Goal: Task Accomplishment & Management: Manage account settings

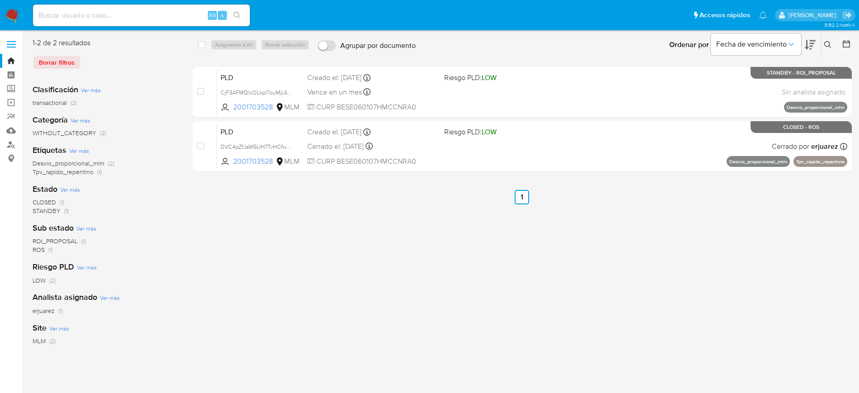
click at [829, 44] on icon at bounding box center [828, 44] width 7 height 7
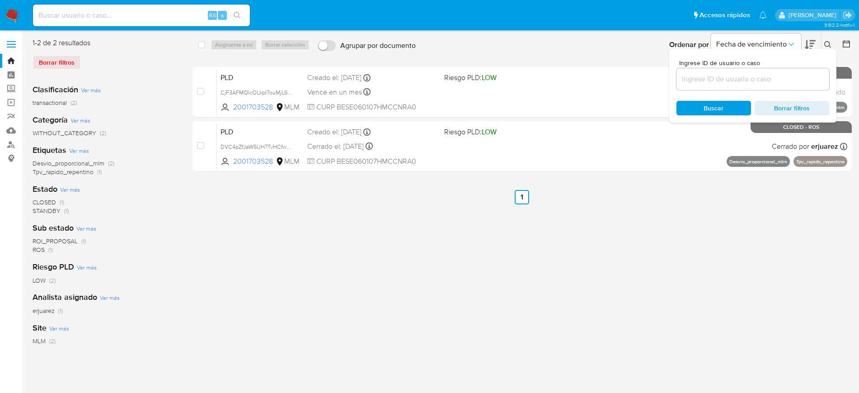
click at [698, 70] on div at bounding box center [753, 79] width 153 height 22
click at [711, 84] on input at bounding box center [753, 79] width 153 height 12
paste input "1400473419"
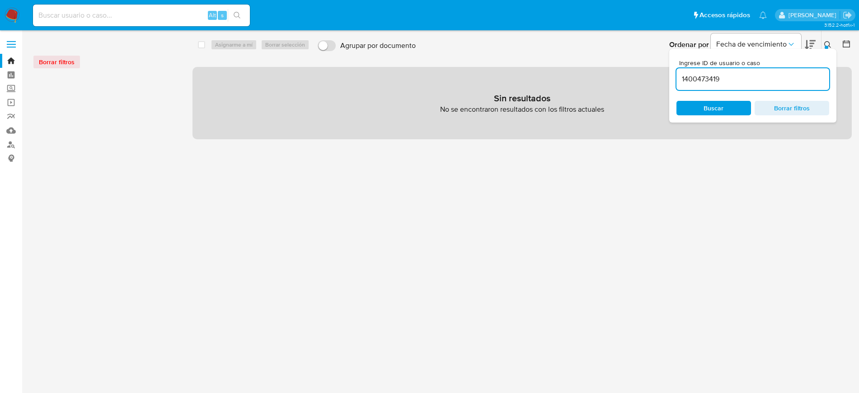
click at [732, 78] on input "1400473419" at bounding box center [753, 79] width 153 height 12
type input "1400473419"
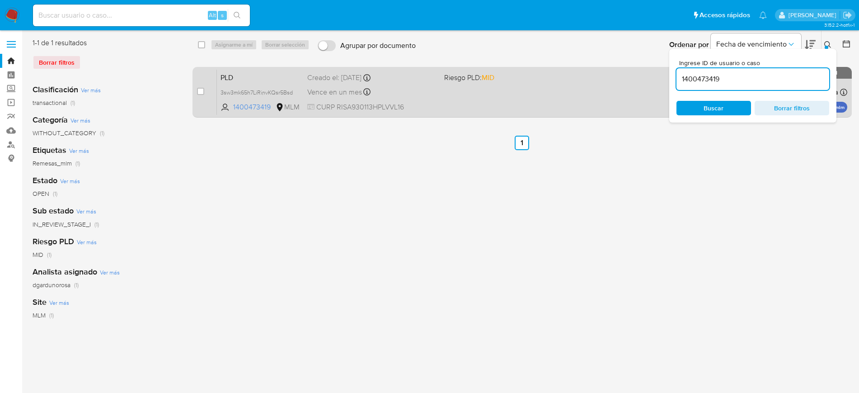
click at [566, 98] on div "PLD 3sw3mk65h7LiRinvKQsr5Bsd 1400473419 MLM Riesgo PLD: MID Creado el: 12/07/20…" at bounding box center [532, 92] width 631 height 46
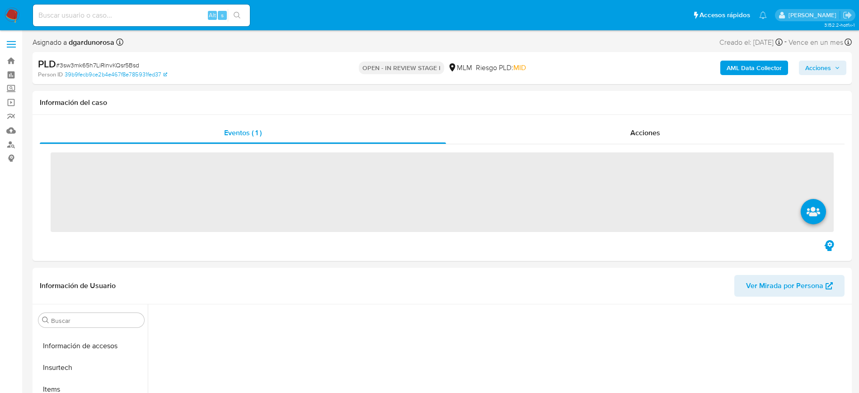
scroll to position [360, 0]
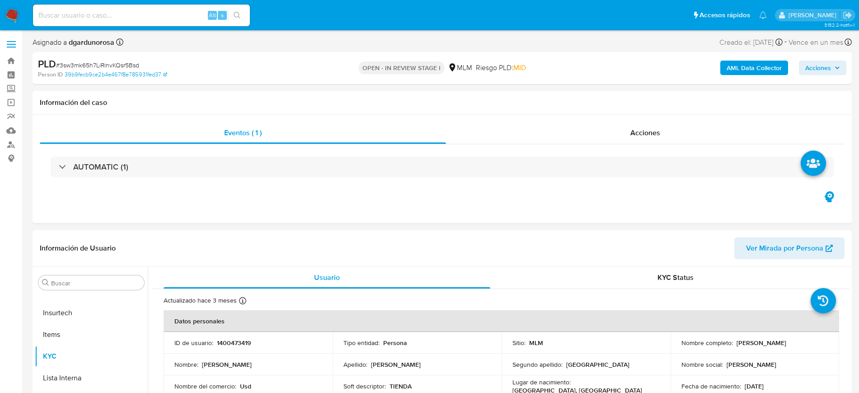
select select "10"
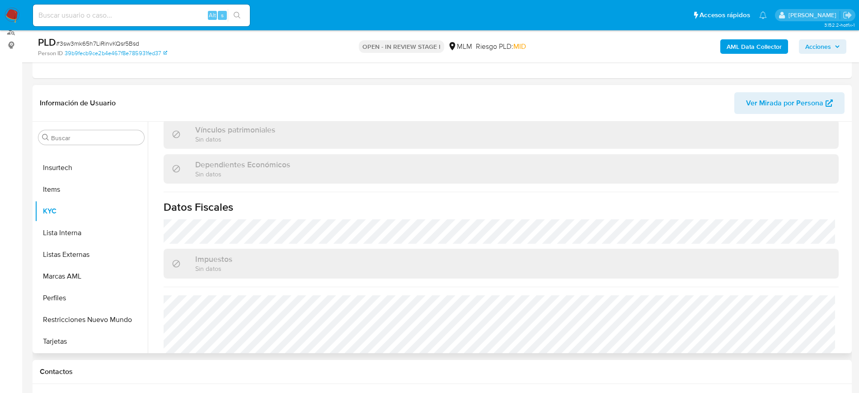
scroll to position [550, 0]
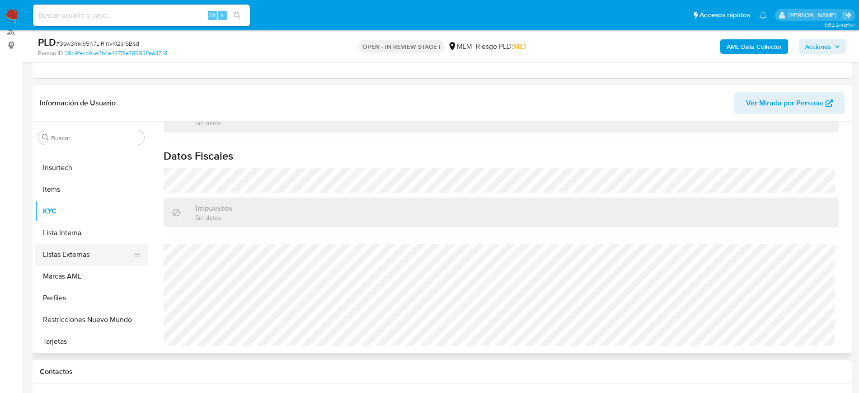
click at [65, 251] on button "Listas Externas" at bounding box center [88, 255] width 106 height 22
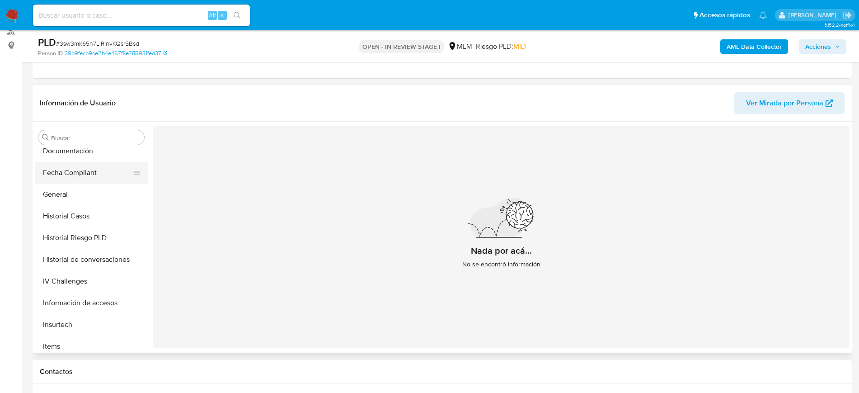
scroll to position [134, 0]
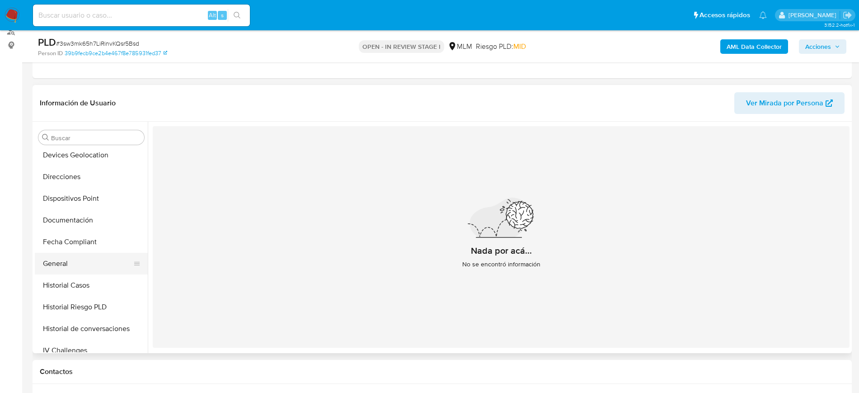
drag, startPoint x: 79, startPoint y: 259, endPoint x: 92, endPoint y: 257, distance: 13.6
click at [79, 259] on button "General" at bounding box center [88, 264] width 106 height 22
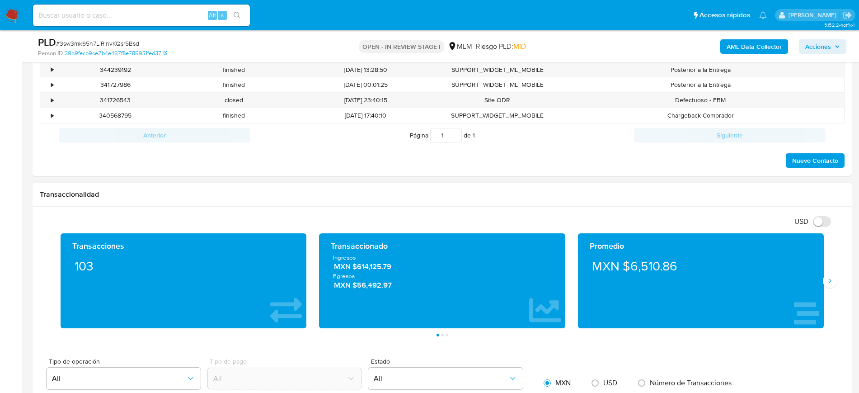
scroll to position [565, 0]
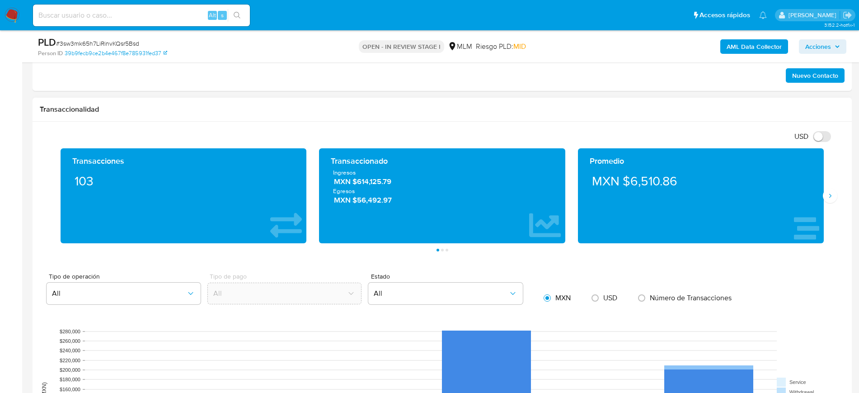
drag, startPoint x: 829, startPoint y: 192, endPoint x: 811, endPoint y: 191, distance: 18.5
click at [829, 192] on icon "Siguiente" at bounding box center [830, 195] width 7 height 7
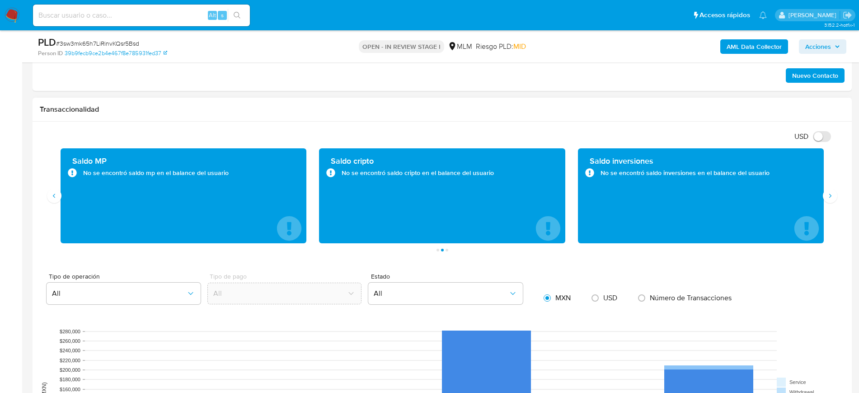
drag, startPoint x: 201, startPoint y: 175, endPoint x: 123, endPoint y: 175, distance: 78.2
click at [123, 175] on div "No se encontró saldo mp en el balance del usuario" at bounding box center [183, 172] width 231 height 9
click at [234, 177] on div "No se encontró saldo mp en el balance del usuario" at bounding box center [183, 172] width 231 height 9
drag, startPoint x: 228, startPoint y: 171, endPoint x: 231, endPoint y: 178, distance: 7.9
click at [231, 178] on div "Saldo MP No se encontró saldo mp en el balance del usuario" at bounding box center [183, 196] width 231 height 80
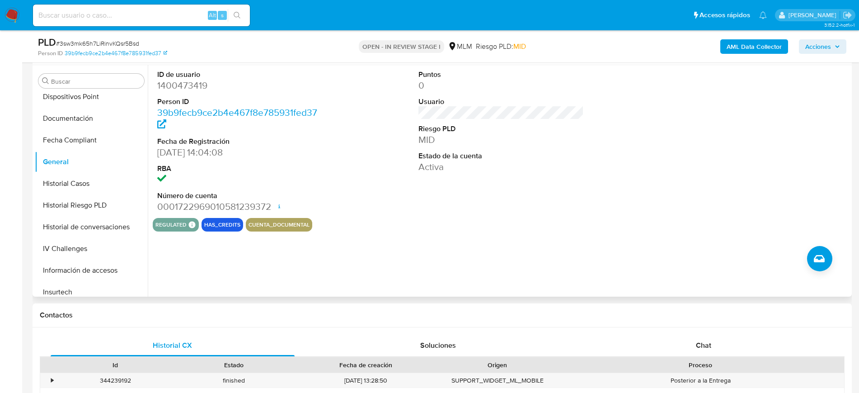
scroll to position [247, 0]
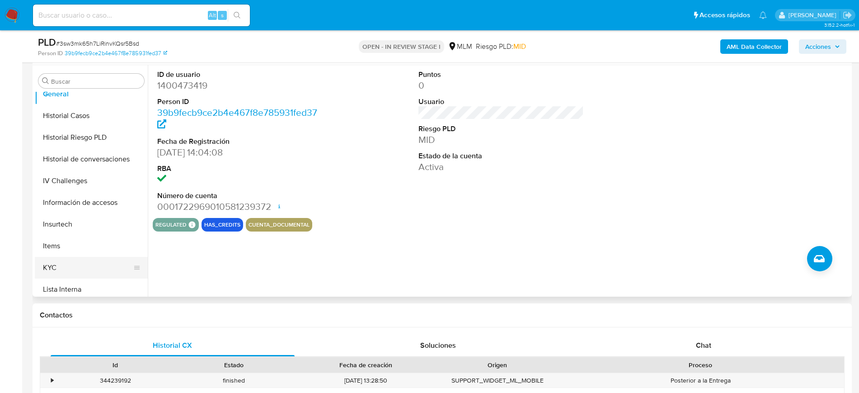
click at [68, 264] on button "KYC" at bounding box center [88, 268] width 106 height 22
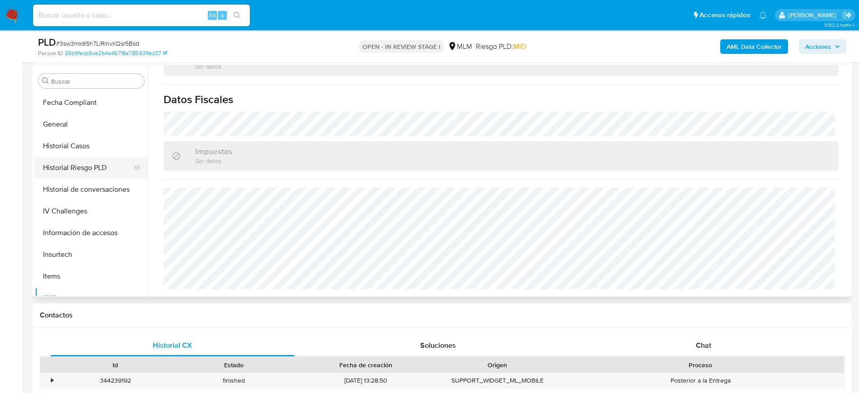
scroll to position [191, 0]
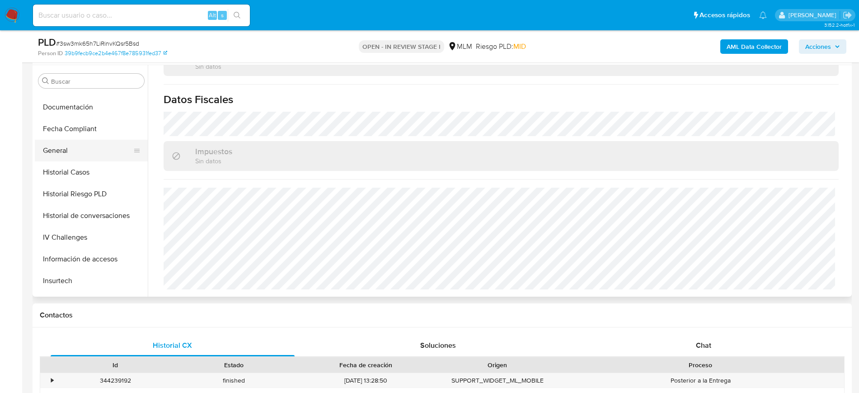
click at [71, 152] on button "General" at bounding box center [88, 151] width 106 height 22
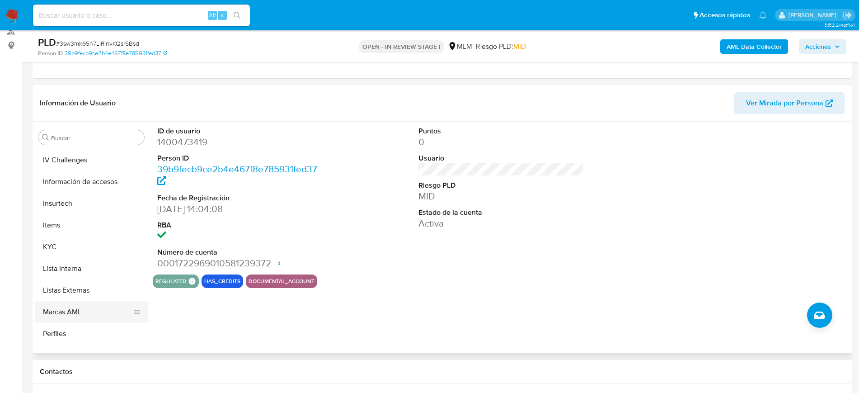
scroll to position [360, 0]
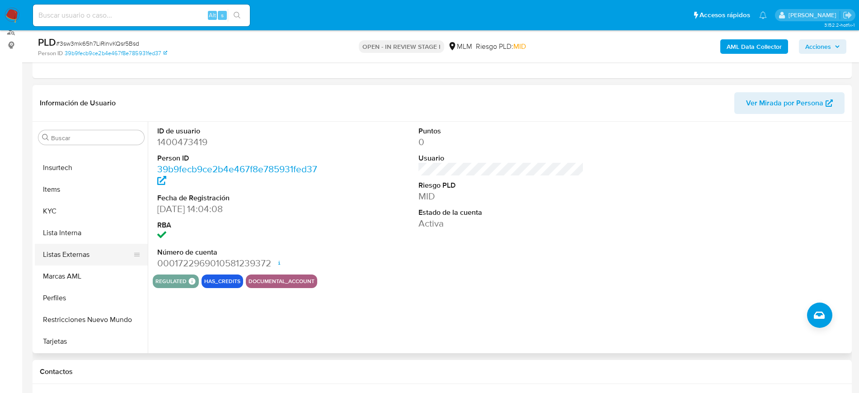
click at [66, 255] on button "Listas Externas" at bounding box center [88, 255] width 106 height 22
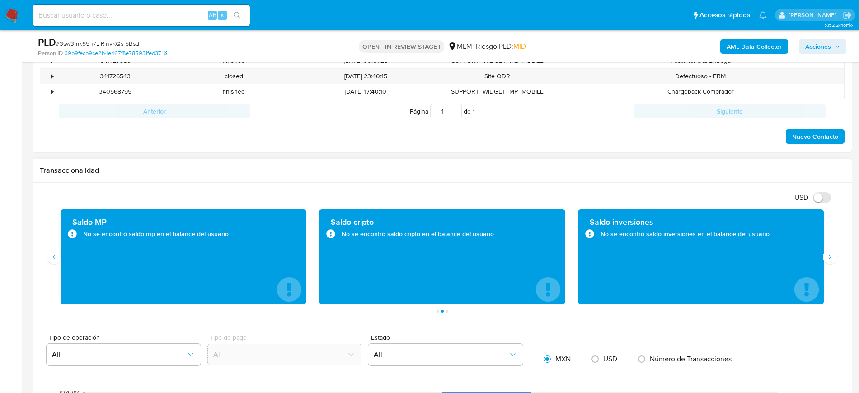
scroll to position [565, 0]
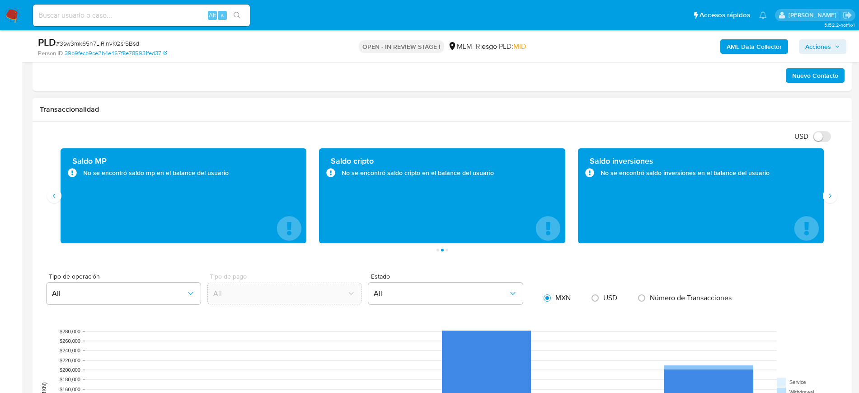
drag, startPoint x: 255, startPoint y: 107, endPoint x: 250, endPoint y: 146, distance: 40.1
click at [255, 107] on h1 "Transaccionalidad" at bounding box center [442, 109] width 805 height 9
drag, startPoint x: 223, startPoint y: 174, endPoint x: 234, endPoint y: 179, distance: 11.9
click at [234, 179] on div "Saldo MP No se encontró saldo mp en el balance del usuario" at bounding box center [183, 196] width 231 height 80
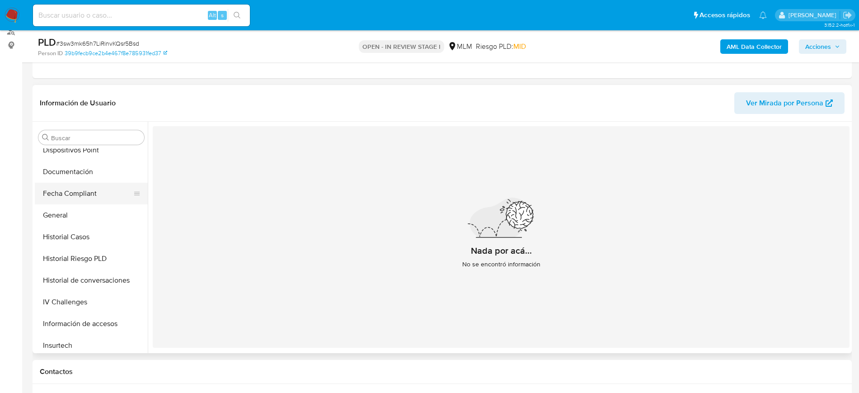
scroll to position [134, 0]
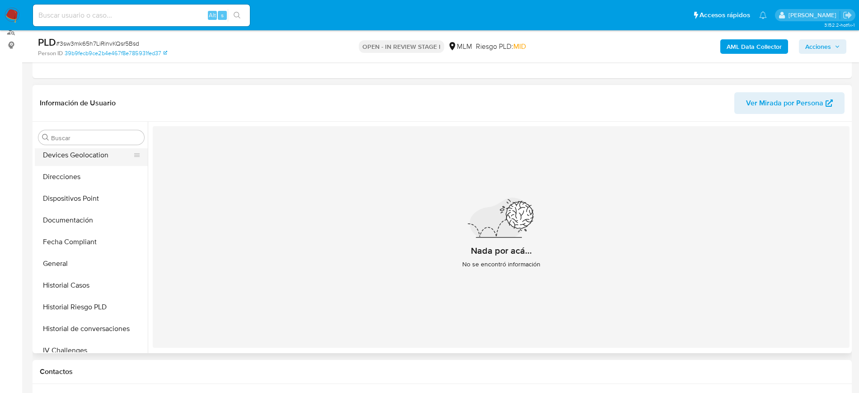
click at [91, 160] on button "Devices Geolocation" at bounding box center [88, 155] width 106 height 22
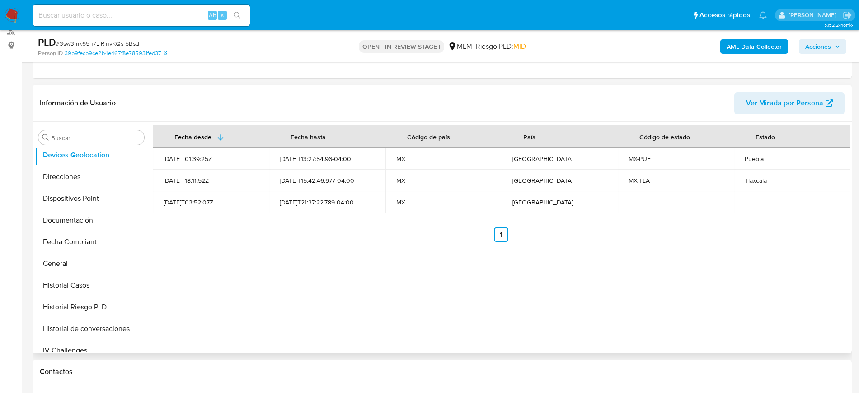
click at [303, 285] on div "Fecha desde Fecha hasta Código de país País Código de estado Estado 2023-06-29T…" at bounding box center [499, 237] width 702 height 231
drag, startPoint x: 299, startPoint y: 258, endPoint x: 283, endPoint y: 271, distance: 20.9
click at [299, 258] on div "Fecha desde Fecha hasta Código de país País Código de estado Estado 2023-06-29T…" at bounding box center [499, 237] width 702 height 231
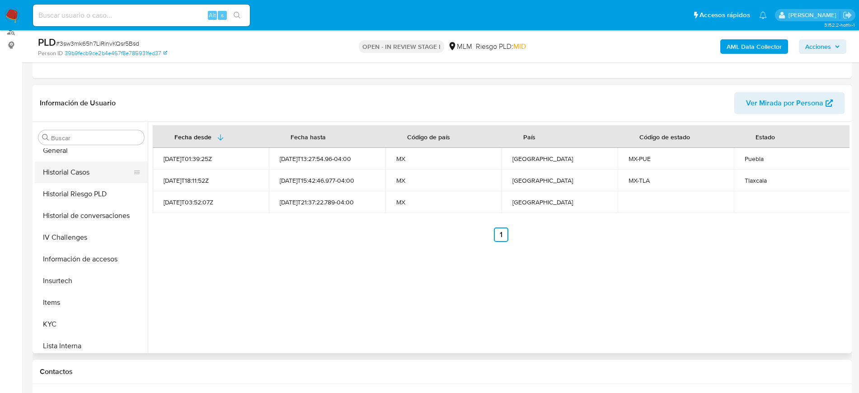
click at [101, 177] on button "Historial Casos" at bounding box center [88, 172] width 106 height 22
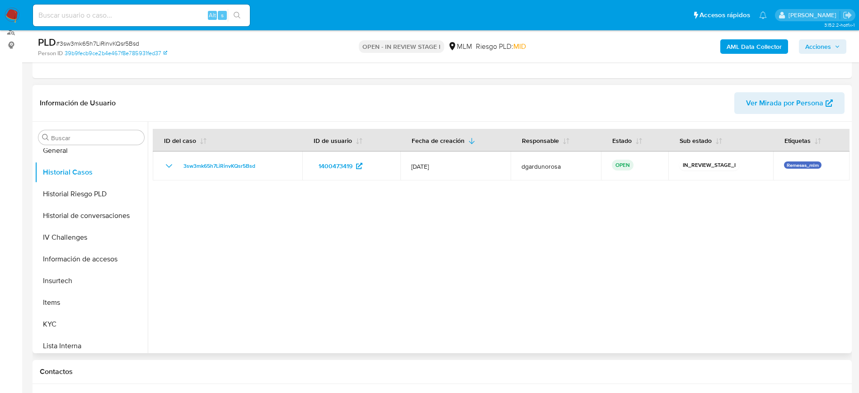
scroll to position [0, 0]
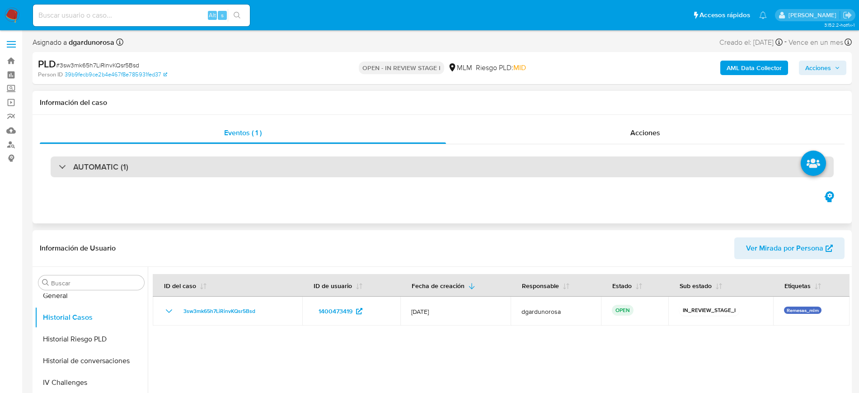
click at [265, 165] on div "AUTOMATIC (1)" at bounding box center [442, 166] width 783 height 21
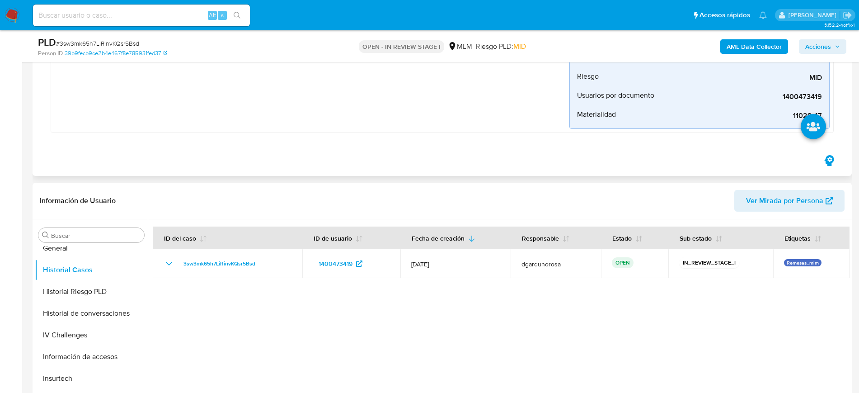
scroll to position [339, 0]
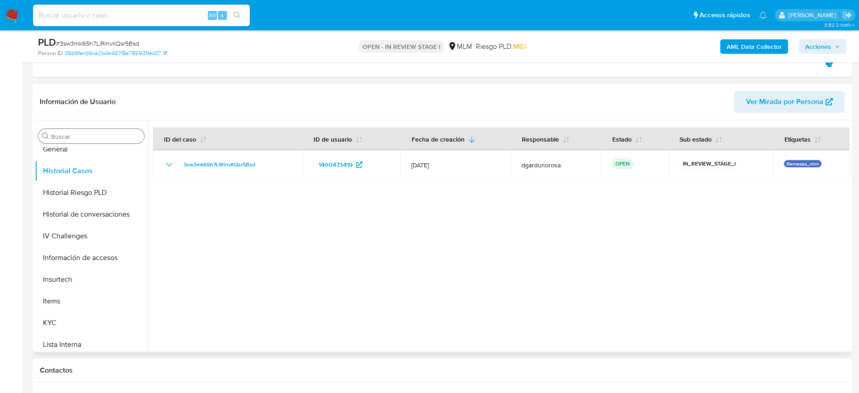
click at [97, 134] on input "Buscar" at bounding box center [96, 136] width 90 height 8
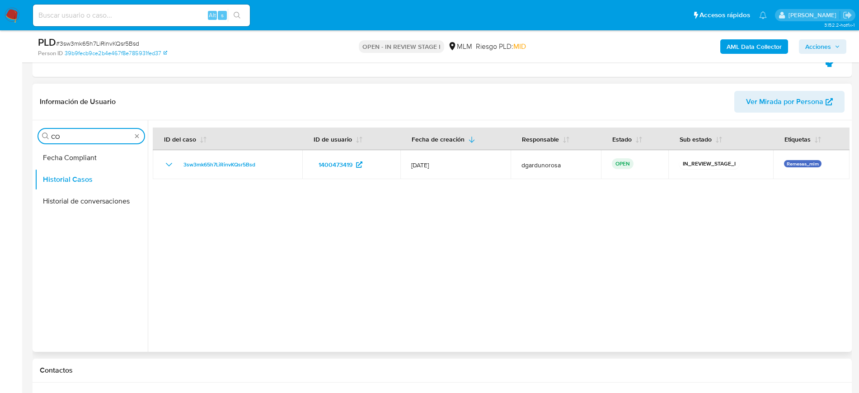
scroll to position [0, 0]
type input "CONV"
click at [74, 181] on button "Historial de conversaciones" at bounding box center [88, 180] width 106 height 22
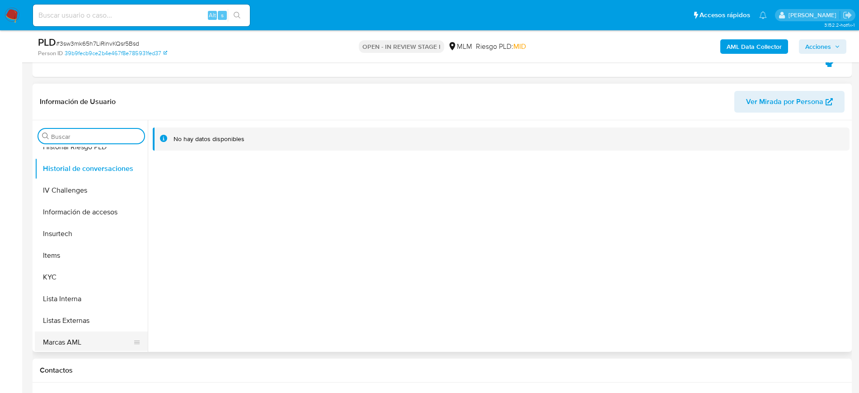
scroll to position [339, 0]
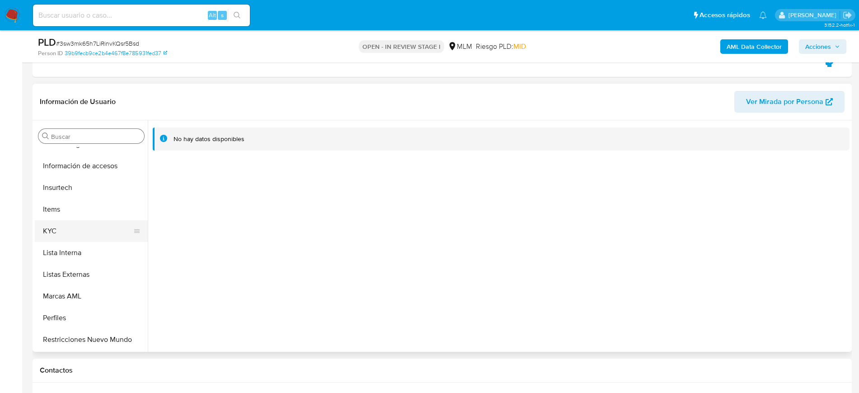
click at [68, 232] on button "KYC" at bounding box center [88, 231] width 106 height 22
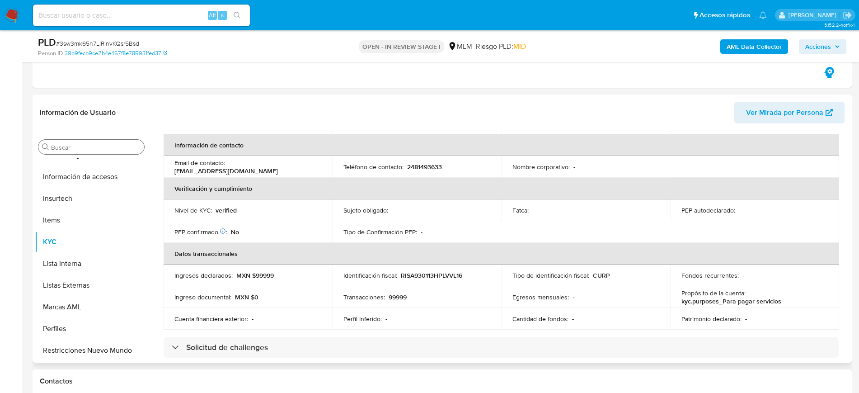
scroll to position [99, 0]
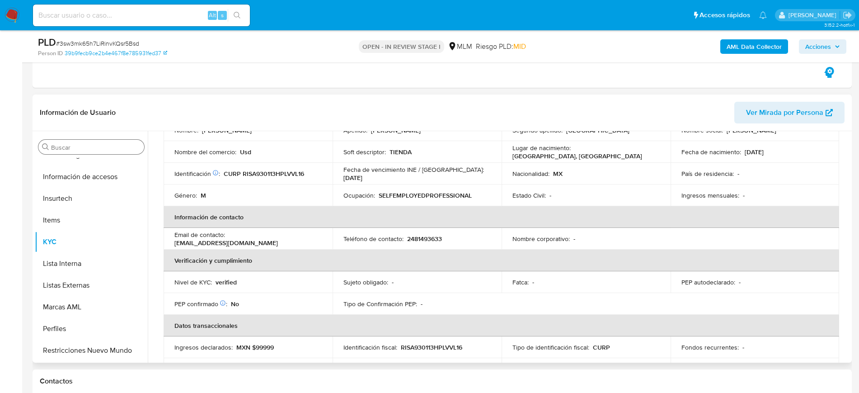
click at [420, 236] on p "2481493633" at bounding box center [424, 239] width 35 height 8
copy p "2481493633"
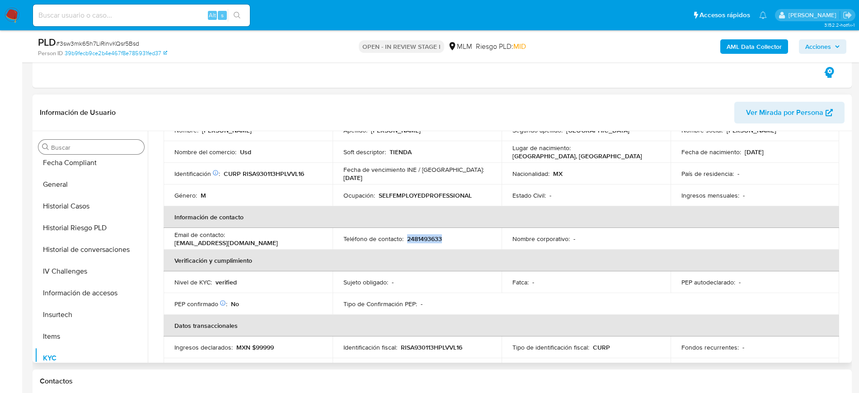
scroll to position [226, 0]
click at [85, 208] on button "Historial Casos" at bounding box center [88, 203] width 106 height 22
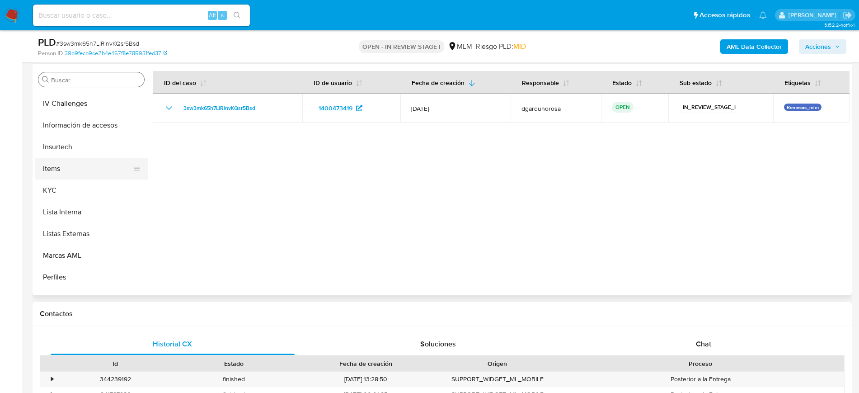
scroll to position [304, 0]
click at [71, 73] on div "Buscar" at bounding box center [91, 79] width 106 height 14
click at [65, 79] on input "Buscar" at bounding box center [96, 80] width 90 height 8
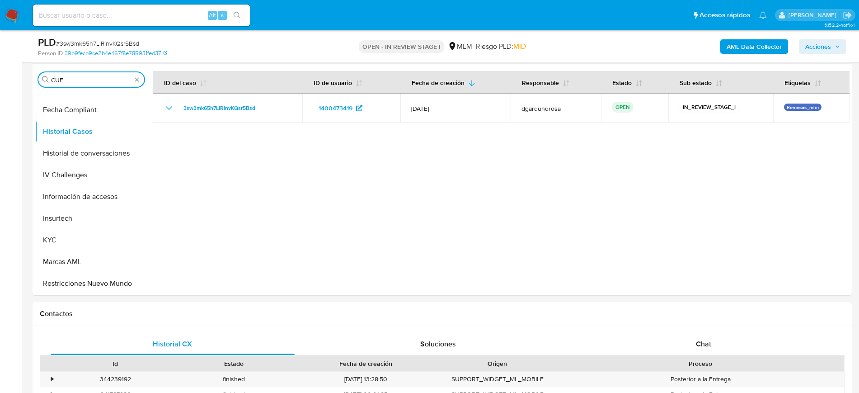
scroll to position [0, 0]
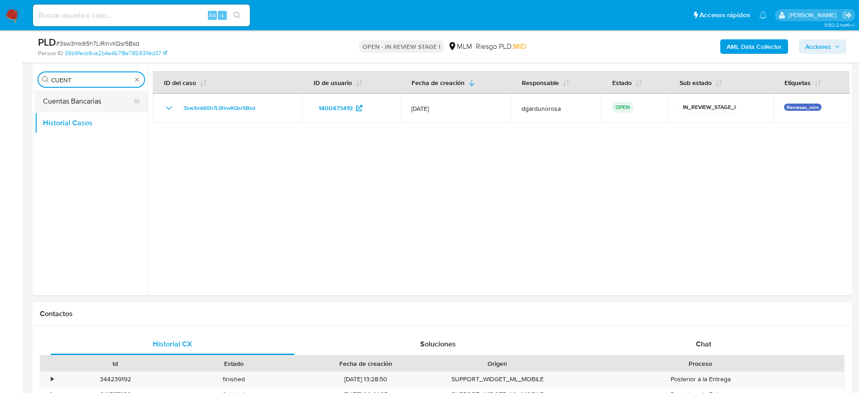
type input "CUENT"
click at [63, 95] on button "Cuentas Bancarias" at bounding box center [88, 101] width 106 height 22
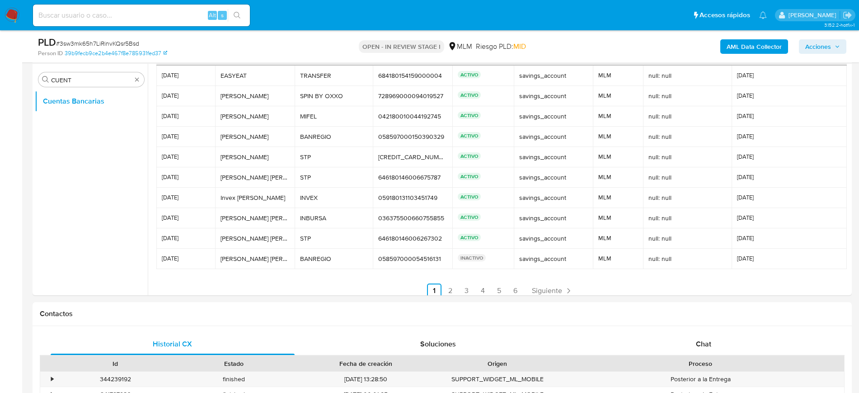
scroll to position [42, 0]
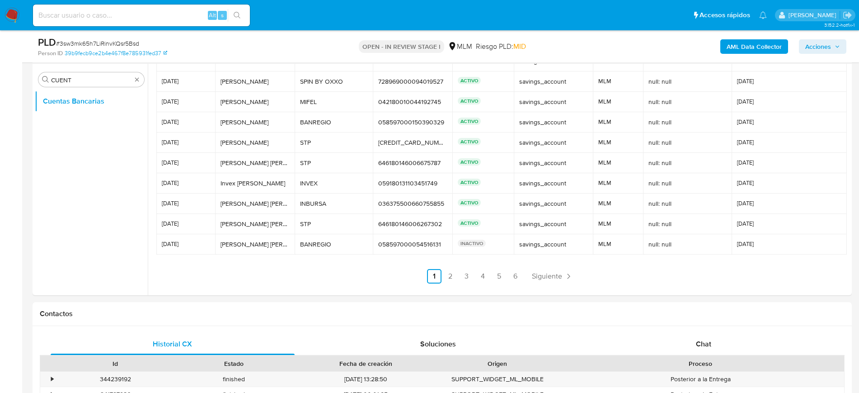
click at [525, 274] on ul "Anterior 1 2 3 4 5 6 Siguiente" at bounding box center [501, 276] width 690 height 14
click at [532, 274] on span "Siguiente" at bounding box center [547, 276] width 30 height 7
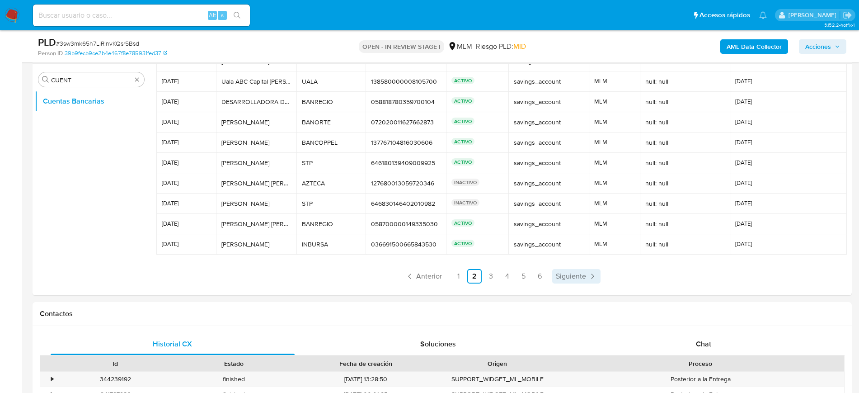
click at [553, 275] on link "Siguiente" at bounding box center [576, 276] width 48 height 14
click at [564, 273] on span "Siguiente" at bounding box center [571, 276] width 30 height 7
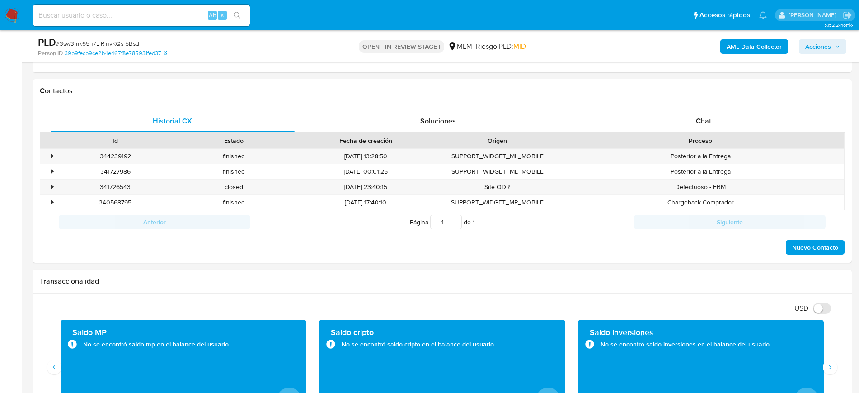
scroll to position [339, 0]
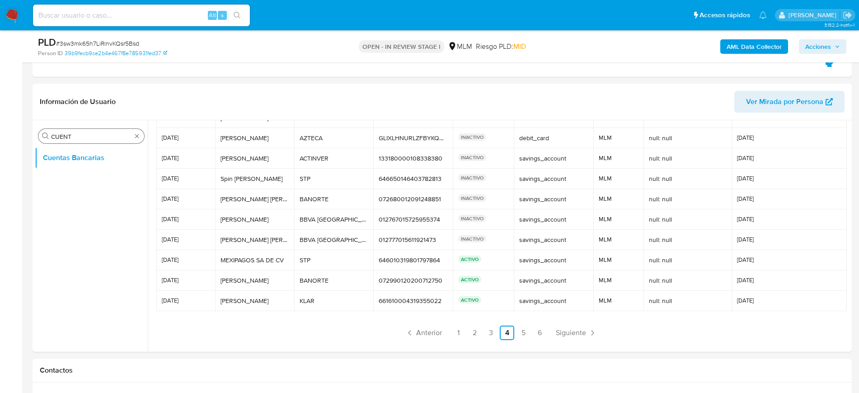
click at [134, 131] on div "Buscar CUENT" at bounding box center [91, 136] width 106 height 14
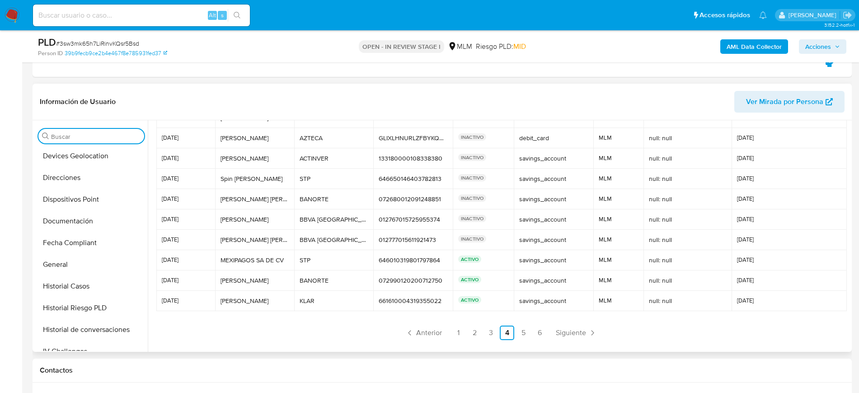
scroll to position [226, 0]
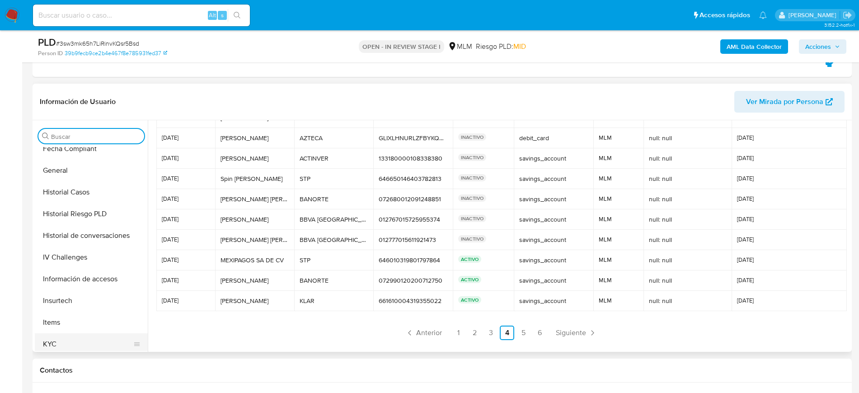
click at [64, 339] on button "KYC" at bounding box center [88, 344] width 106 height 22
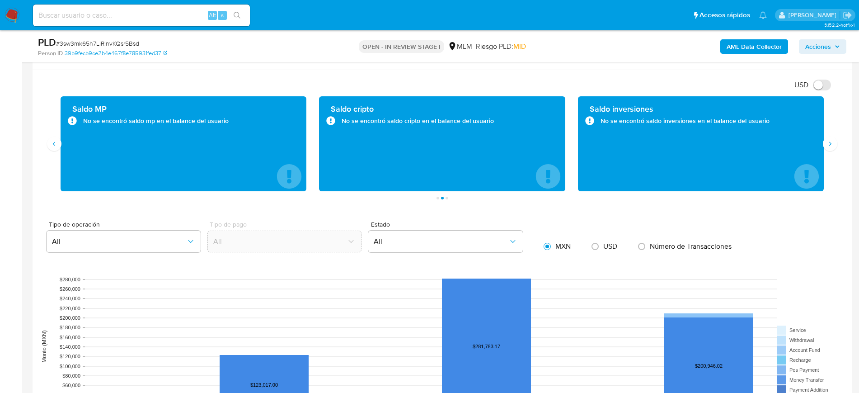
scroll to position [791, 0]
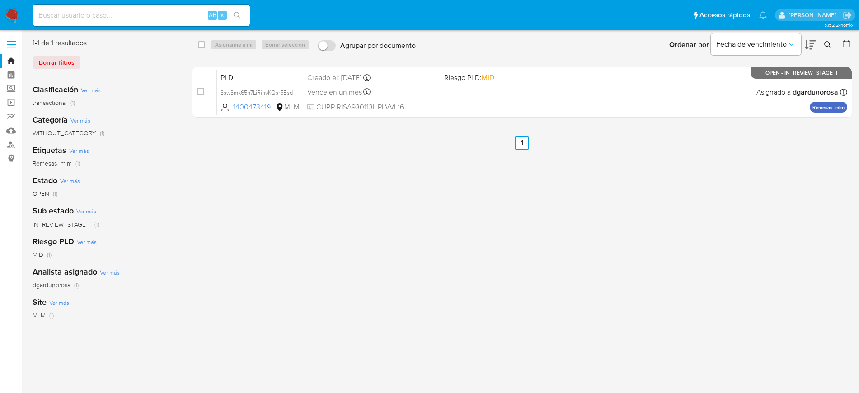
click at [585, 197] on div "select-all-cases-checkbox Asignarme a mí Borrar selección Agrupar por documento…" at bounding box center [523, 233] width 660 height 390
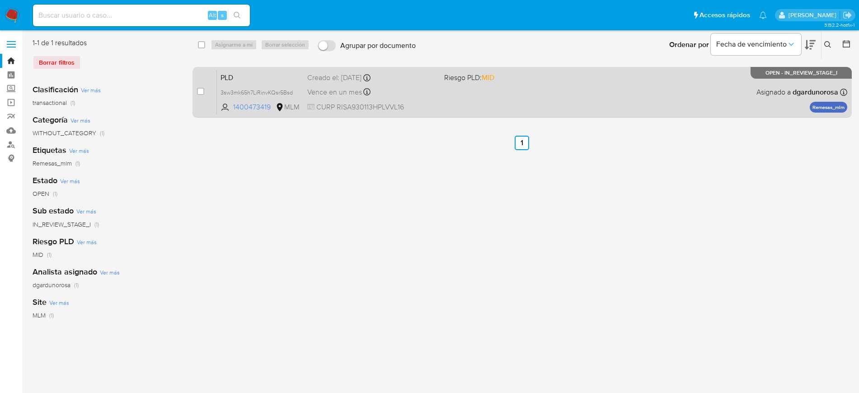
click at [477, 94] on div "PLD 3sw3mk65h7LiRinvKQsr5Bsd 1400473419 MLM Riesgo PLD: MID Creado el: 12/07/20…" at bounding box center [532, 92] width 631 height 46
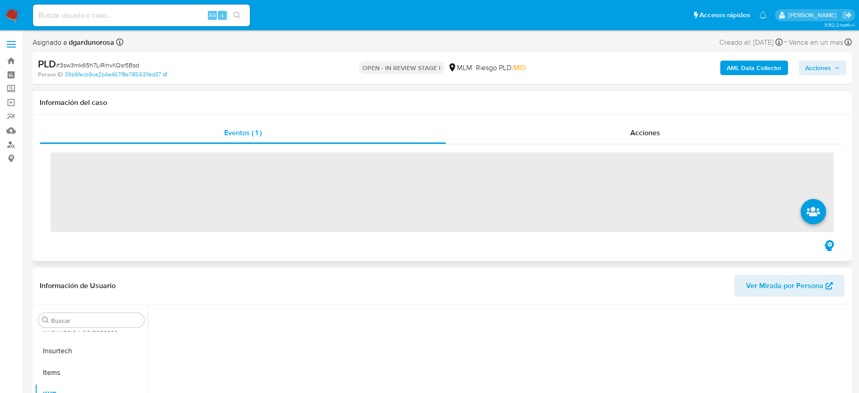
scroll to position [360, 0]
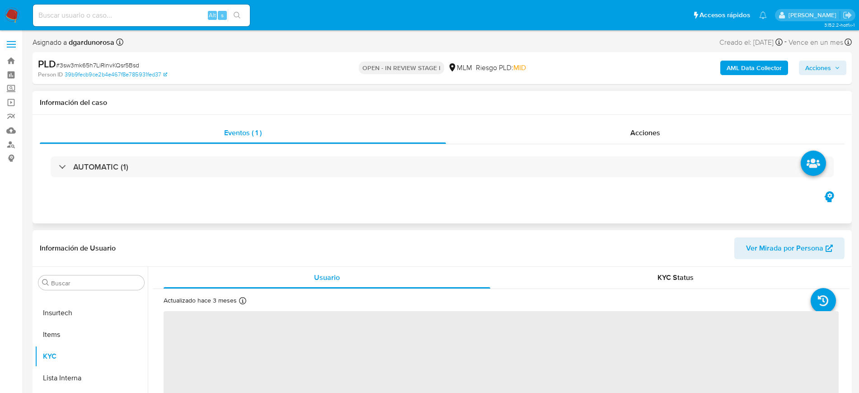
select select "10"
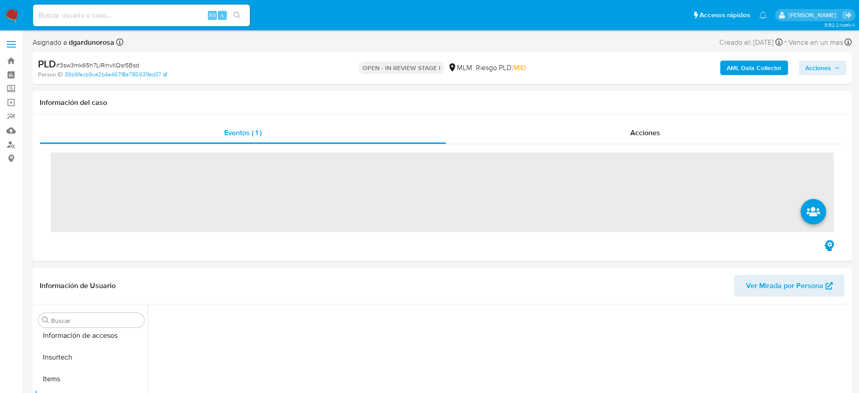
scroll to position [360, 0]
drag, startPoint x: 165, startPoint y: 22, endPoint x: 160, endPoint y: 19, distance: 5.2
click at [165, 22] on div "Alt s" at bounding box center [141, 16] width 217 height 22
click at [156, 11] on input at bounding box center [141, 15] width 217 height 12
paste input "2512491546"
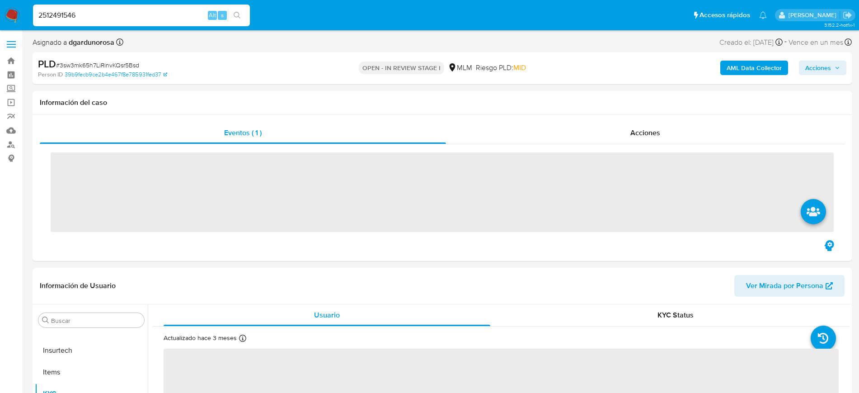
type input "2512491546"
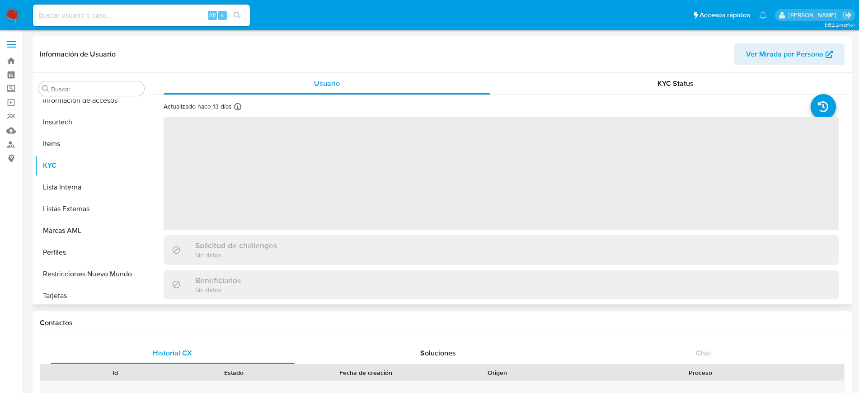
scroll to position [360, 0]
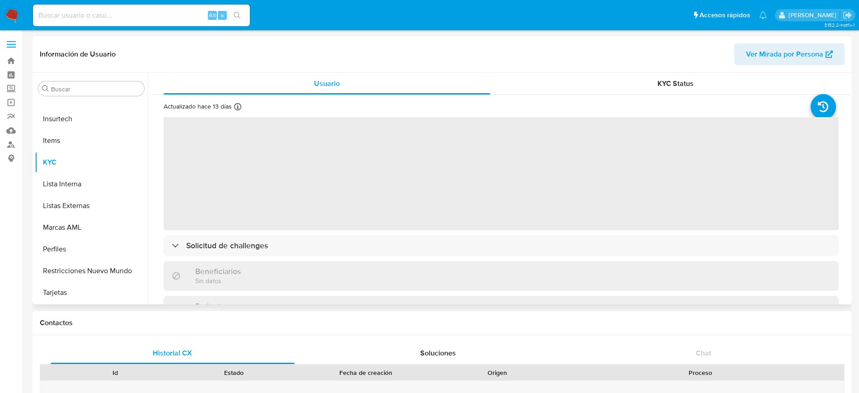
select select "10"
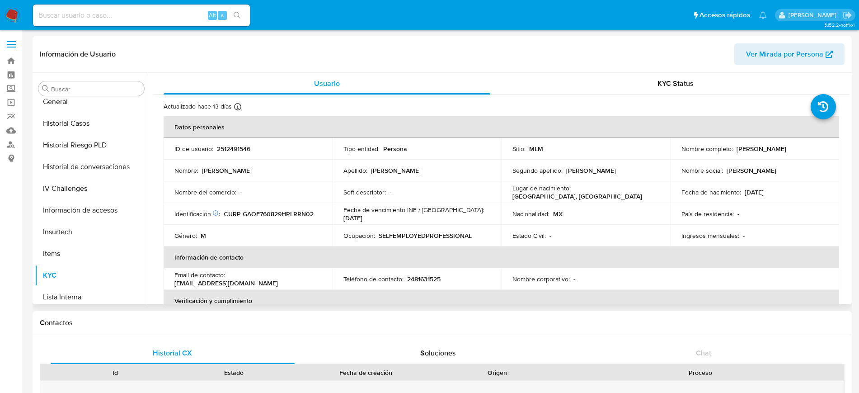
scroll to position [191, 0]
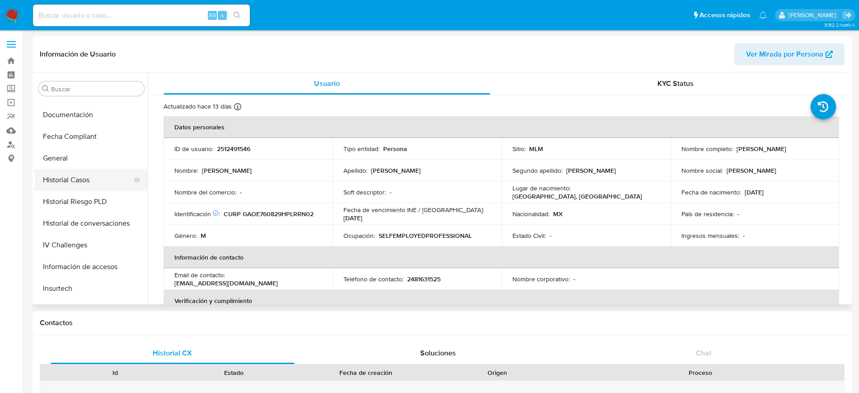
click at [70, 184] on button "Historial Casos" at bounding box center [88, 180] width 106 height 22
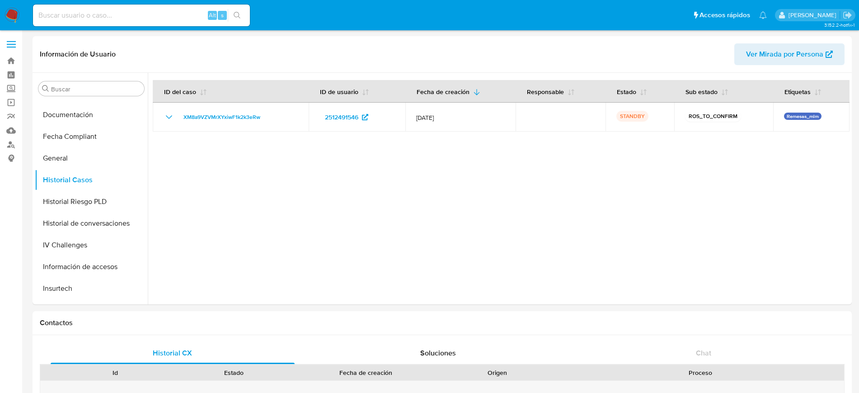
click at [115, 16] on input at bounding box center [141, 15] width 217 height 12
paste input "2488362632"
type input "2488362632"
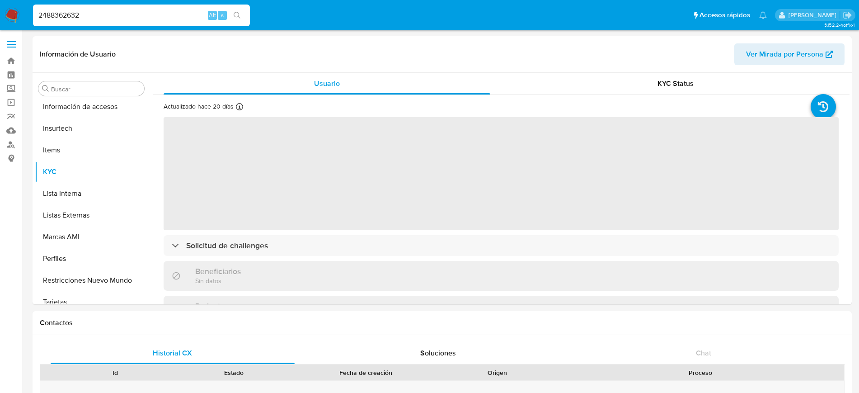
scroll to position [360, 0]
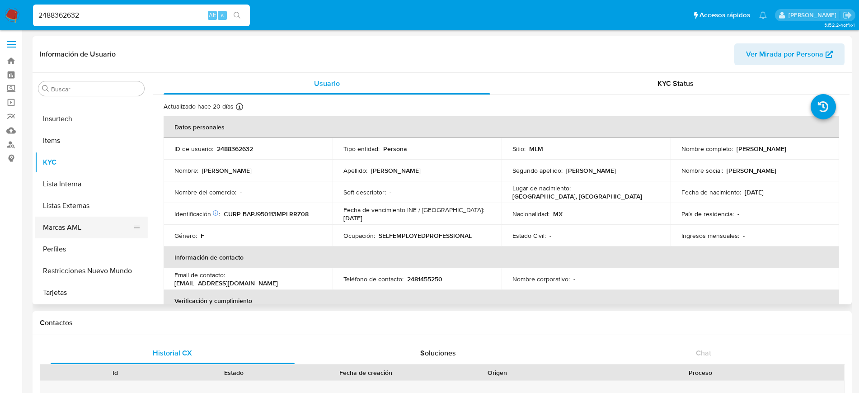
select select "10"
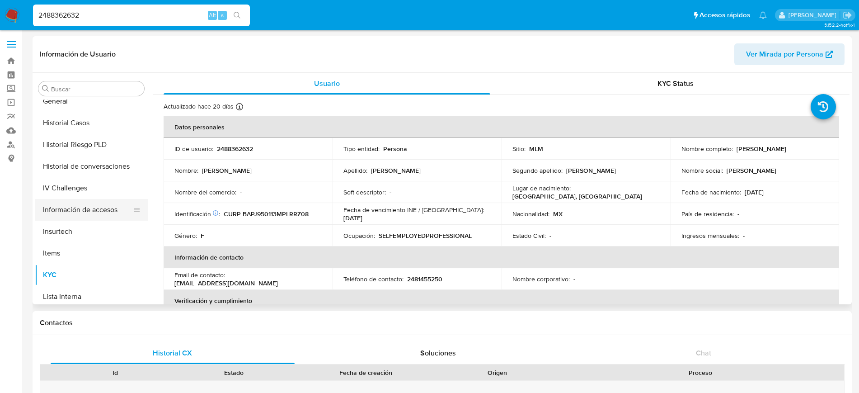
scroll to position [247, 0]
click at [78, 125] on button "Historial Casos" at bounding box center [88, 124] width 106 height 22
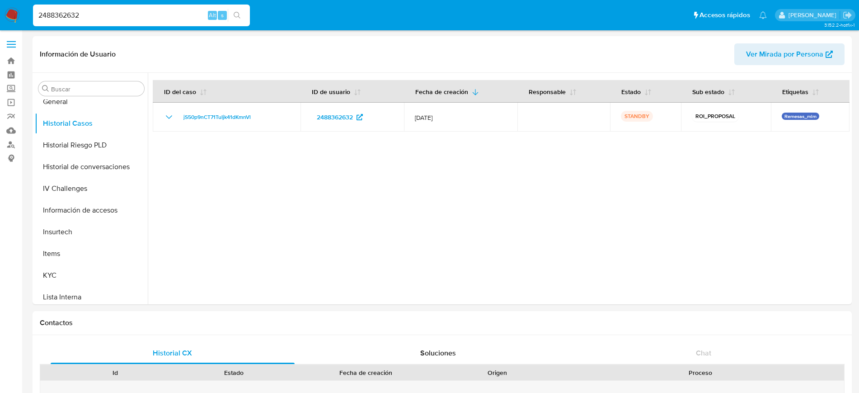
click at [60, 14] on input "2488362632" at bounding box center [141, 15] width 217 height 12
paste input "1146921298"
type input "1146921298"
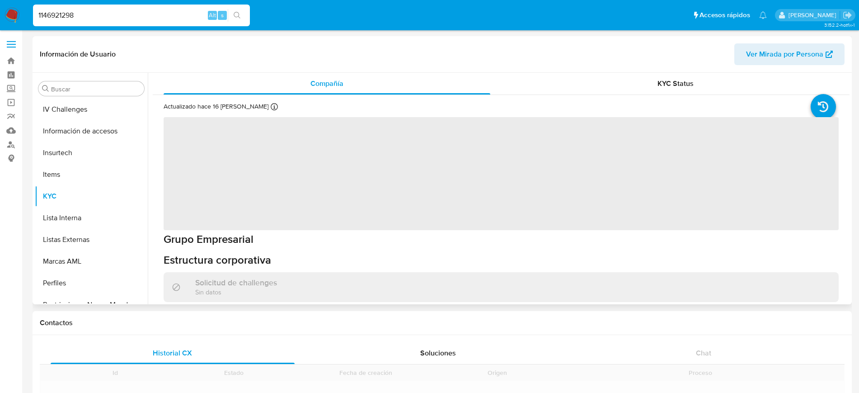
scroll to position [360, 0]
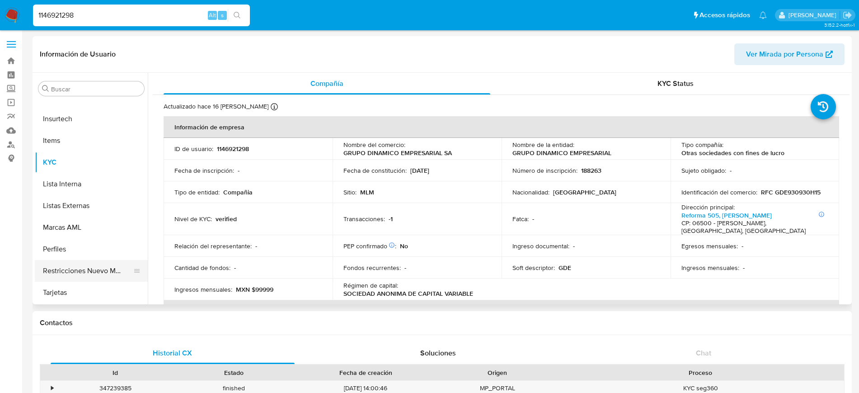
select select "10"
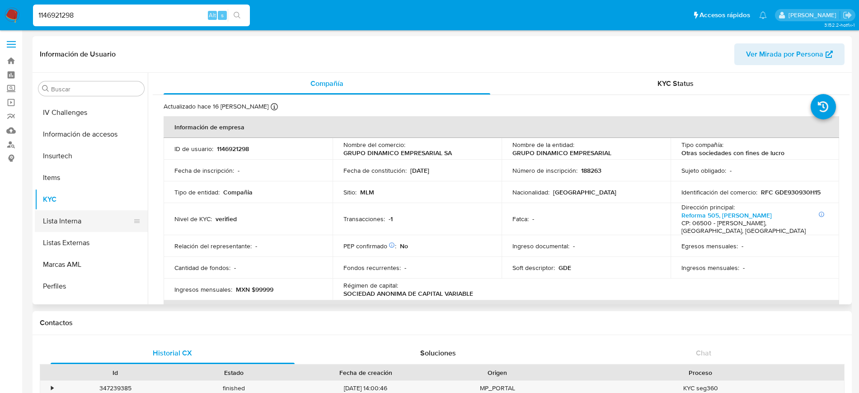
scroll to position [304, 0]
click at [65, 17] on input "1146921298" at bounding box center [141, 15] width 217 height 12
paste input "2558727994"
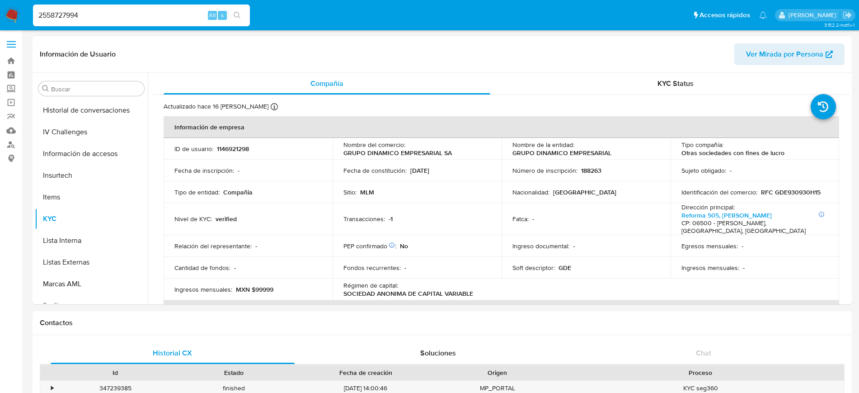
type input "2558727994"
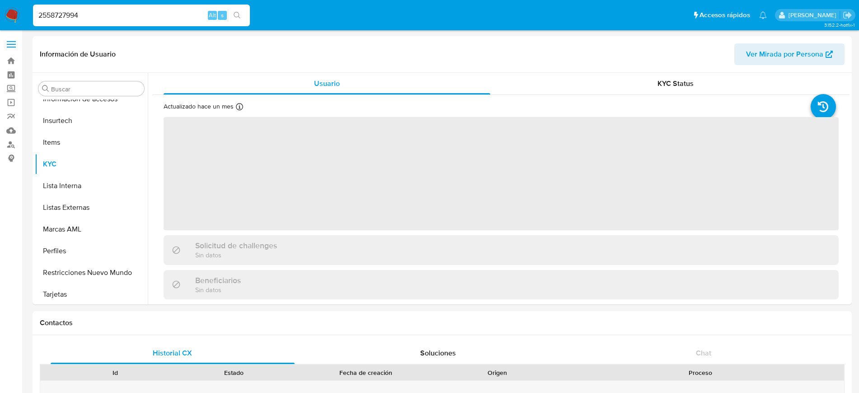
scroll to position [360, 0]
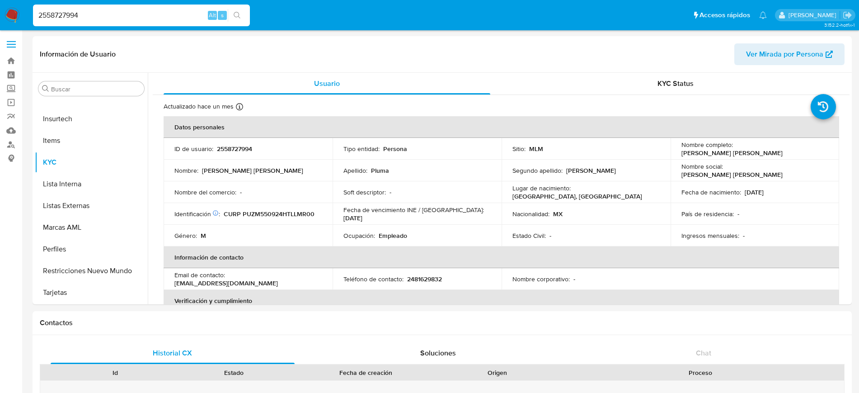
select select "10"
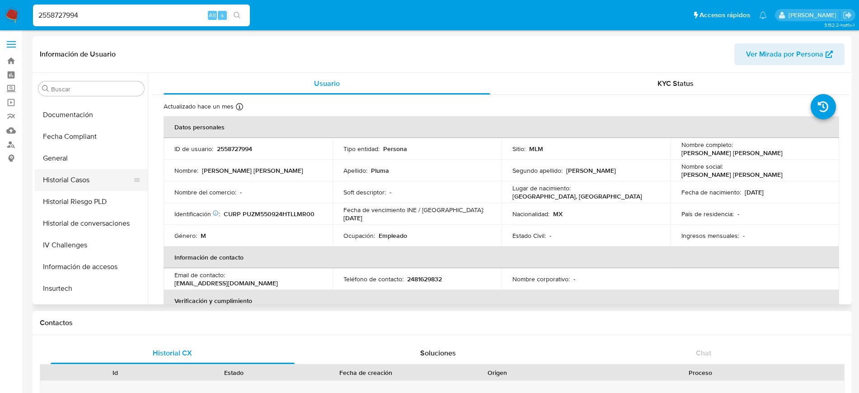
click at [71, 179] on button "Historial Casos" at bounding box center [88, 180] width 106 height 22
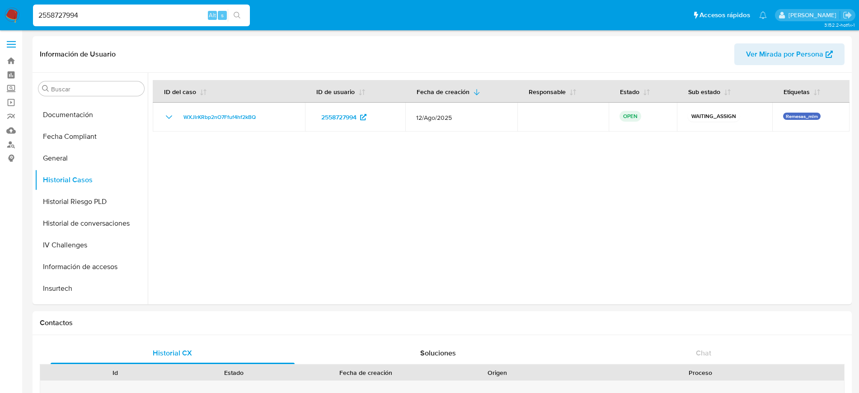
click at [70, 13] on input "2558727994" at bounding box center [141, 15] width 217 height 12
paste input "1146921298"
type input "1146921298"
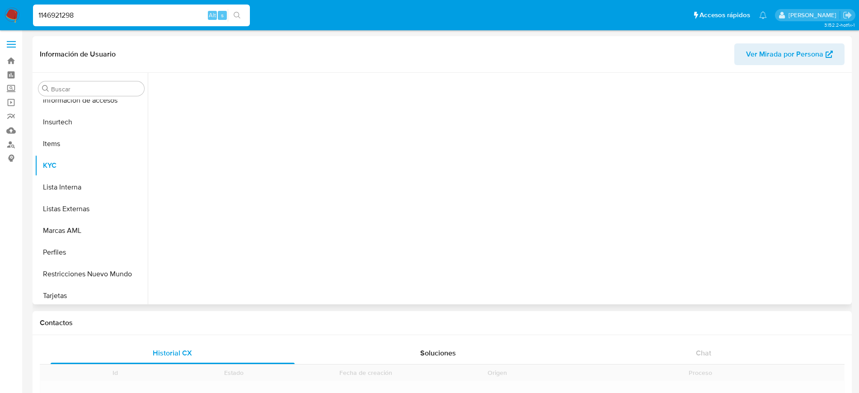
scroll to position [360, 0]
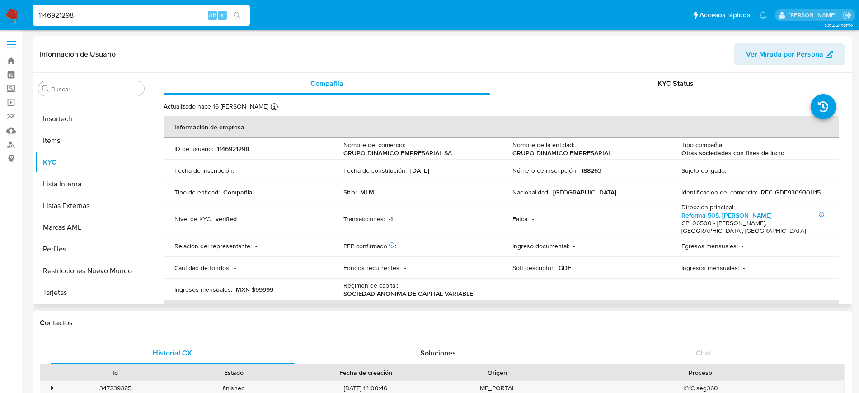
select select "10"
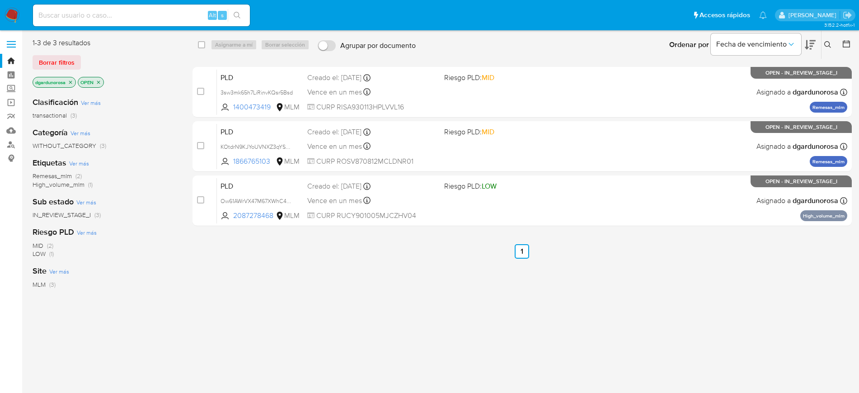
click at [831, 48] on icon at bounding box center [828, 44] width 7 height 7
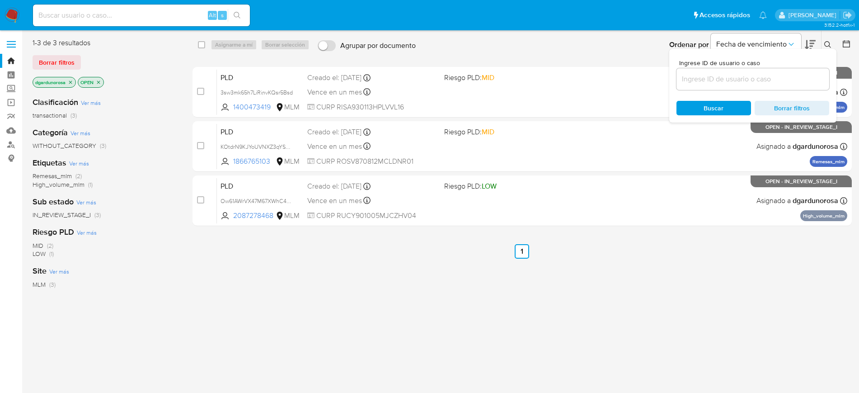
click at [742, 82] on input at bounding box center [753, 79] width 153 height 12
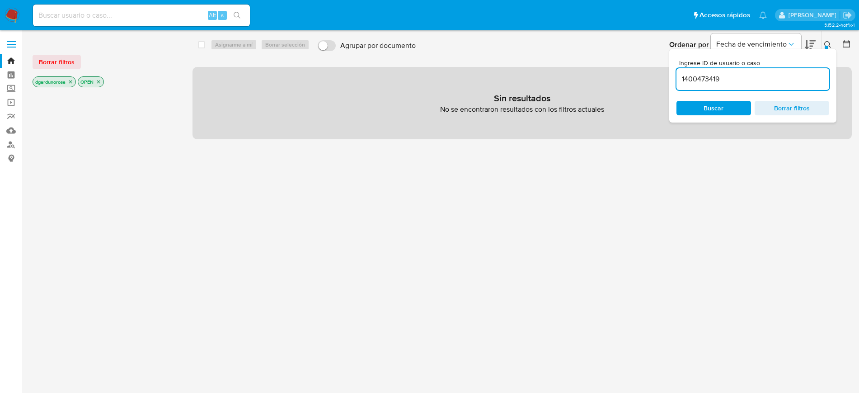
click at [755, 80] on input "1400473419" at bounding box center [753, 79] width 153 height 12
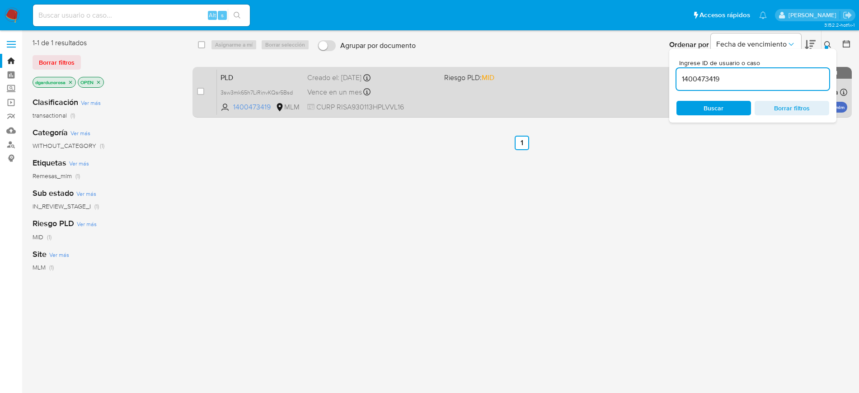
click at [621, 83] on div "PLD 3sw3mk65h7LiRinvKQsr5Bsd 1400473419 MLM Riesgo PLD: MID Creado el: [DATE] C…" at bounding box center [532, 92] width 631 height 46
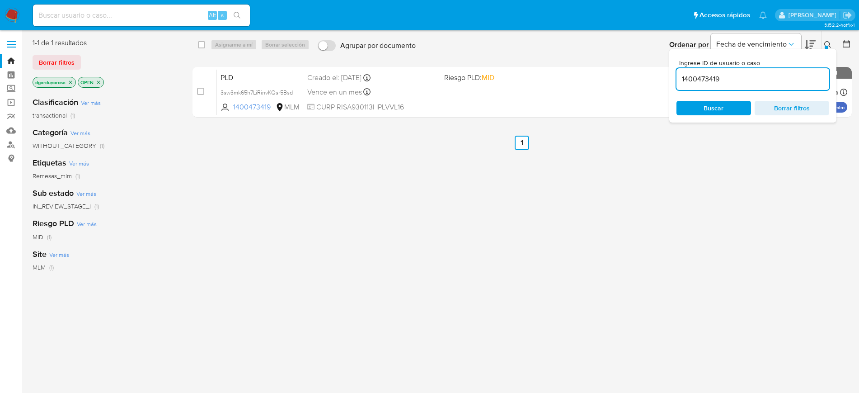
click at [703, 79] on input "1400473419" at bounding box center [753, 79] width 153 height 12
paste input "2455084974"
type input "2455084974"
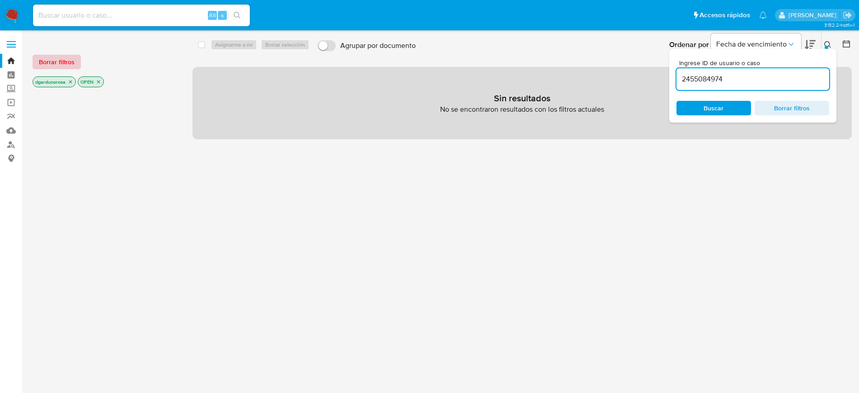
click at [67, 61] on span "Borrar filtros" at bounding box center [57, 62] width 36 height 13
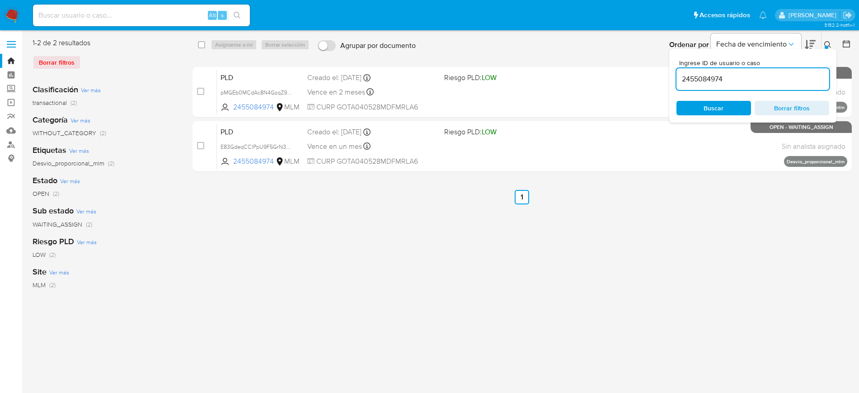
click at [828, 47] on div at bounding box center [827, 48] width 4 height 4
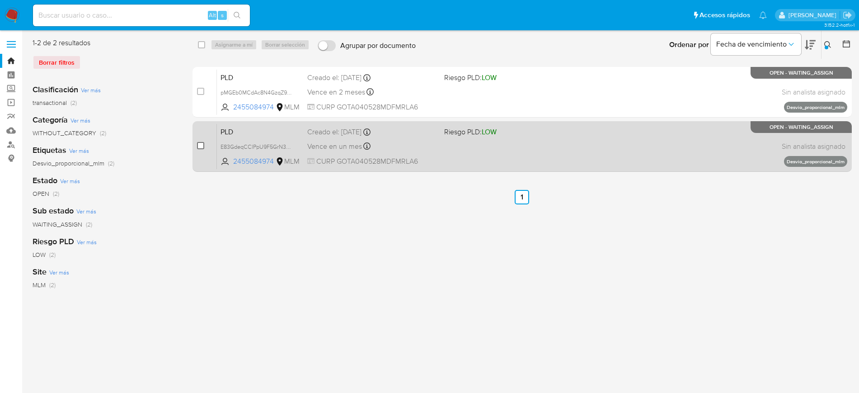
click at [198, 142] on input "checkbox" at bounding box center [200, 145] width 7 height 7
checkbox input "true"
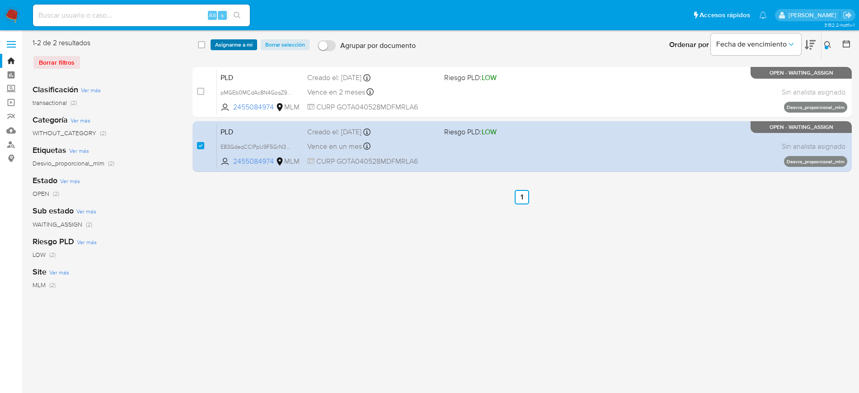
click at [238, 42] on span "Asignarme a mí" at bounding box center [234, 44] width 38 height 9
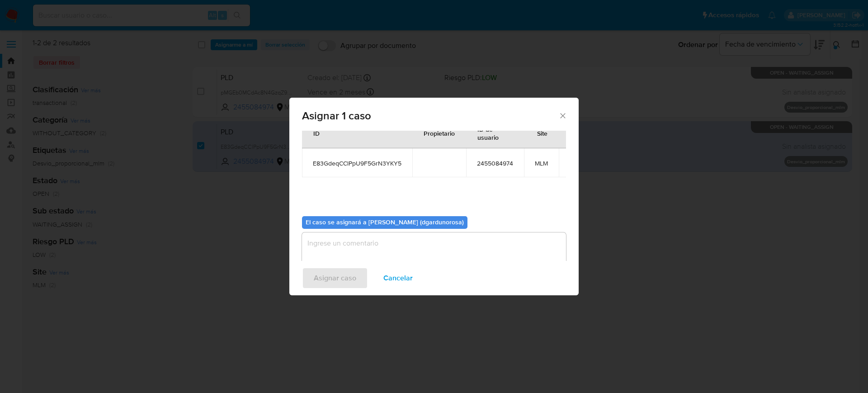
scroll to position [56, 0]
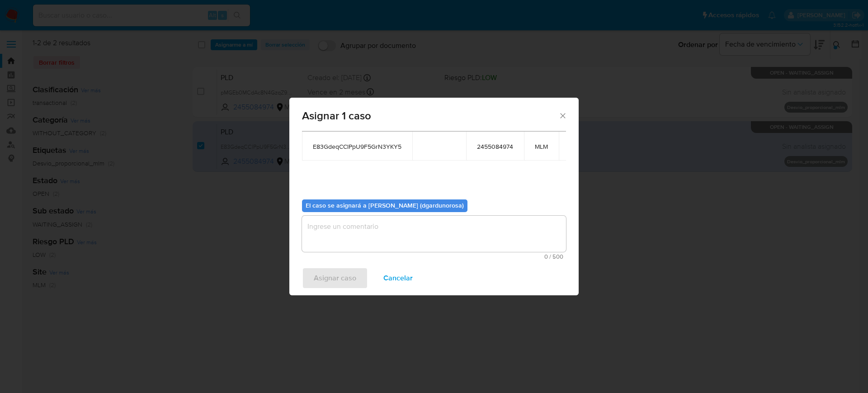
click at [387, 236] on textarea "assign-modal" at bounding box center [434, 234] width 264 height 36
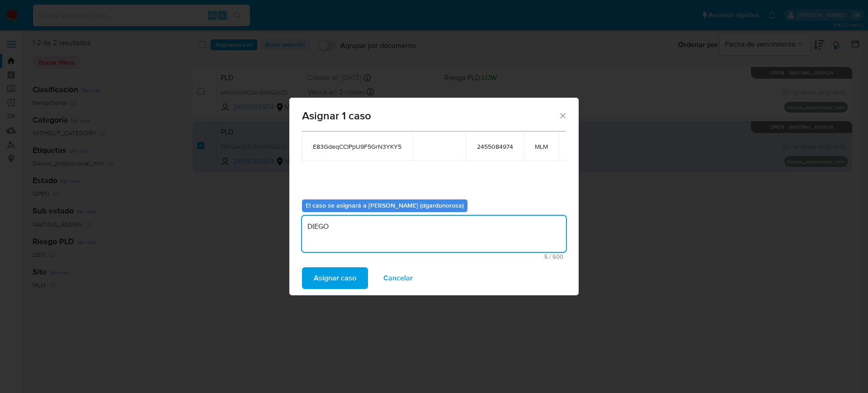
type textarea "DIEGO"
click at [366, 142] on span "E83GdeqCClPpU9F5GrN3YKY5" at bounding box center [357, 146] width 89 height 8
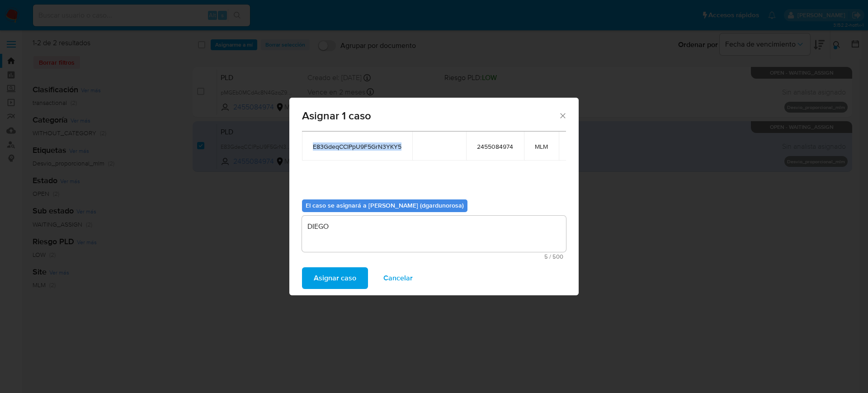
click at [366, 142] on span "E83GdeqCClPpU9F5GrN3YKY5" at bounding box center [357, 146] width 89 height 8
copy span "E83GdeqCClPpU9F5GrN3YKY5"
click at [350, 280] on span "Asignar caso" at bounding box center [335, 278] width 42 height 20
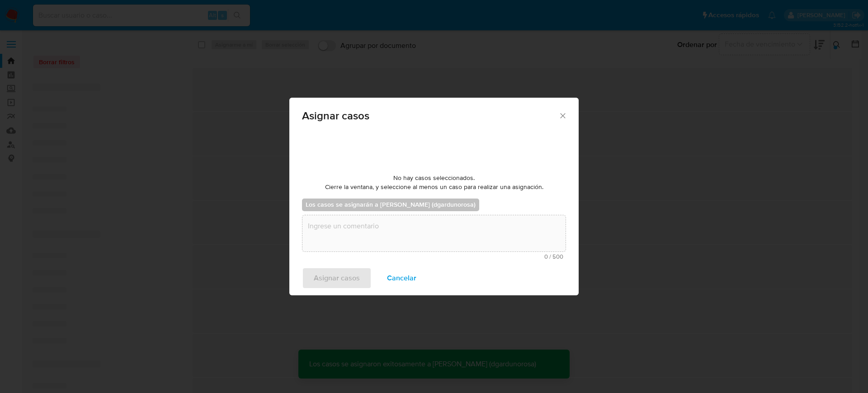
scroll to position [55, 0]
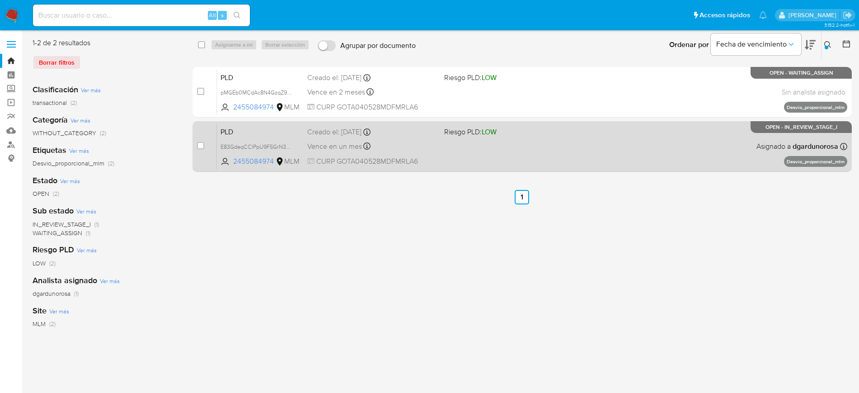
click at [603, 154] on div "PLD E83GdeqCClPpU9F5GrN3YKY5 2455084974 MLM Riesgo PLD: LOW Creado el: 12/07/20…" at bounding box center [532, 146] width 631 height 46
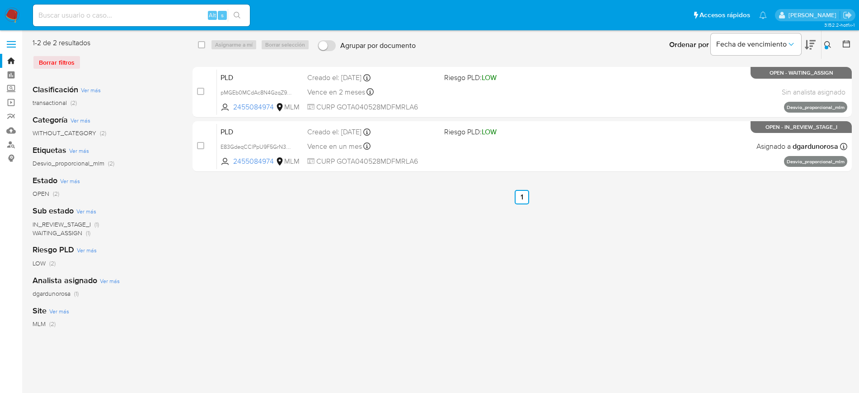
click at [830, 45] on icon at bounding box center [828, 44] width 7 height 7
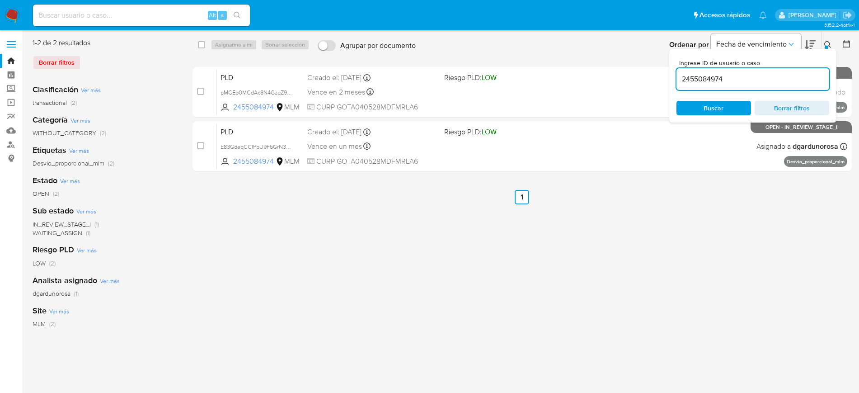
click at [716, 81] on input "2455084974" at bounding box center [753, 79] width 153 height 12
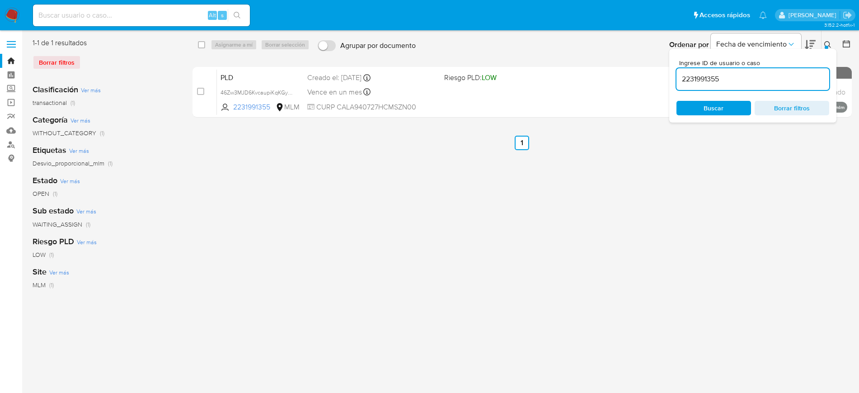
click at [703, 78] on input "2231991355" at bounding box center [753, 79] width 153 height 12
paste input "50541077"
click at [714, 75] on input "2250541077" at bounding box center [753, 79] width 153 height 12
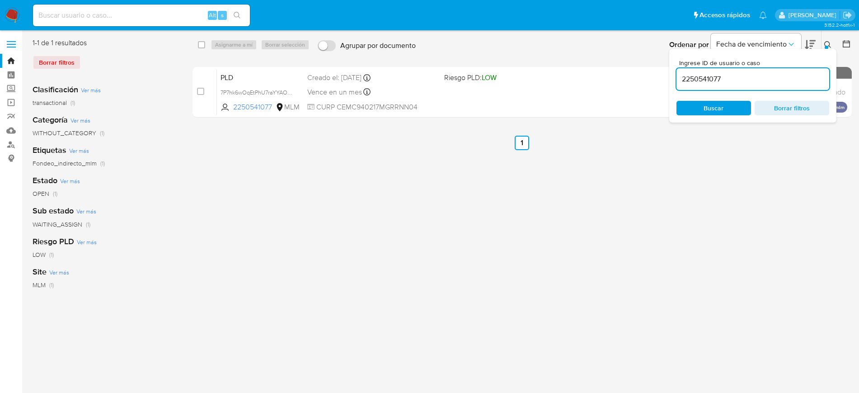
paste input "18825885"
type input "2188258857"
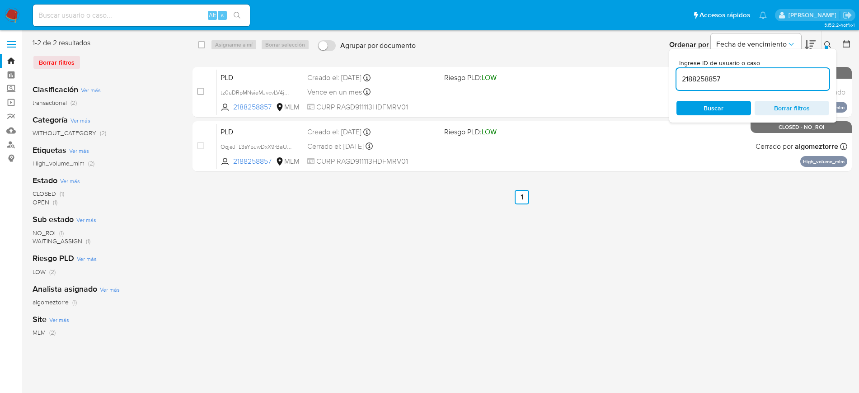
click at [830, 39] on button at bounding box center [829, 44] width 15 height 11
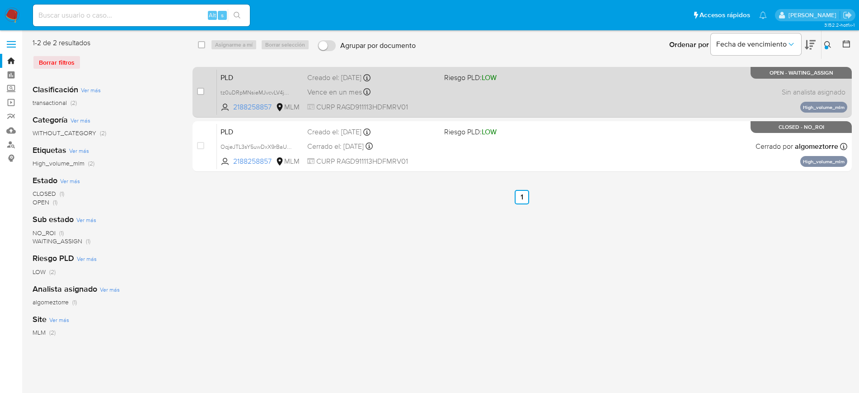
click at [203, 88] on span at bounding box center [200, 91] width 7 height 7
click at [202, 94] on input "checkbox" at bounding box center [200, 91] width 7 height 7
checkbox input "true"
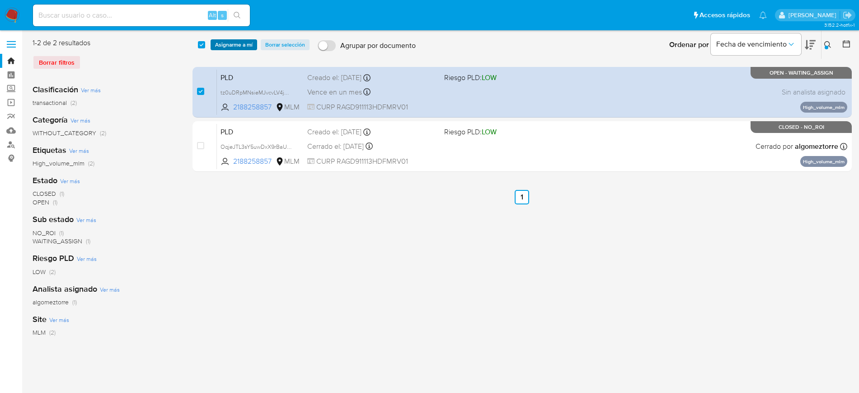
click at [234, 46] on span "Asignarme a mí" at bounding box center [234, 44] width 38 height 9
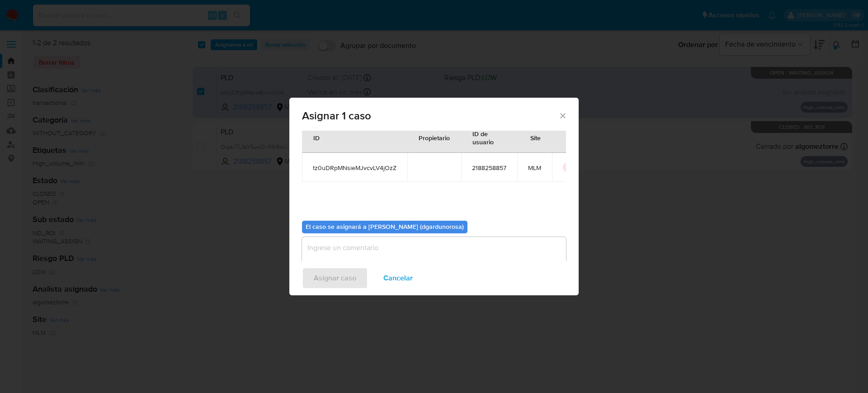
scroll to position [47, 0]
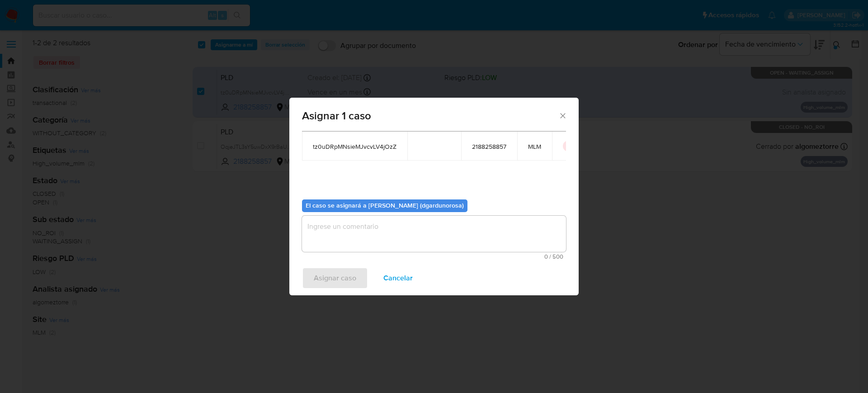
click at [424, 250] on textarea "assign-modal" at bounding box center [434, 234] width 264 height 36
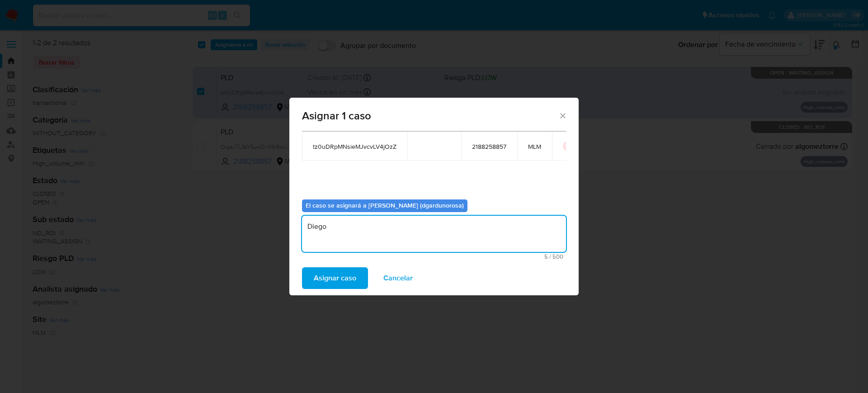
type textarea "Diego"
click at [381, 149] on span "tz0uDRpMNsieMJvcvLV4jOzZ" at bounding box center [355, 146] width 84 height 8
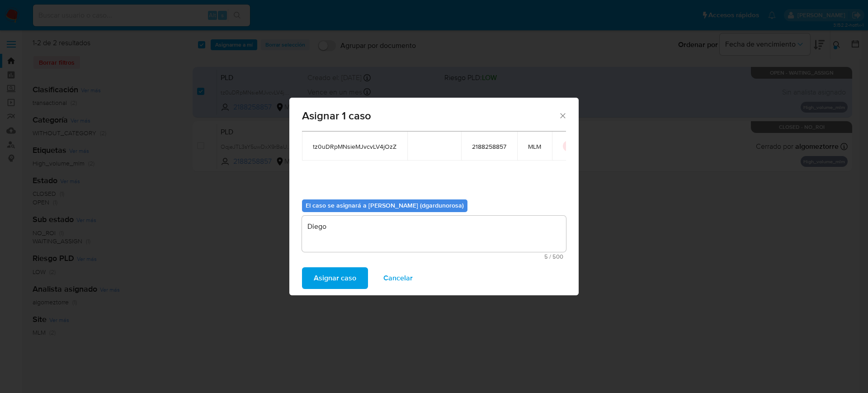
click at [381, 149] on span "tz0uDRpMNsieMJvcvLV4jOzZ" at bounding box center [355, 146] width 84 height 8
copy span "tz0uDRpMNsieMJvcvLV4jOzZ"
click at [343, 277] on span "Asignar caso" at bounding box center [335, 278] width 42 height 20
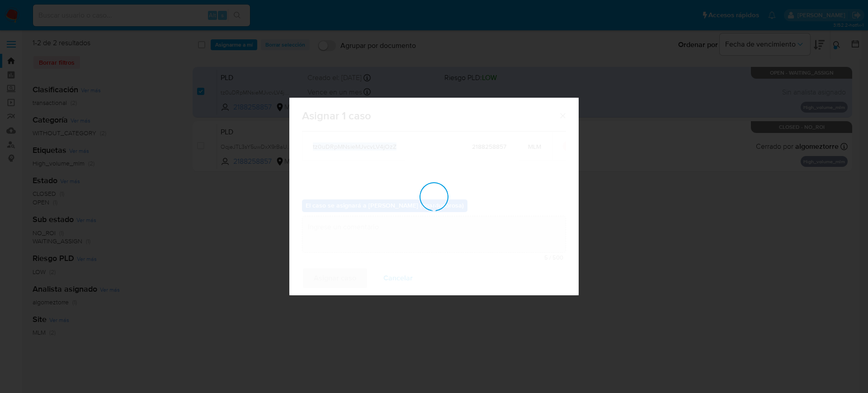
checkbox input "false"
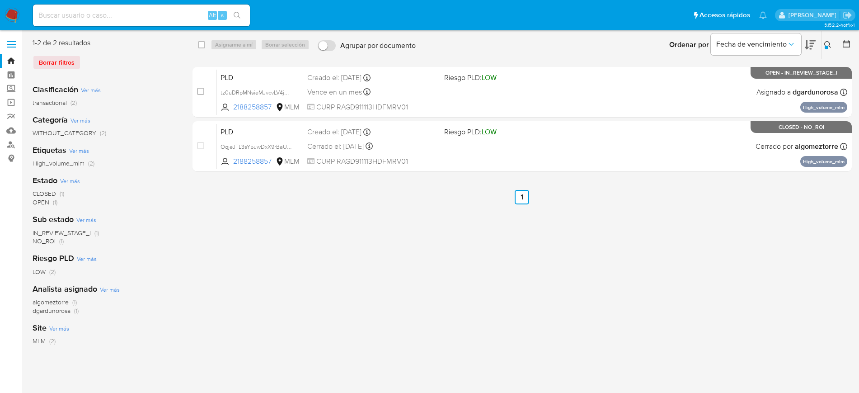
click at [830, 41] on icon at bounding box center [828, 44] width 7 height 7
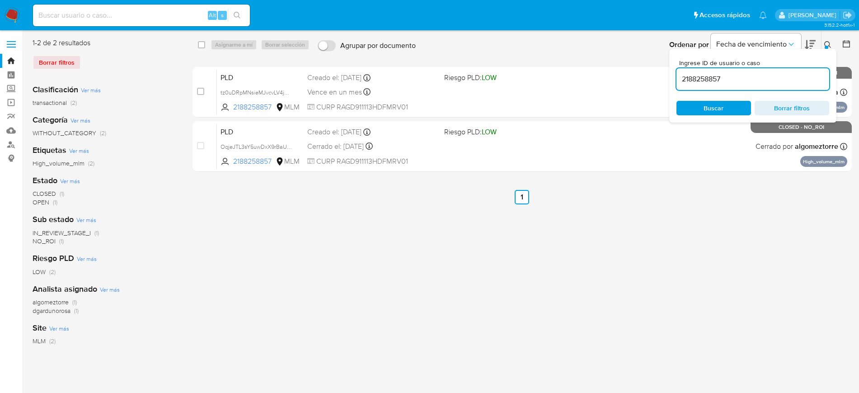
click at [721, 78] on input "2188258857" at bounding box center [753, 79] width 153 height 12
click at [720, 77] on input "2188258857" at bounding box center [753, 79] width 153 height 12
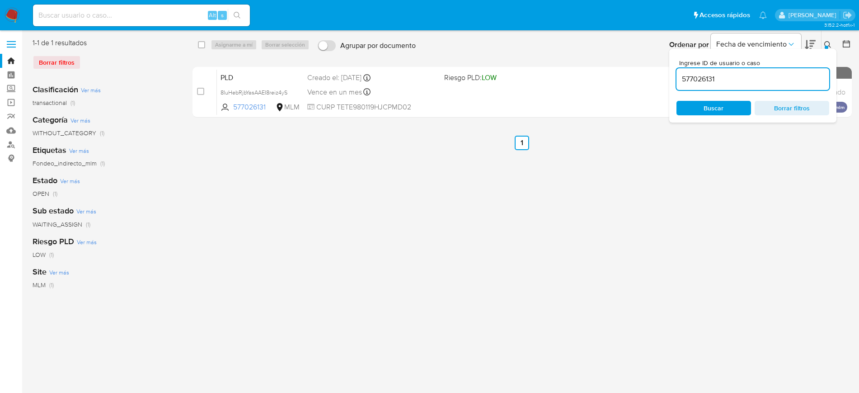
click at [827, 39] on button at bounding box center [829, 44] width 15 height 11
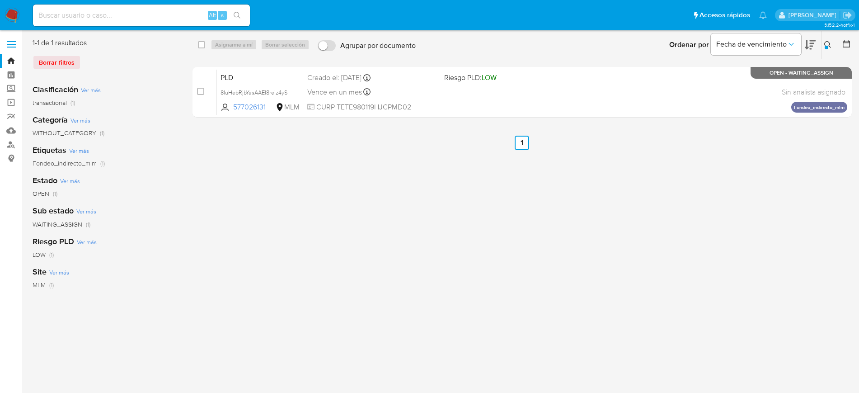
drag, startPoint x: 828, startPoint y: 46, endPoint x: 823, endPoint y: 46, distance: 4.5
click at [827, 46] on div at bounding box center [827, 48] width 4 height 4
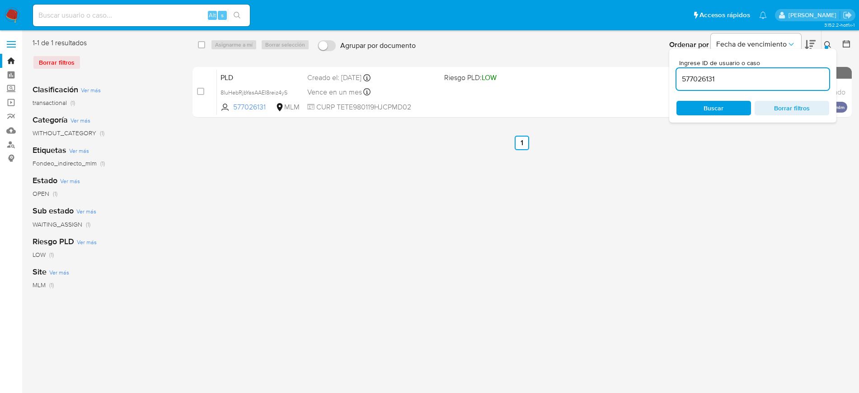
click at [686, 81] on input "577026131" at bounding box center [753, 79] width 153 height 12
click at [825, 46] on div at bounding box center [827, 48] width 4 height 4
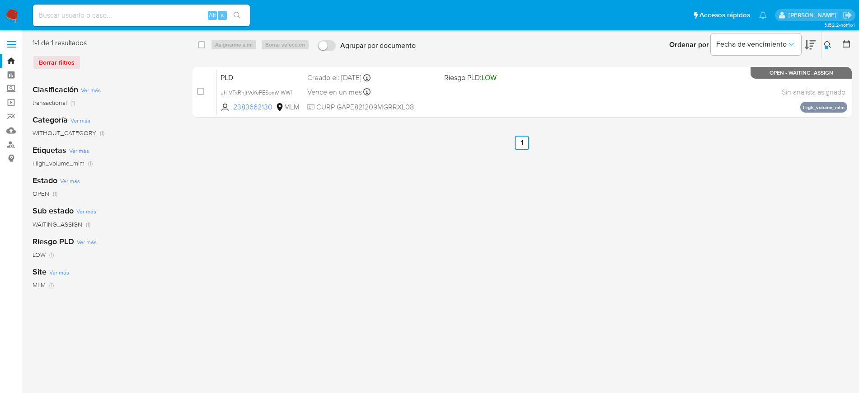
click at [825, 42] on icon at bounding box center [828, 44] width 7 height 7
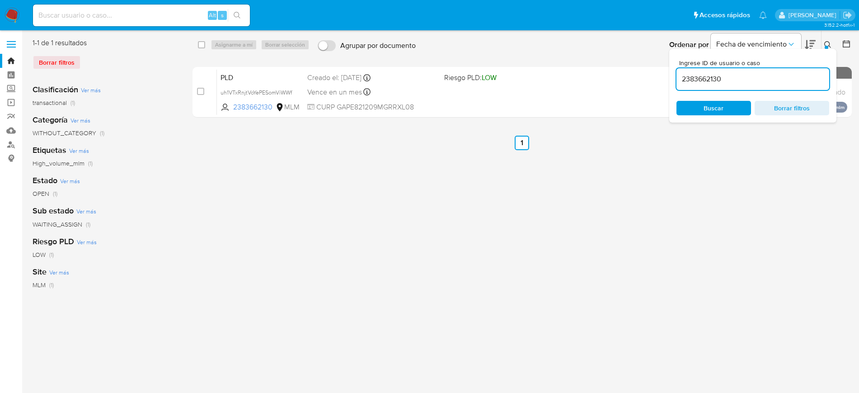
click at [726, 83] on input "2383662130" at bounding box center [753, 79] width 153 height 12
click at [711, 72] on div "2383662130" at bounding box center [753, 79] width 153 height 22
click at [709, 85] on div "2383662130" at bounding box center [753, 79] width 153 height 22
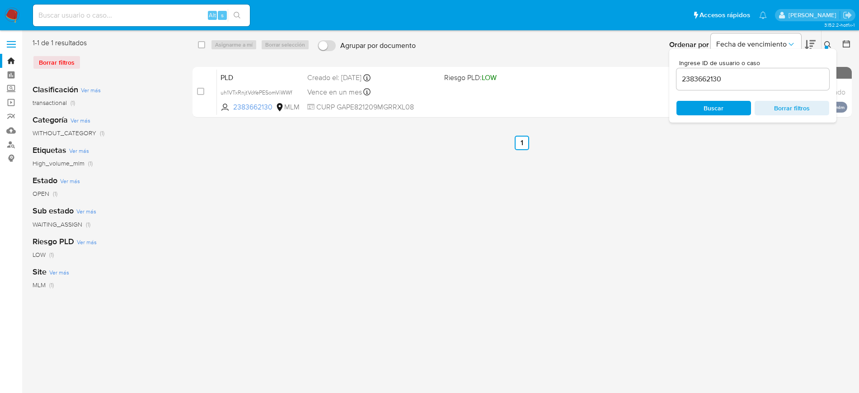
click at [703, 76] on input "2383662130" at bounding box center [753, 79] width 153 height 12
paste input "237737893"
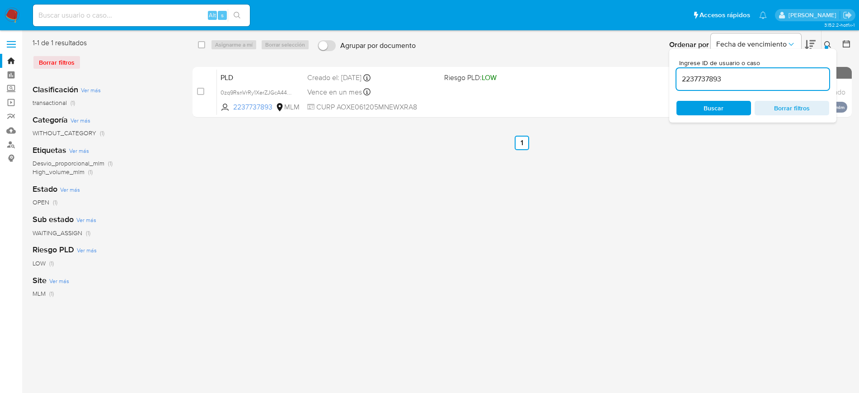
click at [709, 83] on input "2237737893" at bounding box center [753, 79] width 153 height 12
paste input "114633290"
drag, startPoint x: 795, startPoint y: 80, endPoint x: 750, endPoint y: 84, distance: 44.5
click at [794, 80] on input "2114633290" at bounding box center [753, 79] width 153 height 12
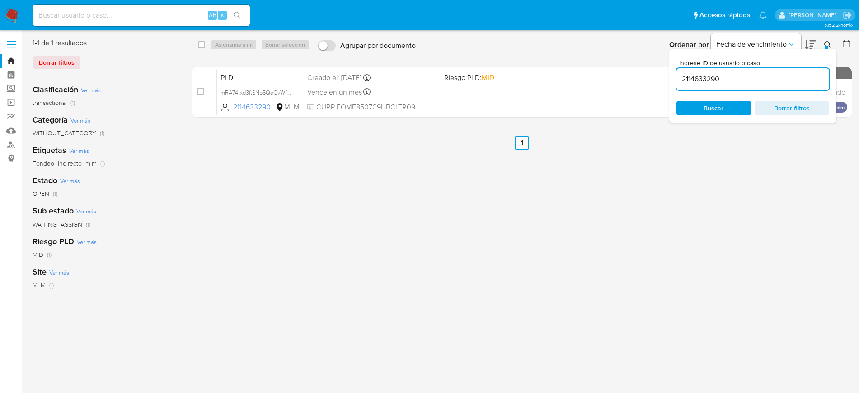
click at [711, 82] on input "2114633290" at bounding box center [753, 79] width 153 height 12
paste input "284479709"
type input "2284479709"
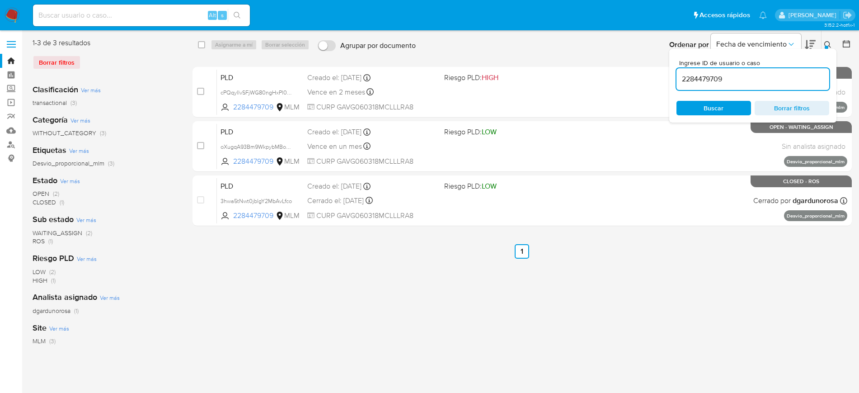
click at [825, 44] on icon at bounding box center [828, 44] width 7 height 7
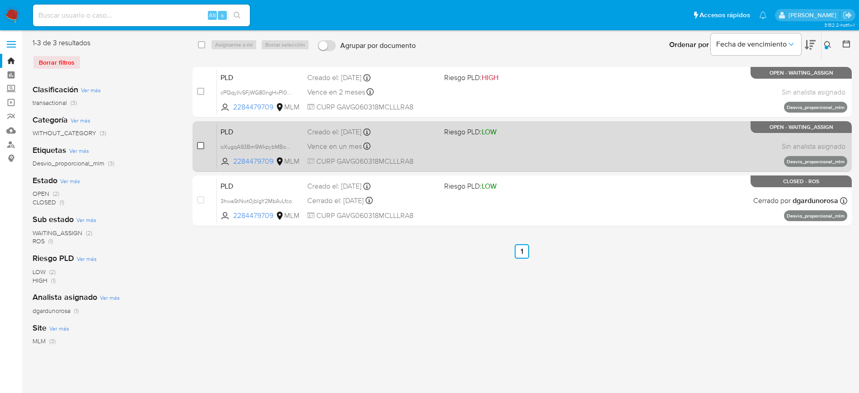
click at [203, 143] on input "checkbox" at bounding box center [200, 145] width 7 height 7
checkbox input "true"
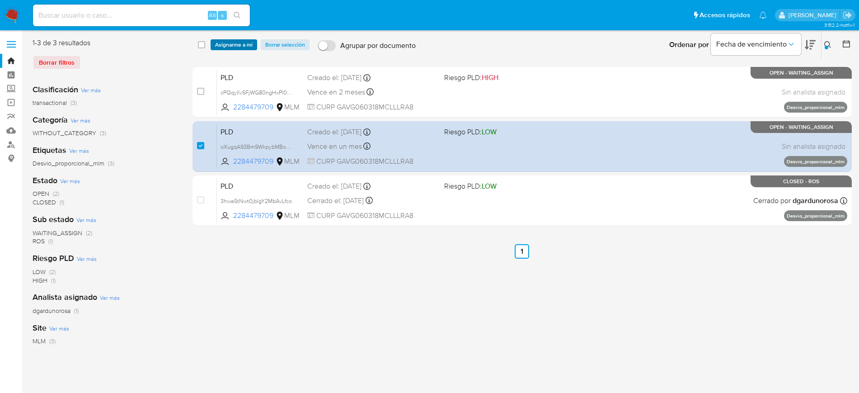
click at [223, 43] on span "Asignarme a mí" at bounding box center [234, 44] width 38 height 9
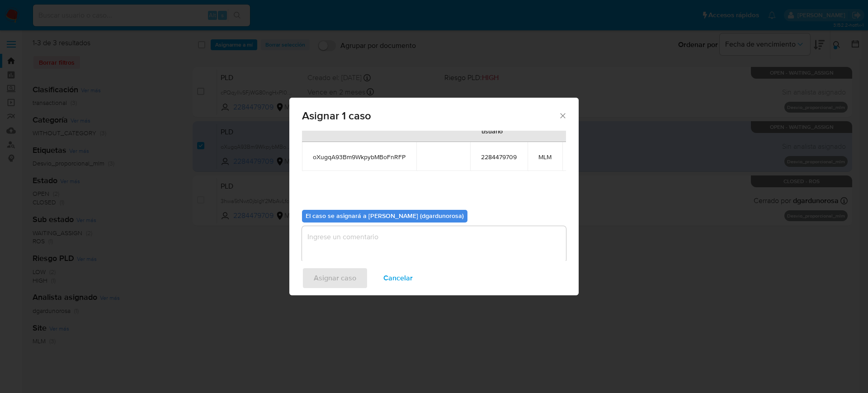
scroll to position [56, 0]
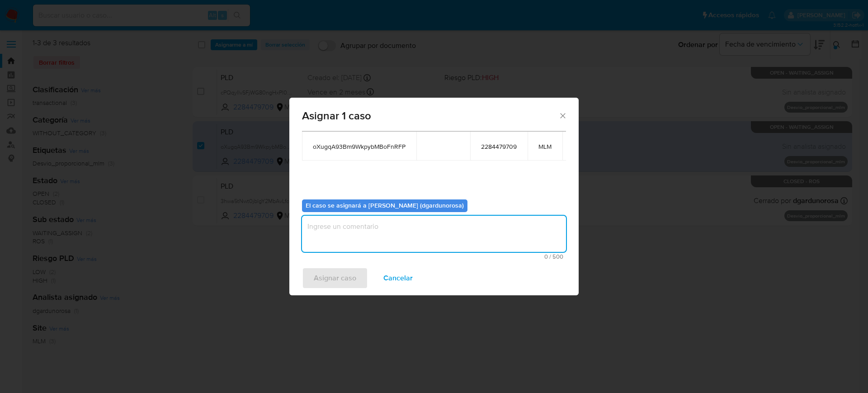
click at [472, 234] on textarea "assign-modal" at bounding box center [434, 234] width 264 height 36
type textarea "F"
type textarea "DIEGO"
click at [328, 142] on span "oXugqA93Bm9WkpybMBoFnRFP" at bounding box center [359, 146] width 93 height 8
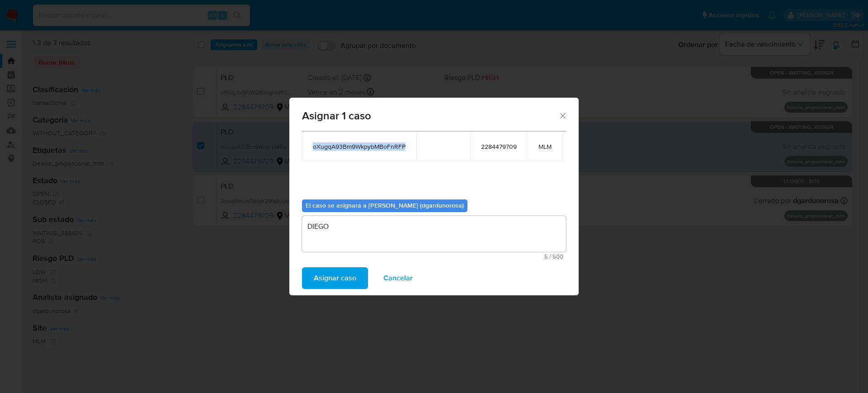
click at [329, 142] on span "oXugqA93Bm9WkpybMBoFnRFP" at bounding box center [359, 146] width 93 height 8
copy span "oXugqA93Bm9WkpybMBoFnRFP"
click at [365, 275] on button "Asignar caso" at bounding box center [335, 278] width 66 height 22
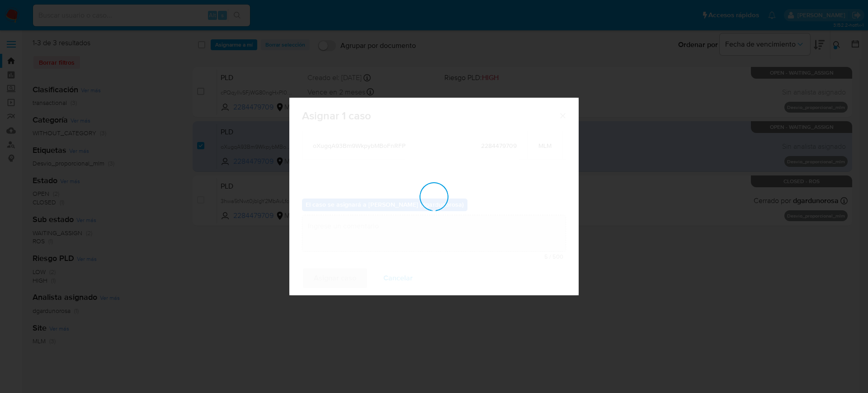
scroll to position [55, 0]
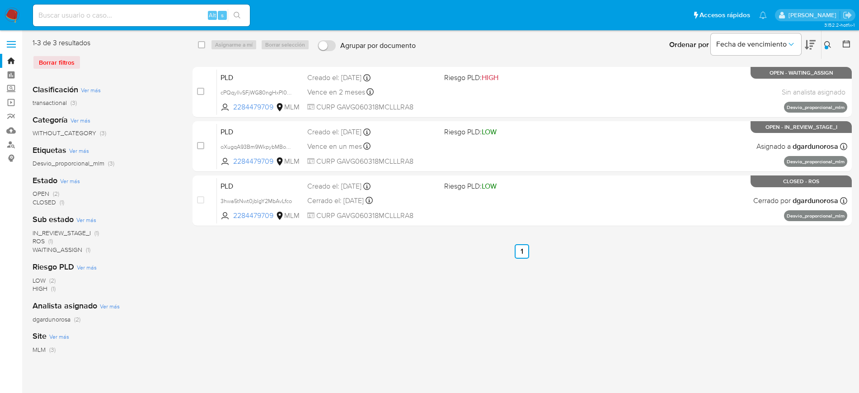
click at [830, 44] on icon at bounding box center [828, 44] width 7 height 7
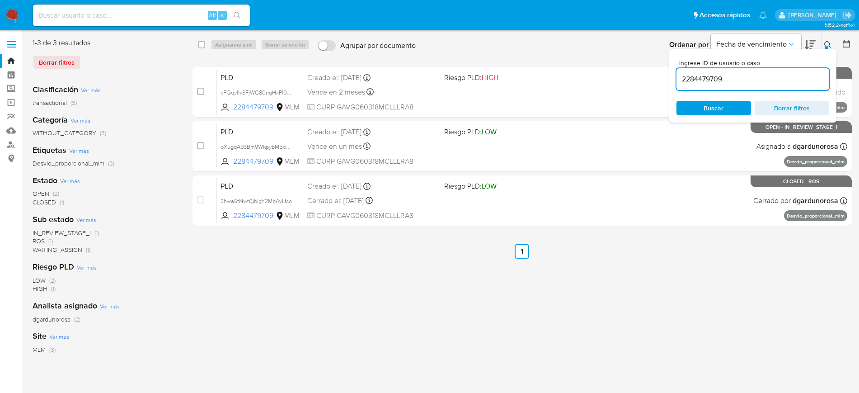
click at [701, 81] on input "2284479709" at bounding box center [753, 79] width 153 height 12
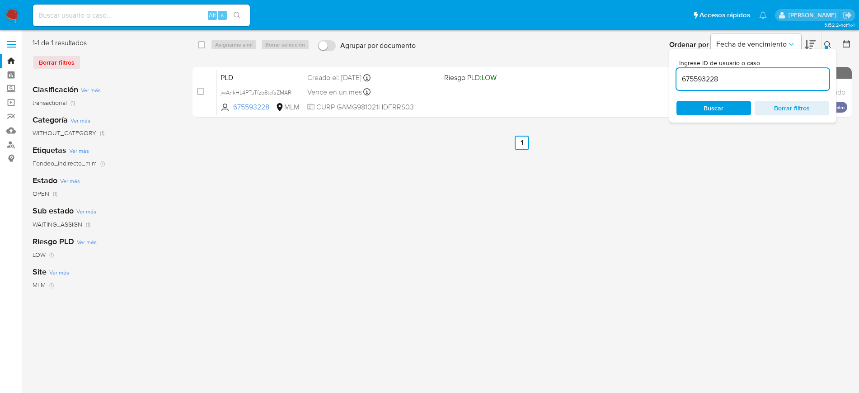
click at [826, 41] on icon at bounding box center [828, 44] width 7 height 7
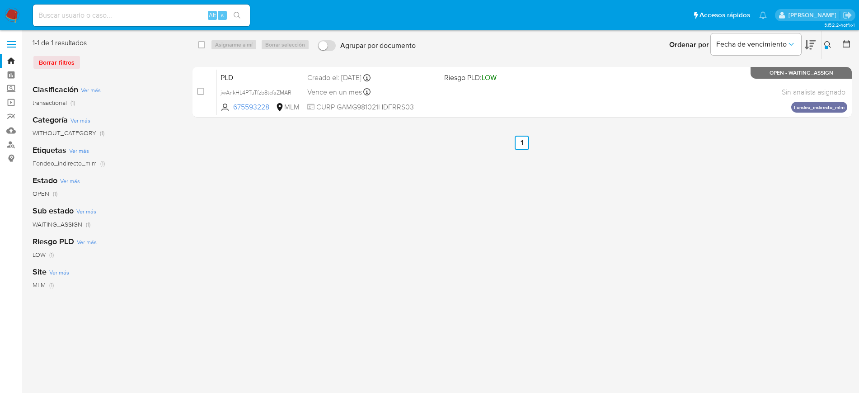
click at [829, 44] on icon at bounding box center [828, 44] width 7 height 7
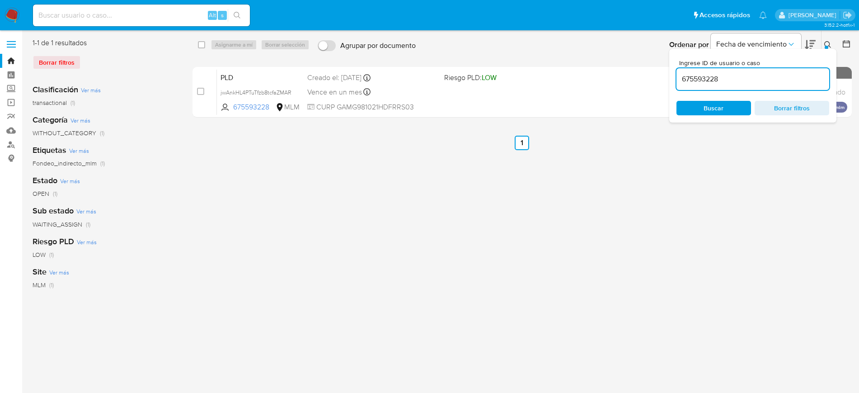
click at [703, 75] on input "675593228" at bounding box center [753, 79] width 153 height 12
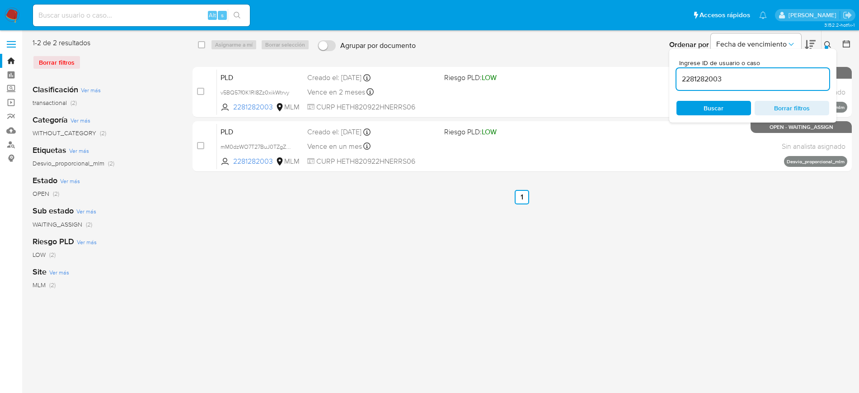
click at [828, 42] on icon at bounding box center [828, 44] width 7 height 7
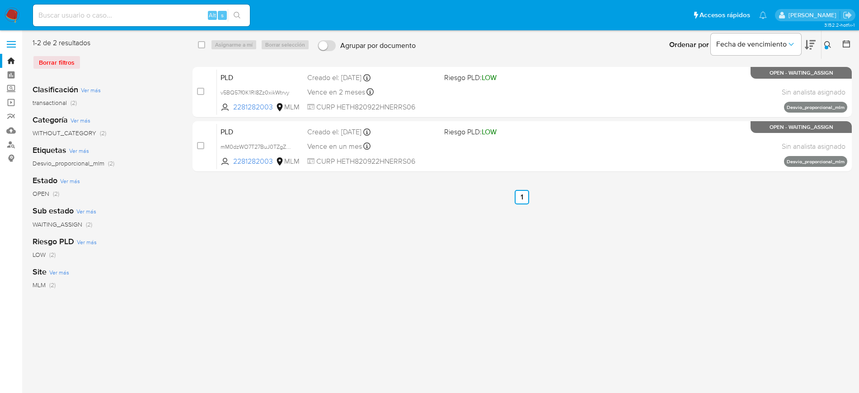
click at [828, 46] on div at bounding box center [827, 48] width 4 height 4
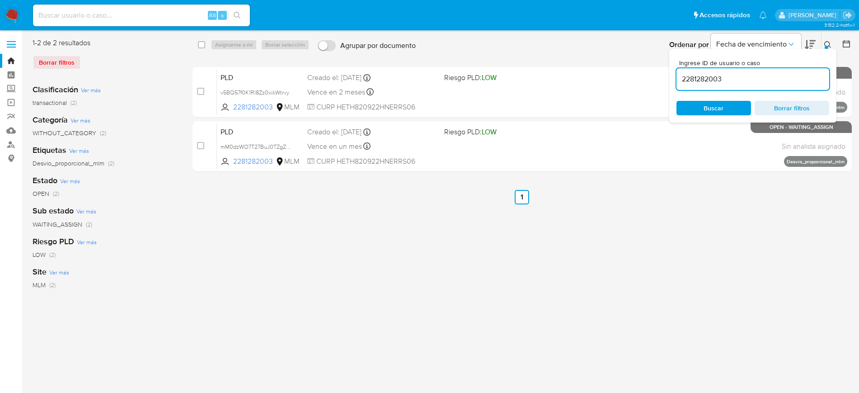
click at [723, 80] on input "2281282003" at bounding box center [753, 79] width 153 height 12
click at [722, 80] on input "2281282003" at bounding box center [753, 79] width 153 height 12
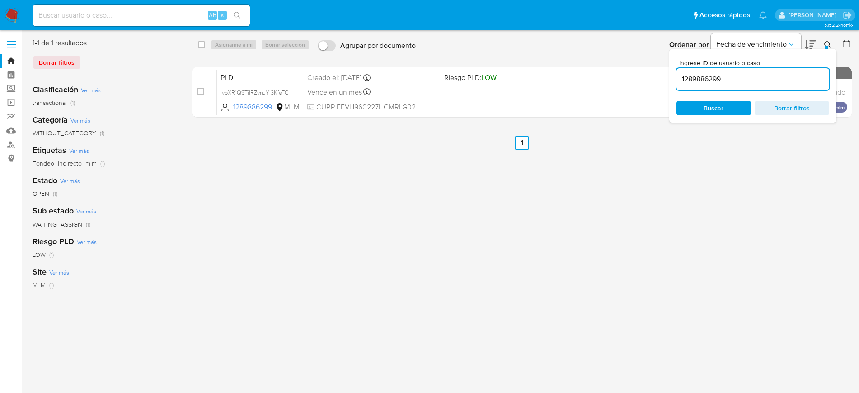
click at [695, 76] on input "1289886299" at bounding box center [753, 79] width 153 height 12
click at [695, 77] on input "1289886299" at bounding box center [753, 79] width 153 height 12
paste input "2249477034"
click at [696, 82] on input "2249477034" at bounding box center [753, 79] width 153 height 12
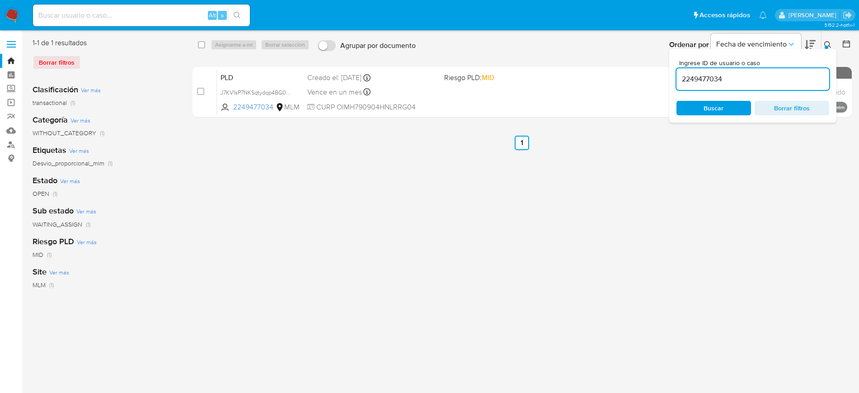
paste input "22691885"
click at [825, 42] on icon at bounding box center [828, 44] width 7 height 7
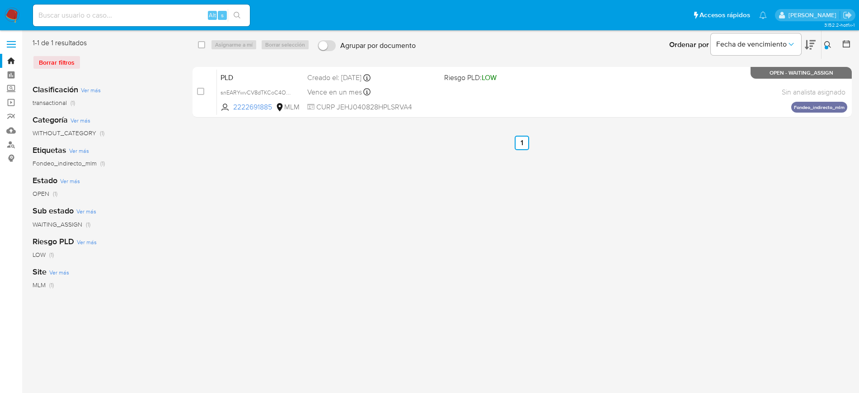
click at [827, 46] on button at bounding box center [829, 44] width 15 height 11
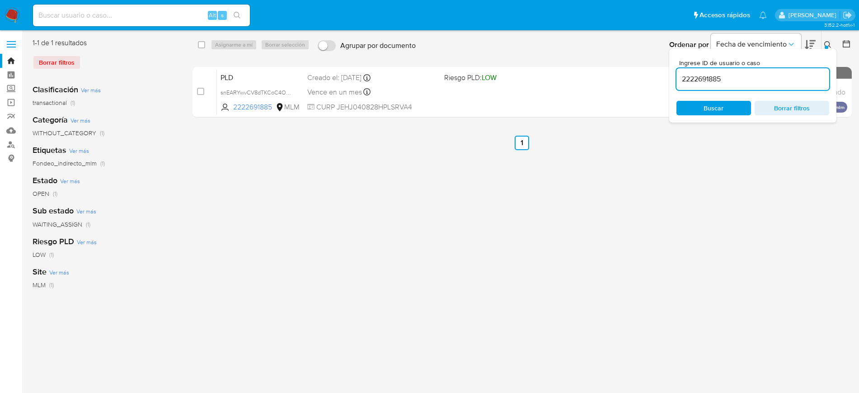
click at [718, 75] on input "2222691885" at bounding box center [753, 79] width 153 height 12
click at [718, 76] on input "2222691885" at bounding box center [753, 79] width 153 height 12
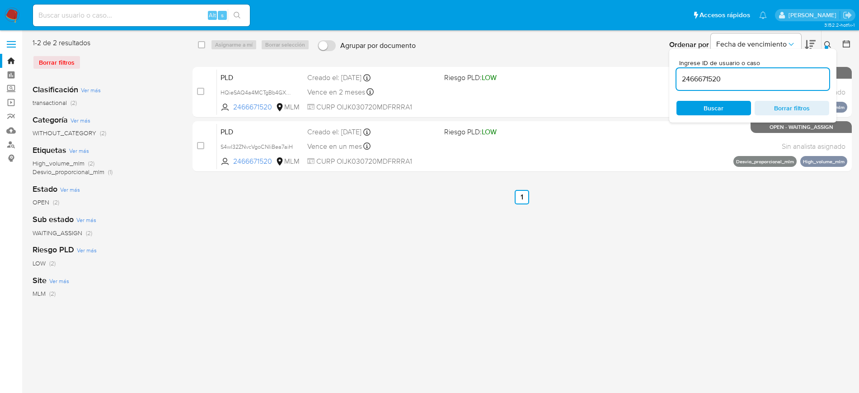
click at [830, 41] on icon at bounding box center [828, 44] width 7 height 7
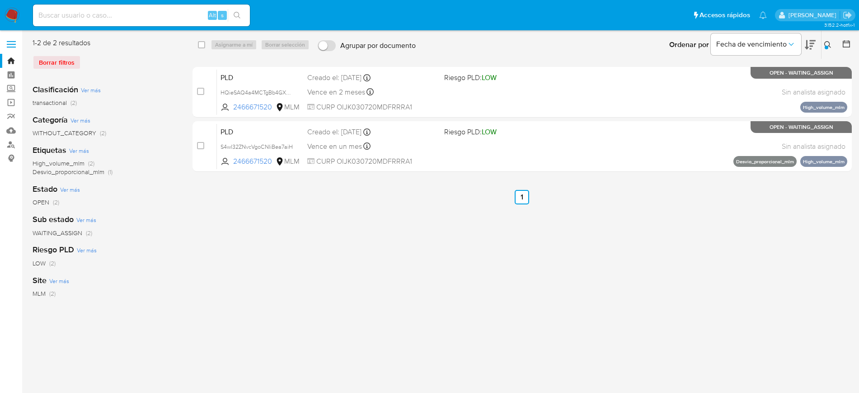
click at [830, 45] on icon at bounding box center [828, 44] width 7 height 7
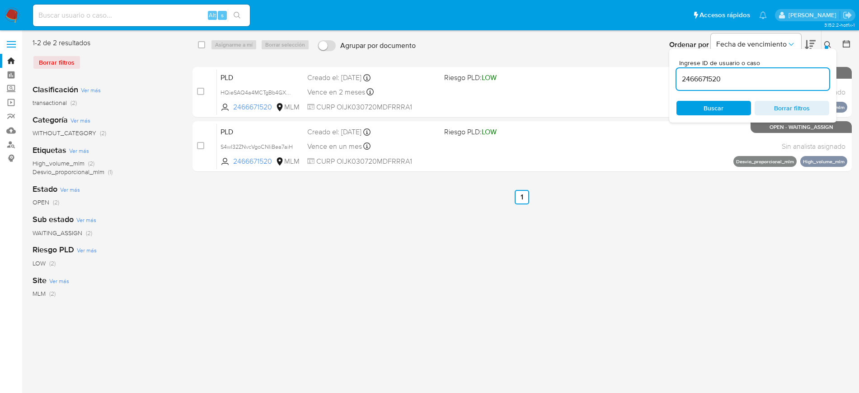
click at [830, 45] on icon at bounding box center [828, 44] width 7 height 7
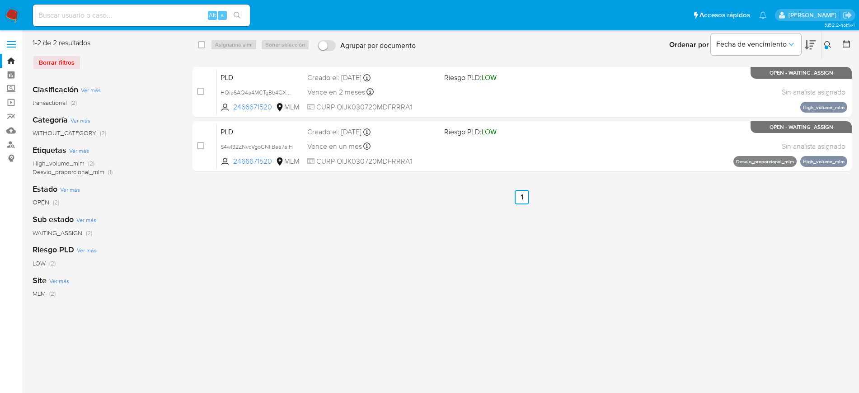
click at [828, 43] on icon at bounding box center [828, 44] width 7 height 7
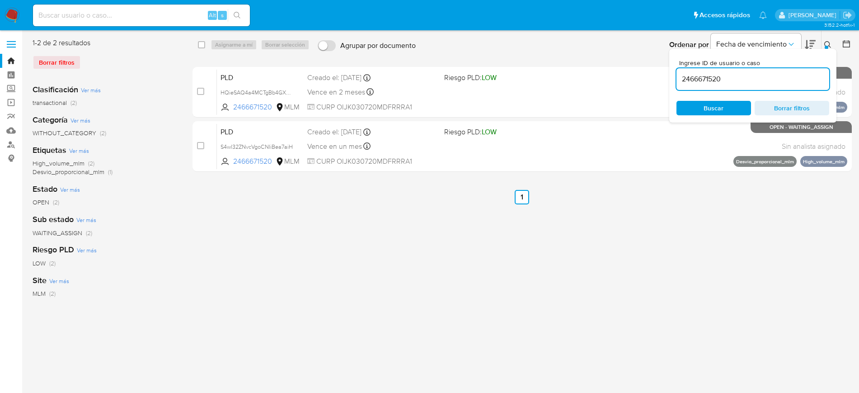
click at [728, 75] on input "2466671520" at bounding box center [753, 79] width 153 height 12
click at [825, 43] on icon at bounding box center [828, 44] width 7 height 7
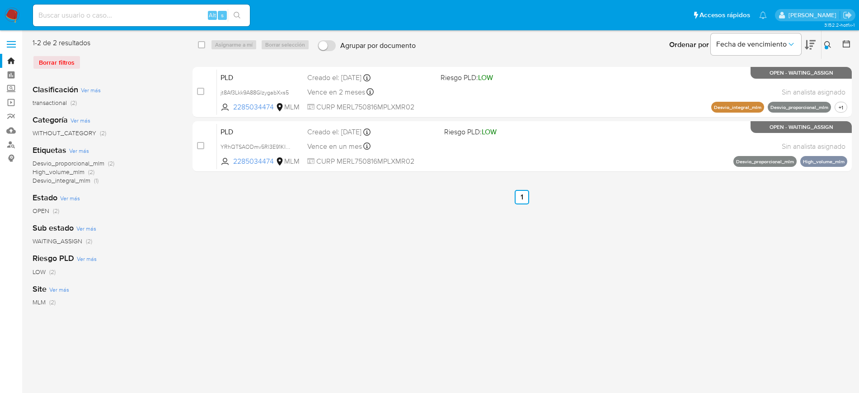
click at [827, 47] on div at bounding box center [827, 48] width 4 height 4
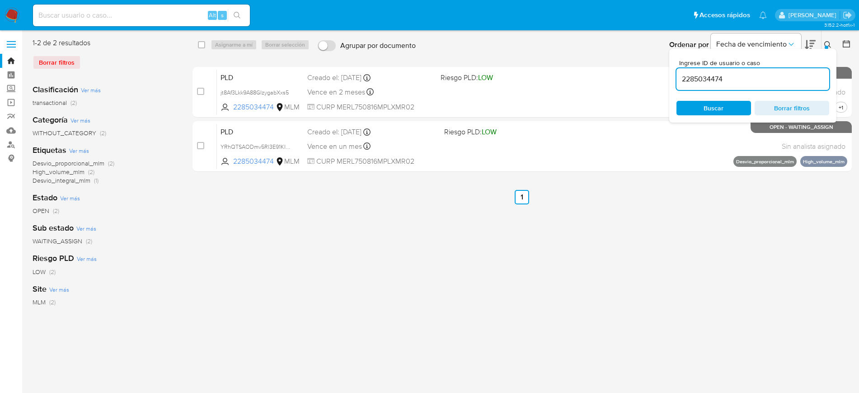
click at [718, 81] on input "2285034474" at bounding box center [753, 79] width 153 height 12
click at [717, 81] on input "2285034474" at bounding box center [753, 79] width 153 height 12
type input "2243056431"
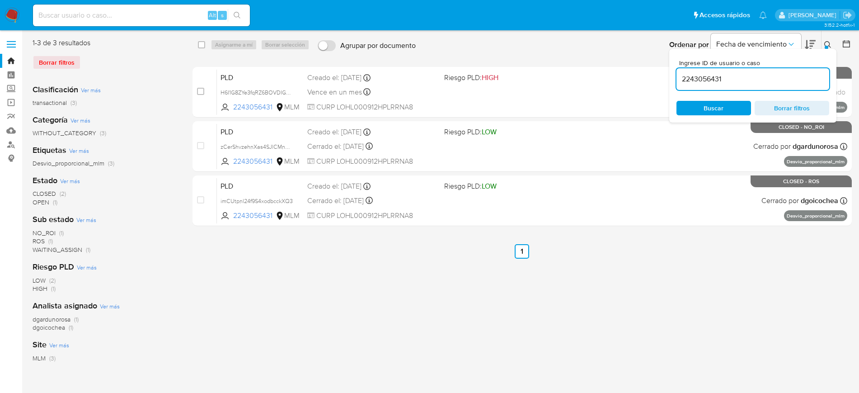
click at [826, 41] on icon at bounding box center [828, 44] width 7 height 7
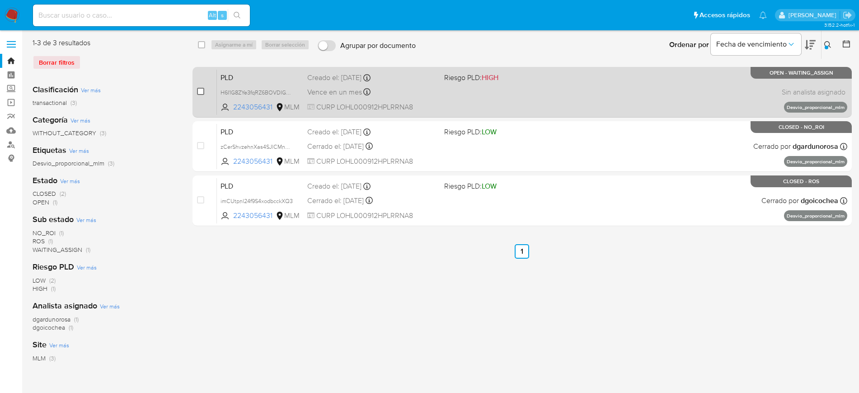
click at [201, 91] on input "checkbox" at bounding box center [200, 91] width 7 height 7
checkbox input "true"
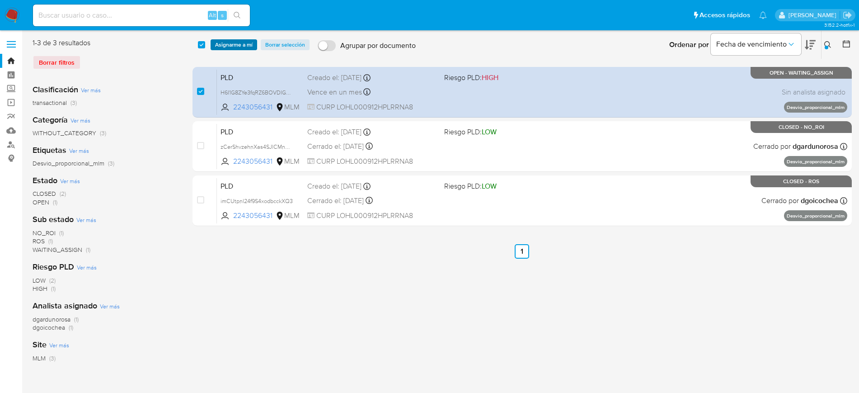
click at [235, 45] on span "Asignarme a mí" at bounding box center [234, 44] width 38 height 9
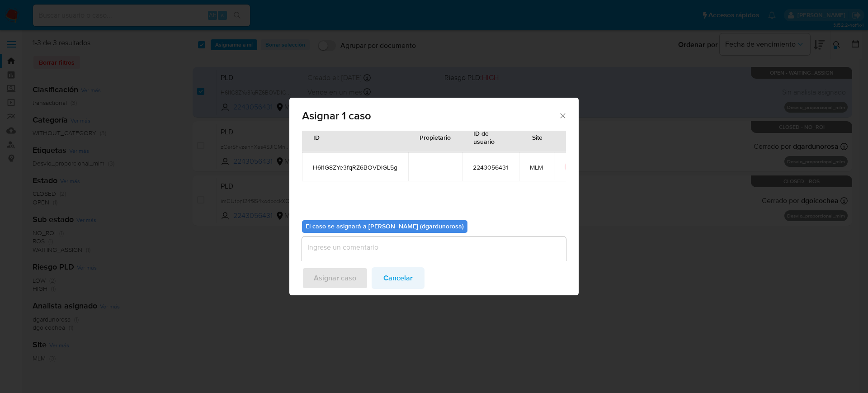
scroll to position [47, 0]
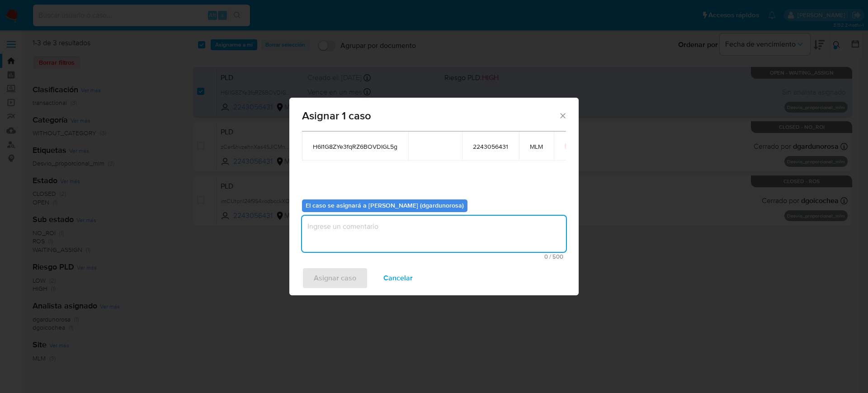
click at [399, 234] on textarea "assign-modal" at bounding box center [434, 234] width 264 height 36
type textarea "DIEGO"
click at [384, 144] on span "H6I1G8ZYe3fqRZ6BOVDIGL5g" at bounding box center [355, 146] width 85 height 8
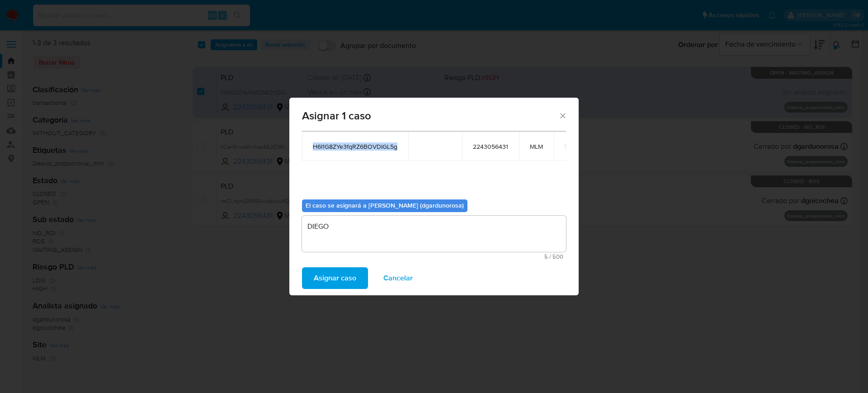
click at [384, 144] on span "H6I1G8ZYe3fqRZ6BOVDIGL5g" at bounding box center [355, 146] width 85 height 8
copy span "H6I1G8ZYe3fqRZ6BOVDIGL5g"
click at [349, 274] on span "Asignar caso" at bounding box center [335, 278] width 42 height 20
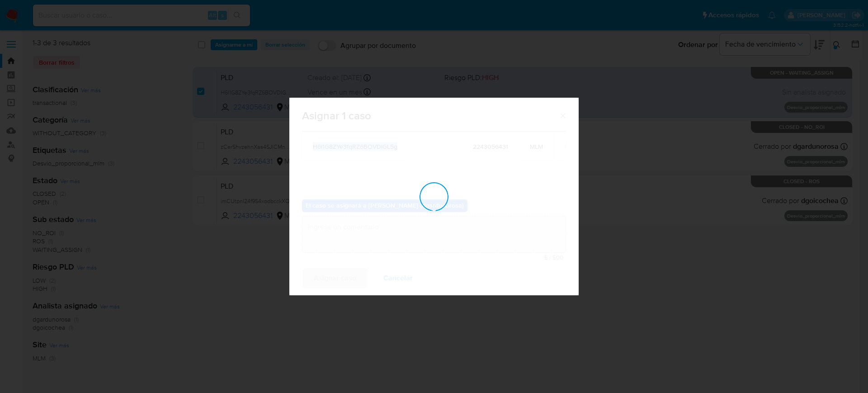
checkbox input "false"
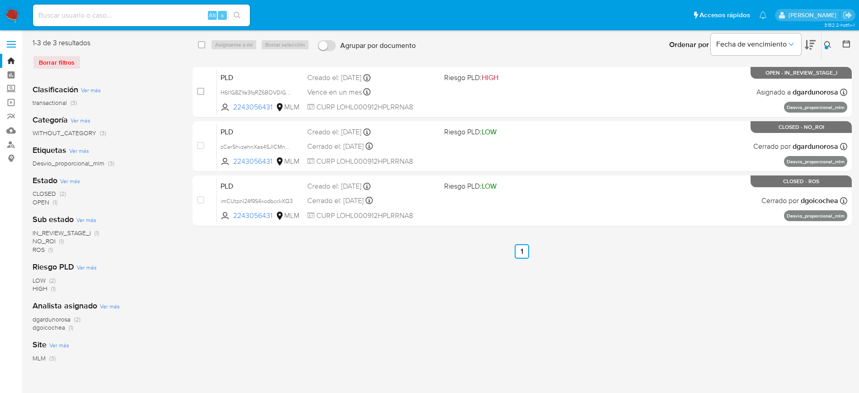
click at [827, 42] on icon at bounding box center [828, 44] width 7 height 7
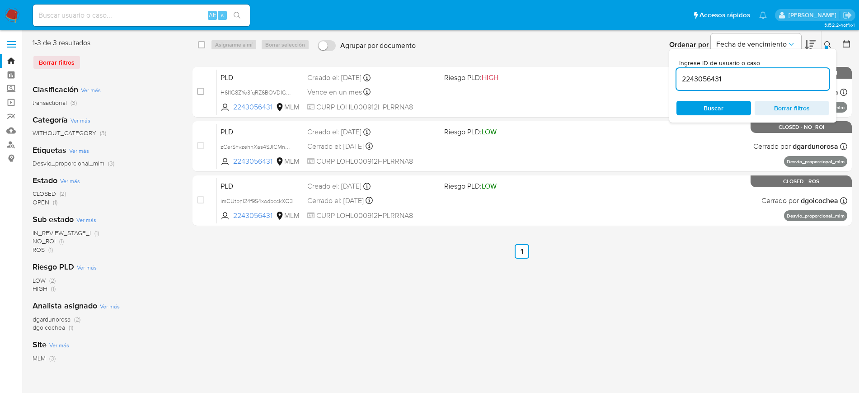
click at [698, 79] on input "2243056431" at bounding box center [753, 79] width 153 height 12
click at [698, 80] on input "2243056431" at bounding box center [753, 79] width 153 height 12
type input "2383047968"
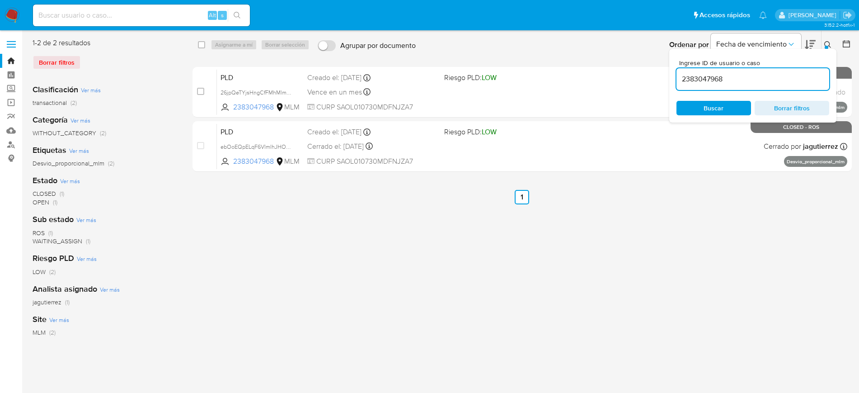
click at [832, 41] on button at bounding box center [829, 44] width 15 height 11
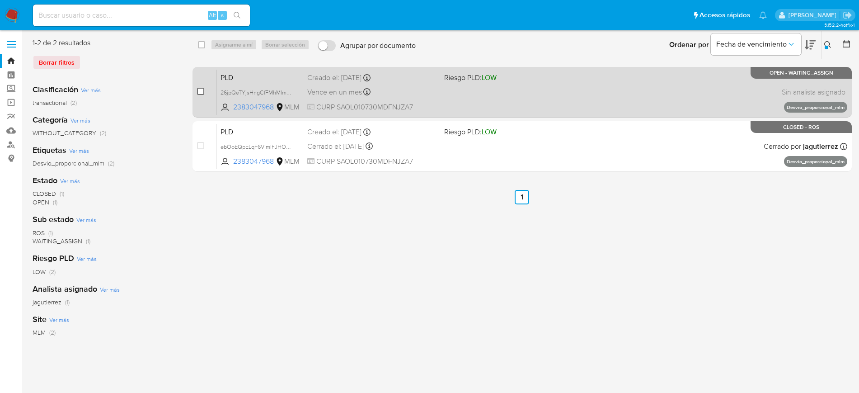
click at [199, 90] on input "checkbox" at bounding box center [200, 91] width 7 height 7
checkbox input "true"
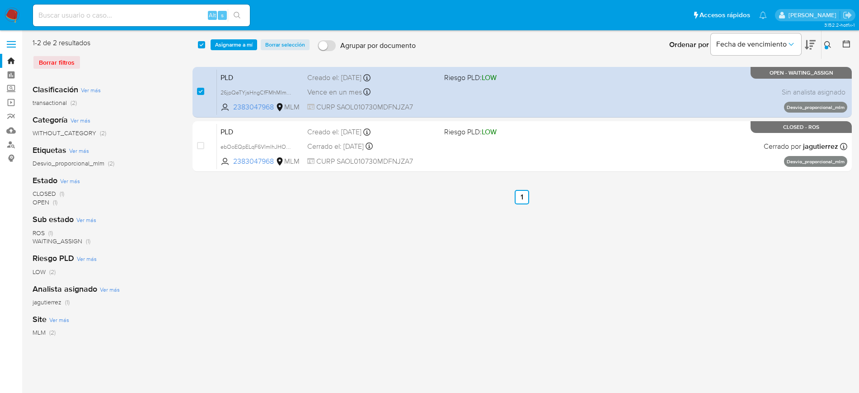
click at [231, 38] on div "select-all-cases-checkbox Asignarme a mí Borrar selección Agrupar por documento…" at bounding box center [523, 45] width 660 height 28
click at [231, 44] on span "Asignarme a mí" at bounding box center [234, 44] width 38 height 9
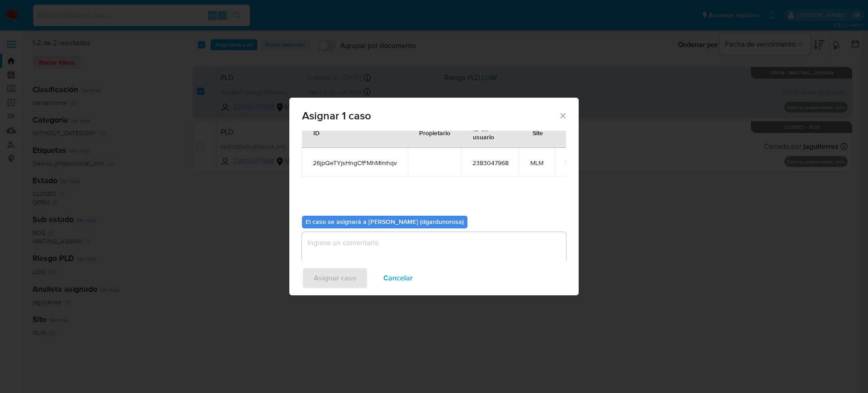
scroll to position [47, 0]
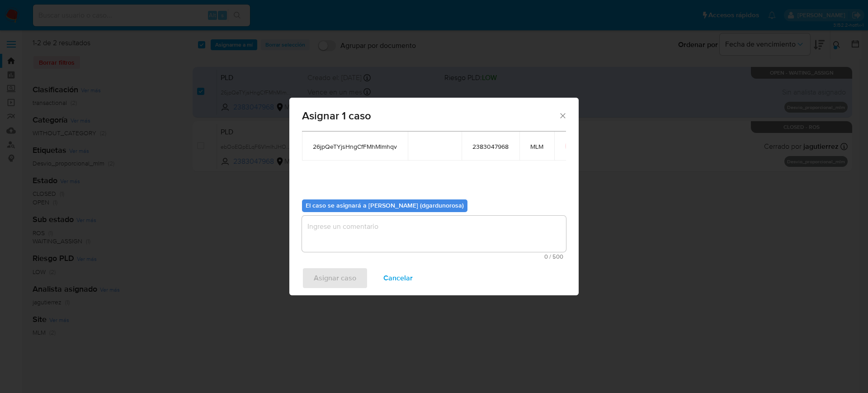
click at [418, 230] on textarea "assign-modal" at bounding box center [434, 234] width 264 height 36
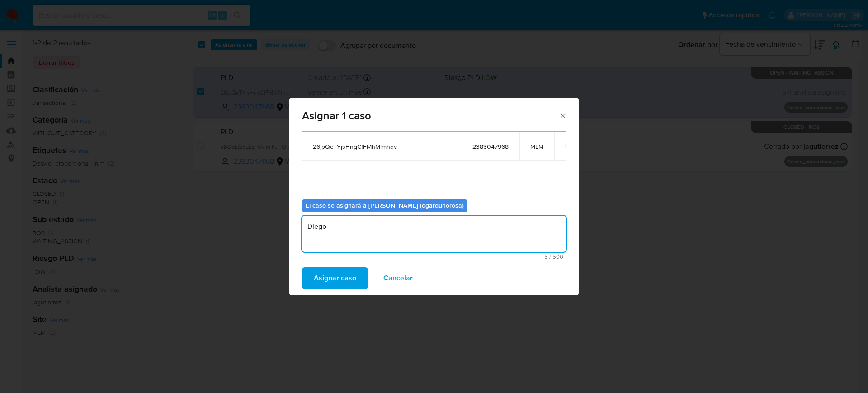
type textarea "DIego"
click at [386, 149] on span "26jpQeTYjsHngCfFMhMlmhqv" at bounding box center [355, 146] width 84 height 8
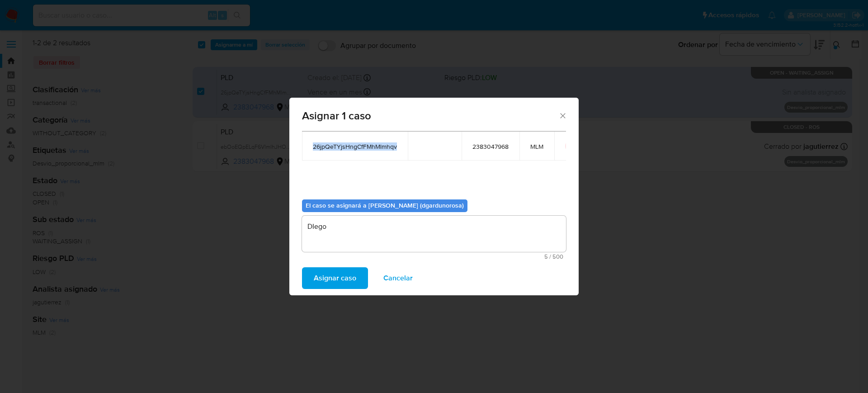
click at [386, 149] on span "26jpQeTYjsHngCfFMhMlmhqv" at bounding box center [355, 146] width 84 height 8
copy span "26jpQeTYjsHngCfFMhMlmhqv"
click at [353, 279] on span "Asignar caso" at bounding box center [335, 278] width 42 height 20
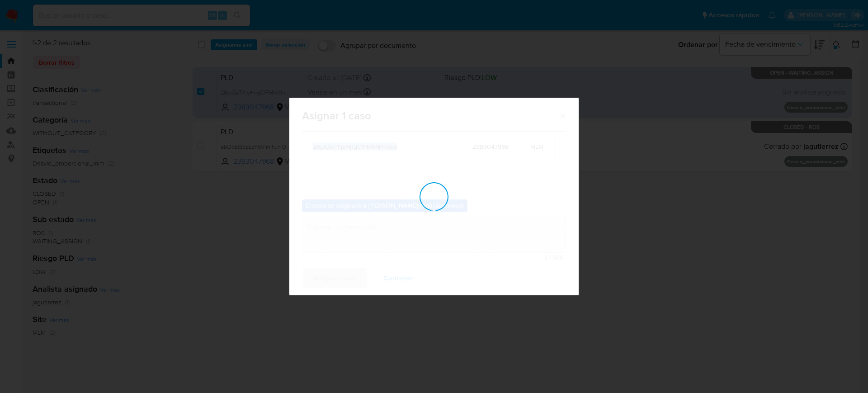
checkbox input "false"
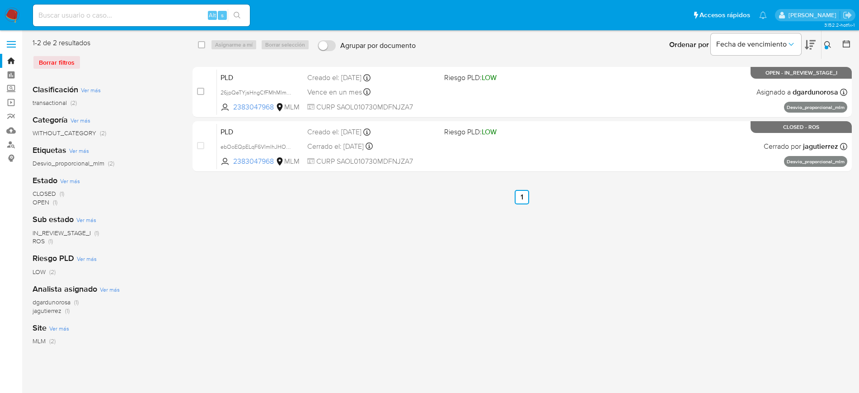
drag, startPoint x: 826, startPoint y: 40, endPoint x: 817, endPoint y: 55, distance: 17.7
click at [826, 40] on button at bounding box center [829, 44] width 15 height 11
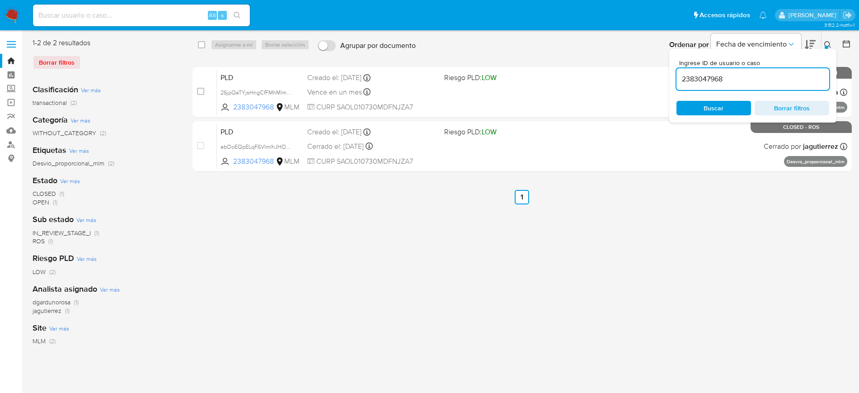
click at [720, 78] on input "2383047968" at bounding box center [753, 79] width 153 height 12
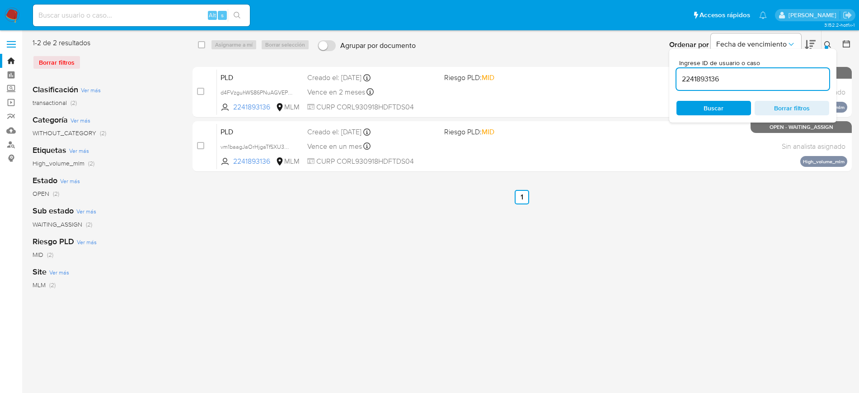
click at [826, 46] on div at bounding box center [827, 48] width 4 height 4
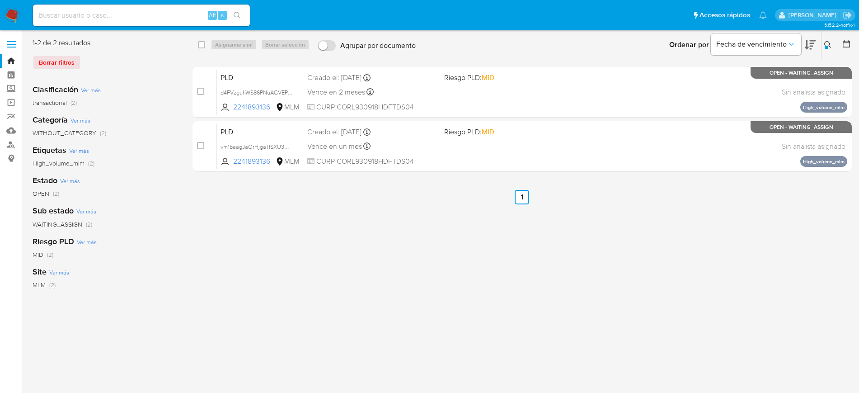
click at [828, 43] on icon at bounding box center [828, 44] width 7 height 7
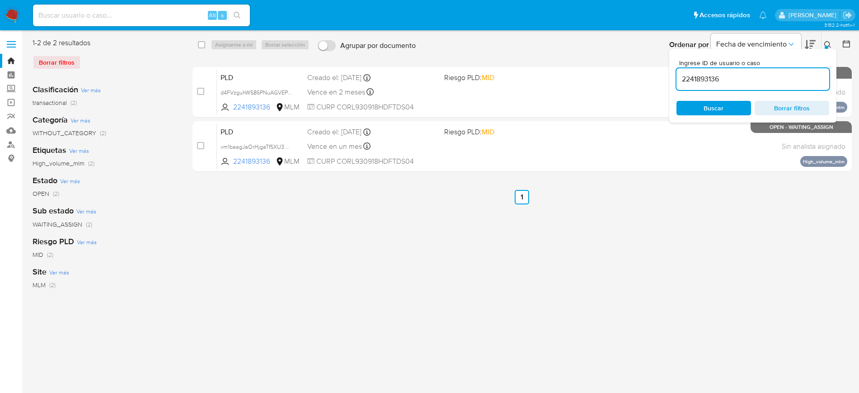
click at [706, 80] on input "2241893136" at bounding box center [753, 79] width 153 height 12
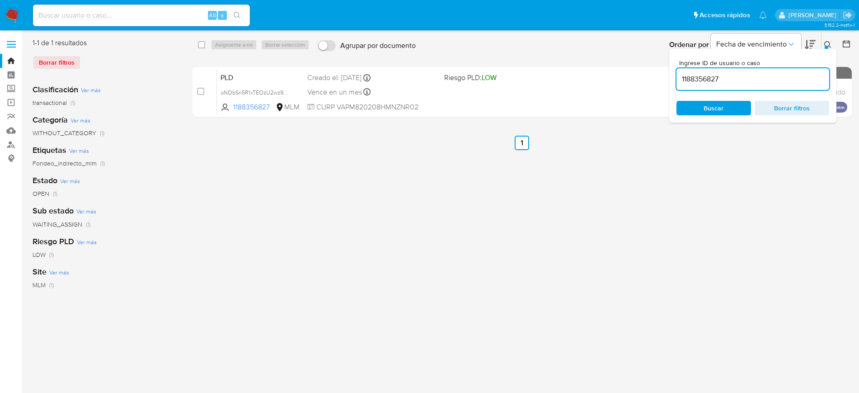
click at [828, 46] on div at bounding box center [827, 48] width 4 height 4
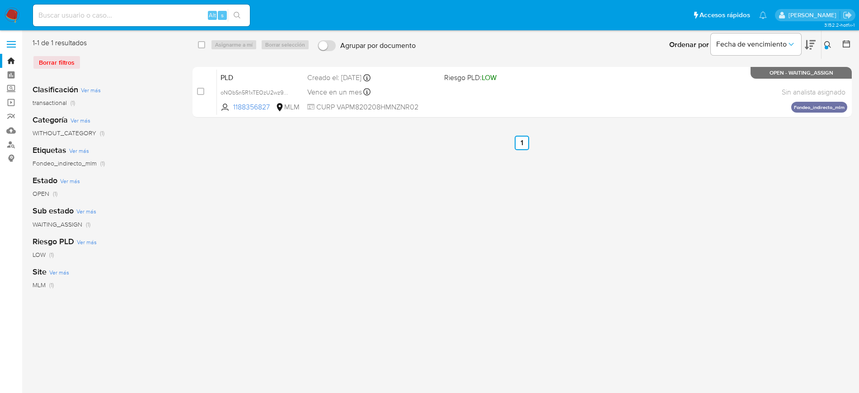
click at [827, 46] on div at bounding box center [827, 48] width 4 height 4
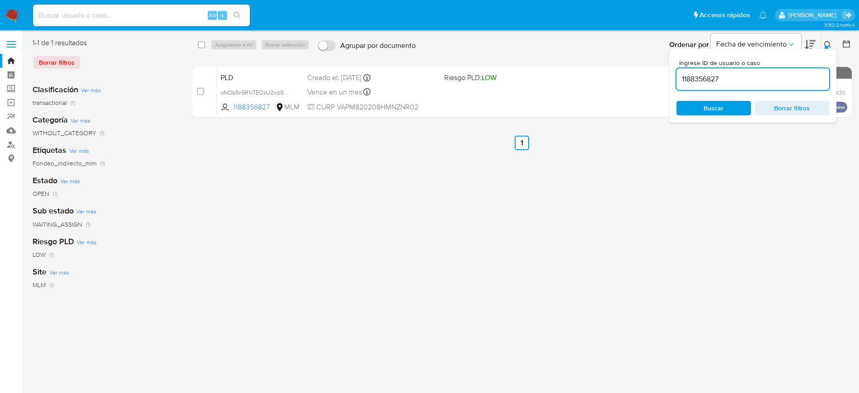
click at [716, 79] on input "1188356827" at bounding box center [753, 79] width 153 height 12
type input "1930290559"
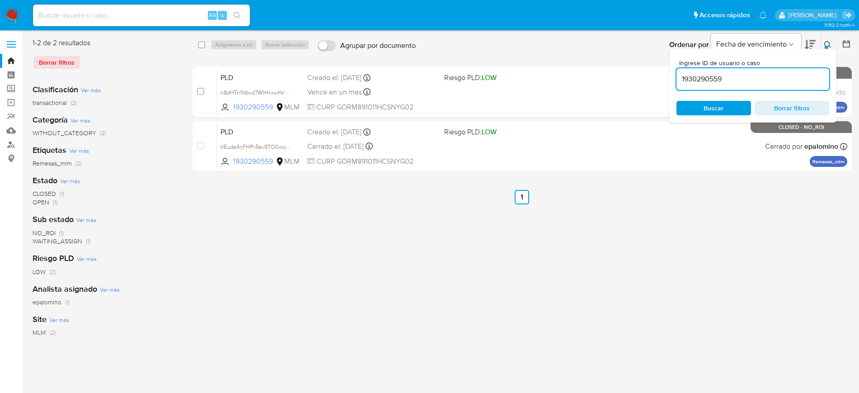
click at [831, 45] on icon at bounding box center [828, 44] width 7 height 7
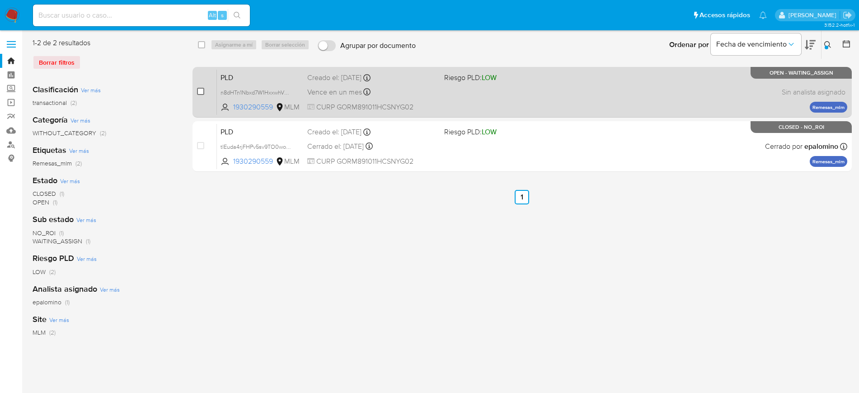
click at [204, 88] on input "checkbox" at bounding box center [200, 91] width 7 height 7
checkbox input "true"
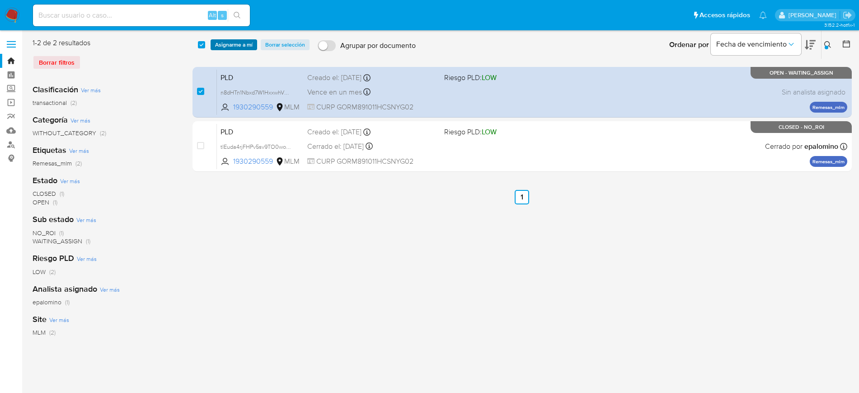
click at [229, 42] on span "Asignarme a mí" at bounding box center [234, 44] width 38 height 9
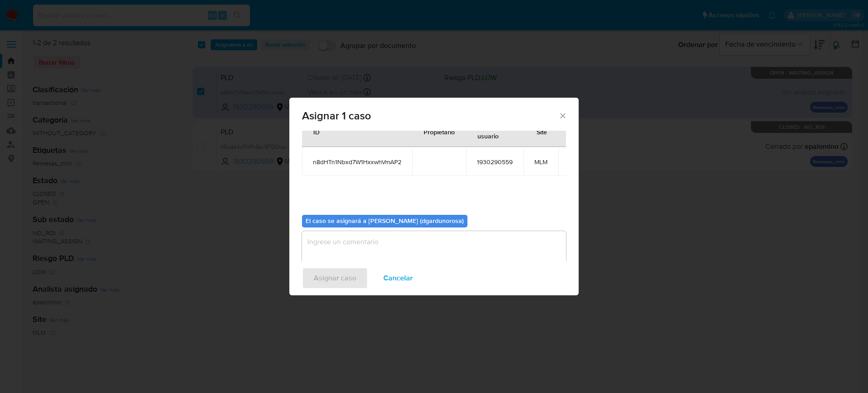
scroll to position [47, 0]
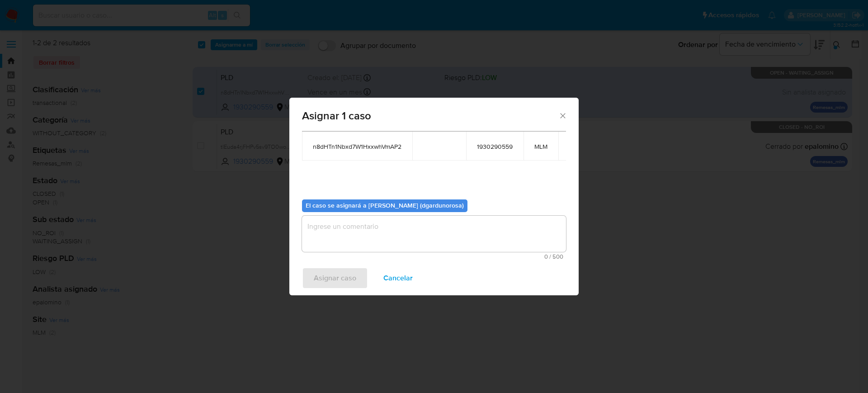
click at [396, 234] on textarea "assign-modal" at bounding box center [434, 234] width 264 height 36
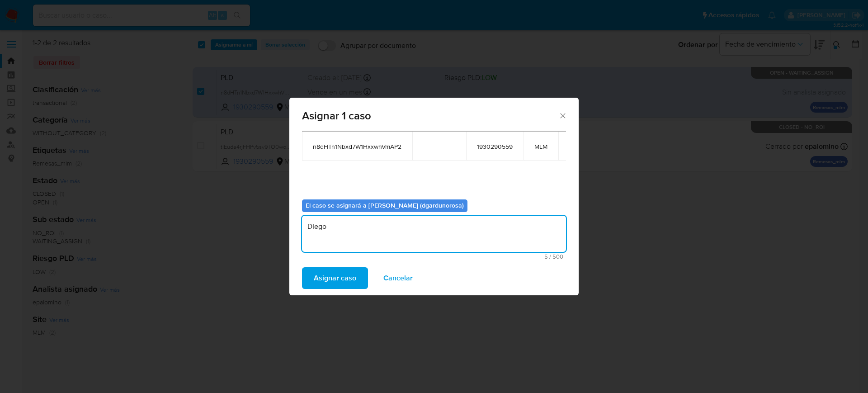
type textarea "DIego"
click at [381, 154] on td "n8dHTn1Nbxd7W1HxxwhVmAP2" at bounding box center [357, 146] width 110 height 29
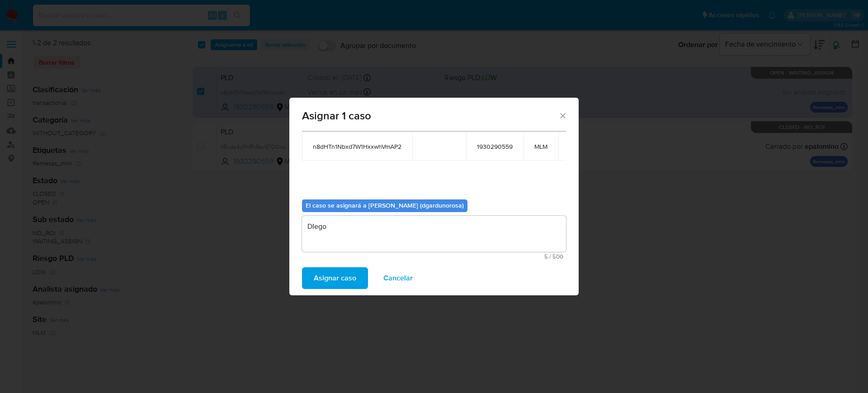
click at [381, 149] on span "n8dHTn1Nbxd7W1HxxwhVmAP2" at bounding box center [357, 146] width 89 height 8
copy span "n8dHTn1Nbxd7W1HxxwhVmAP2"
click at [327, 280] on span "Asignar caso" at bounding box center [335, 278] width 42 height 20
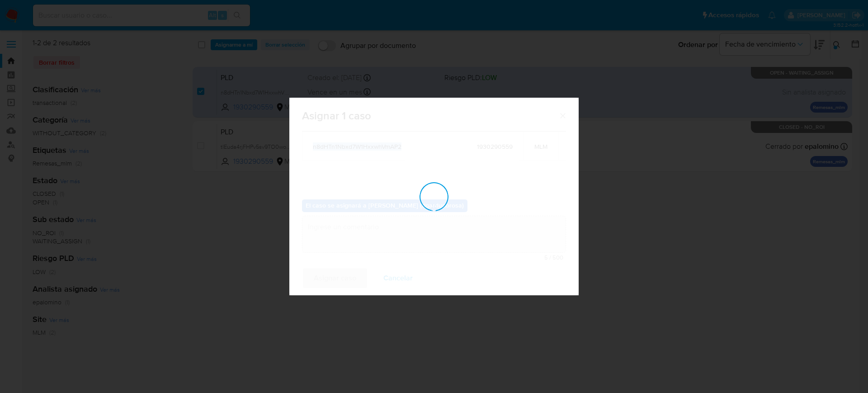
checkbox input "false"
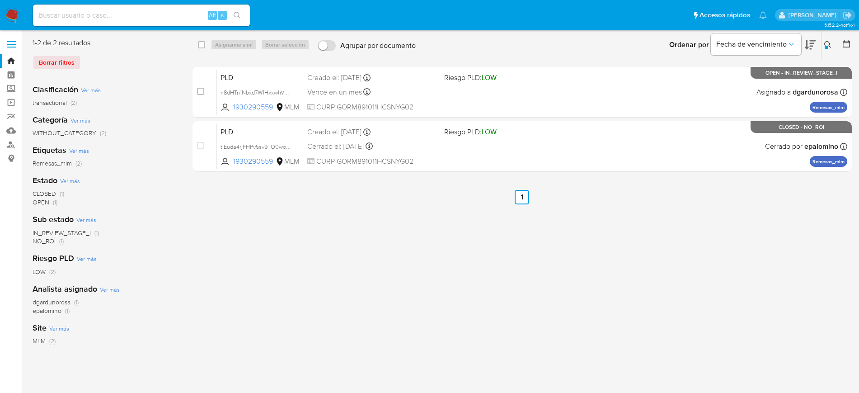
click at [826, 37] on div "Ingrese ID de usuario o caso 1930290559 Buscar Borrar filtros" at bounding box center [828, 45] width 15 height 28
click at [825, 47] on div at bounding box center [827, 48] width 4 height 4
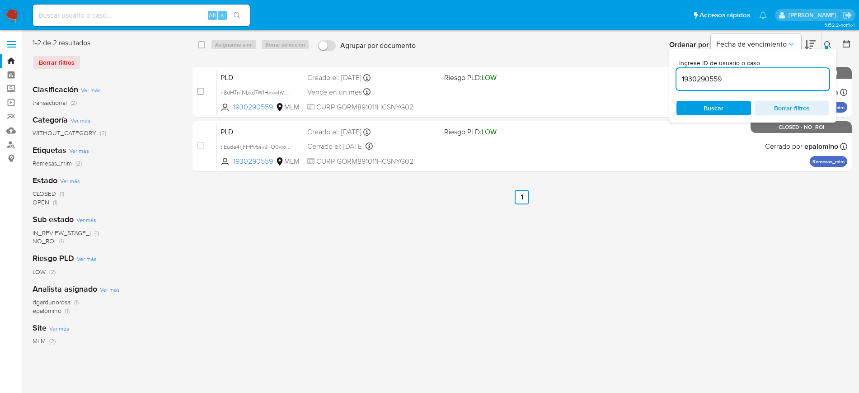
click at [703, 83] on input "1930290559" at bounding box center [753, 79] width 153 height 12
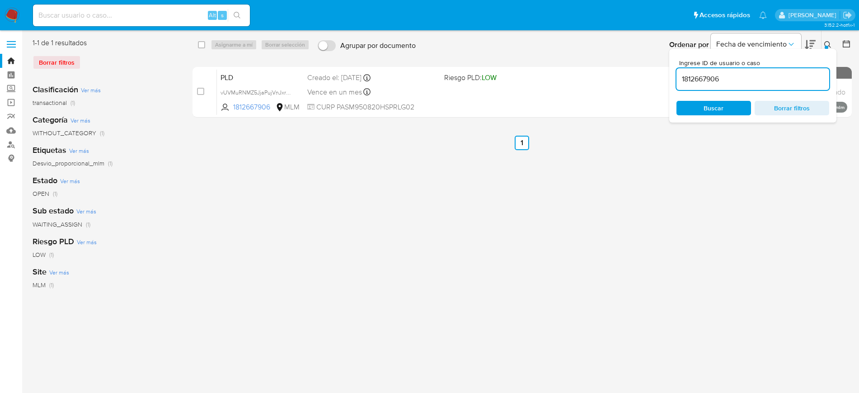
click at [830, 43] on icon at bounding box center [828, 44] width 7 height 7
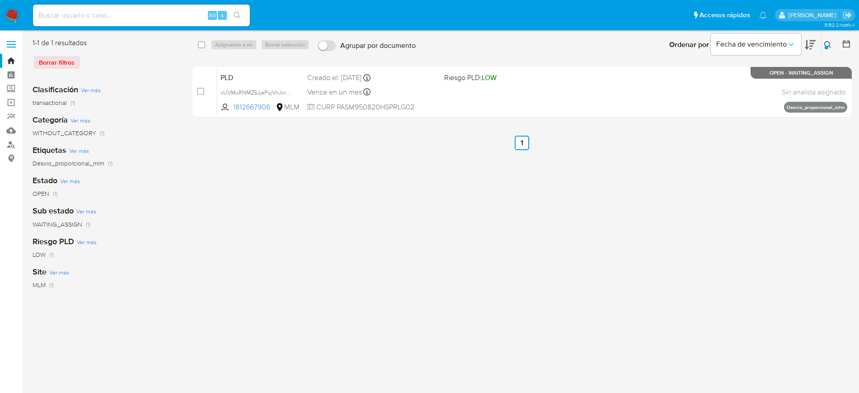
click at [828, 41] on icon at bounding box center [828, 44] width 7 height 7
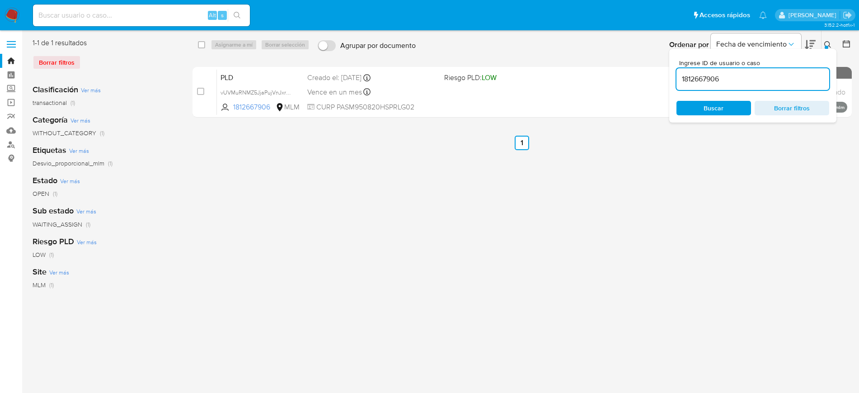
click at [703, 84] on input "1812667906" at bounding box center [753, 79] width 153 height 12
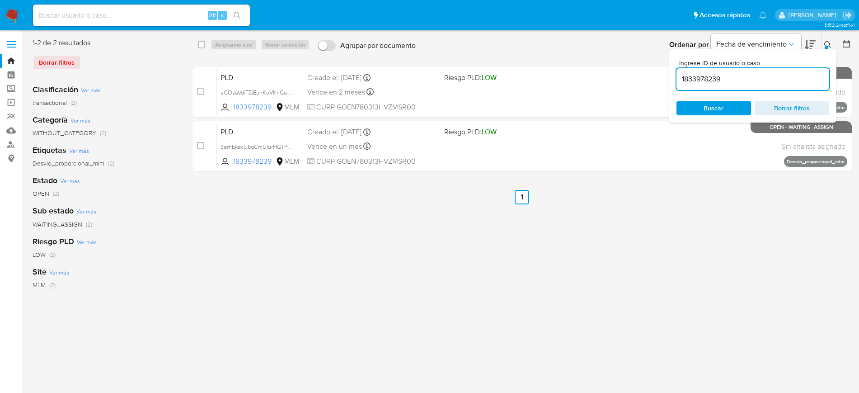
click at [830, 42] on icon at bounding box center [828, 44] width 7 height 7
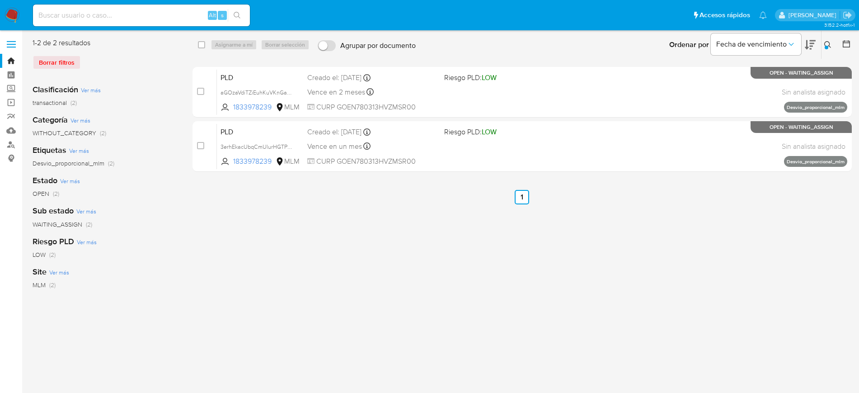
click at [830, 39] on button at bounding box center [829, 44] width 15 height 11
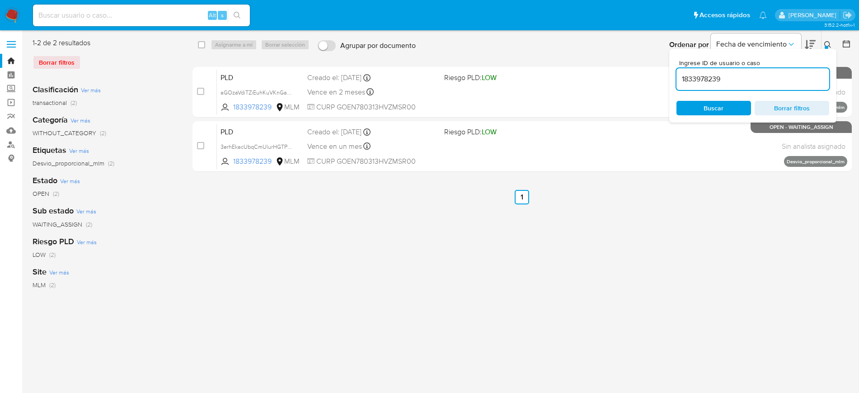
click at [829, 45] on icon at bounding box center [828, 44] width 7 height 7
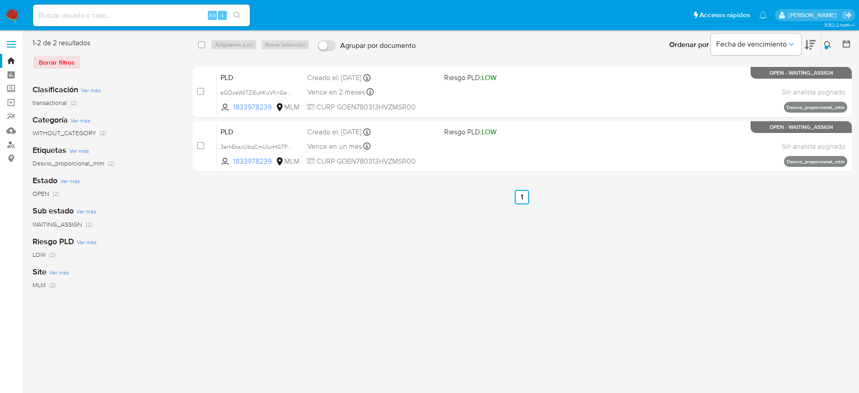
click at [828, 44] on icon at bounding box center [828, 44] width 7 height 7
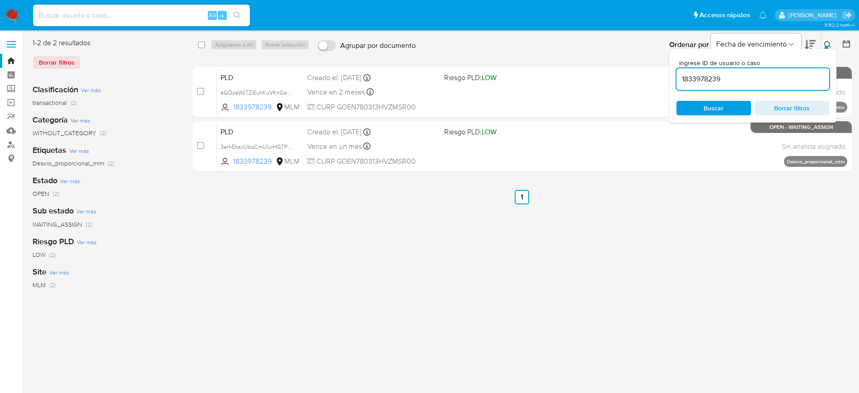
click at [706, 78] on input "1833978239" at bounding box center [753, 79] width 153 height 12
type input "1956659217"
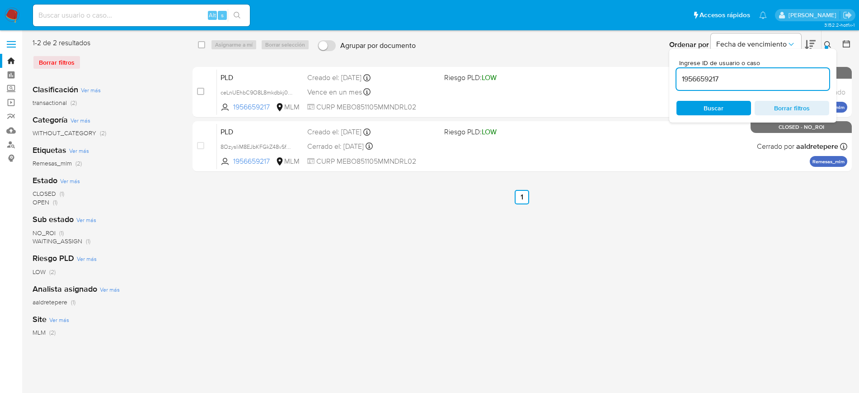
click at [832, 42] on button at bounding box center [829, 44] width 15 height 11
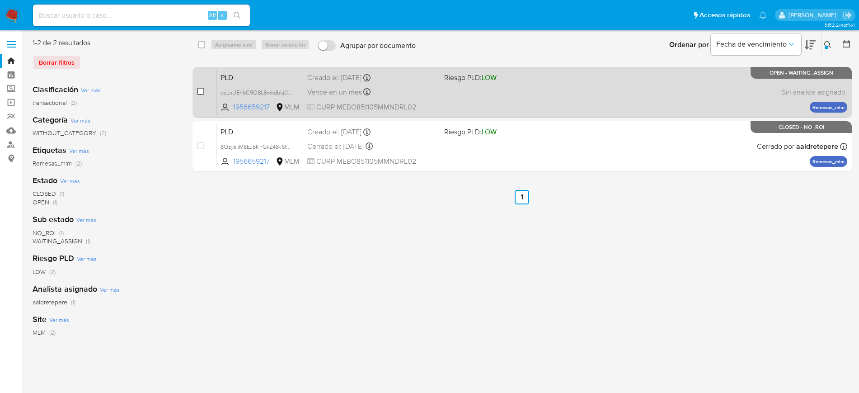
click at [199, 91] on input "checkbox" at bounding box center [200, 91] width 7 height 7
checkbox input "true"
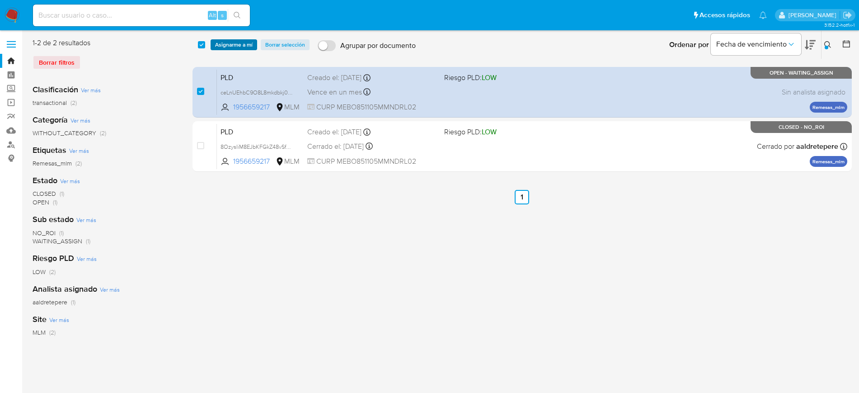
click at [222, 41] on span "Asignarme a mí" at bounding box center [234, 44] width 38 height 9
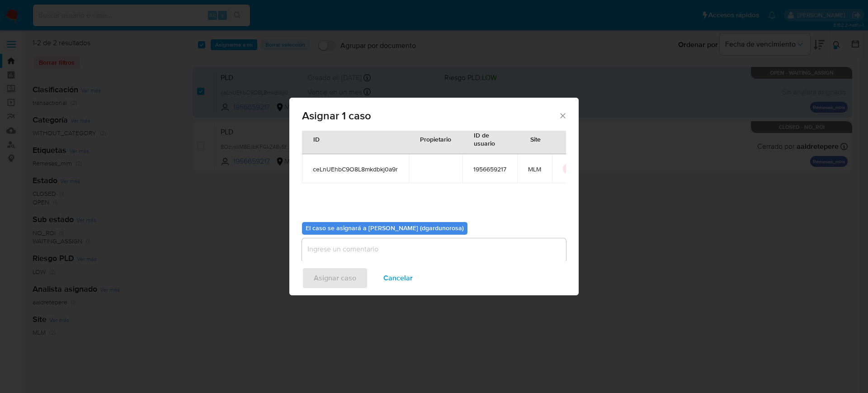
scroll to position [47, 0]
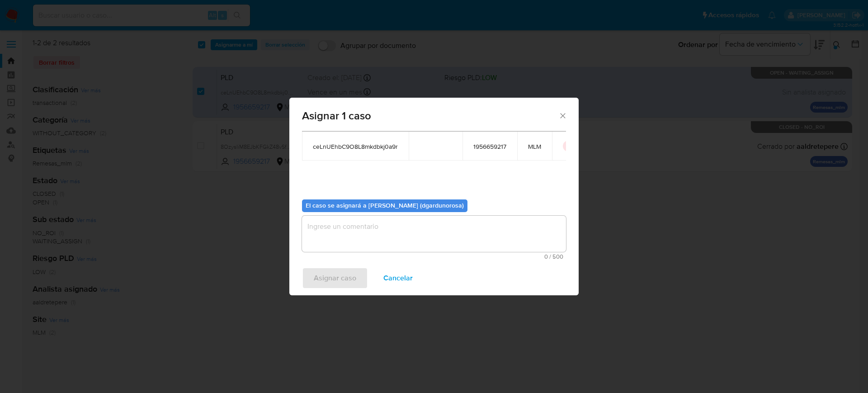
click at [373, 232] on textarea "assign-modal" at bounding box center [434, 234] width 264 height 36
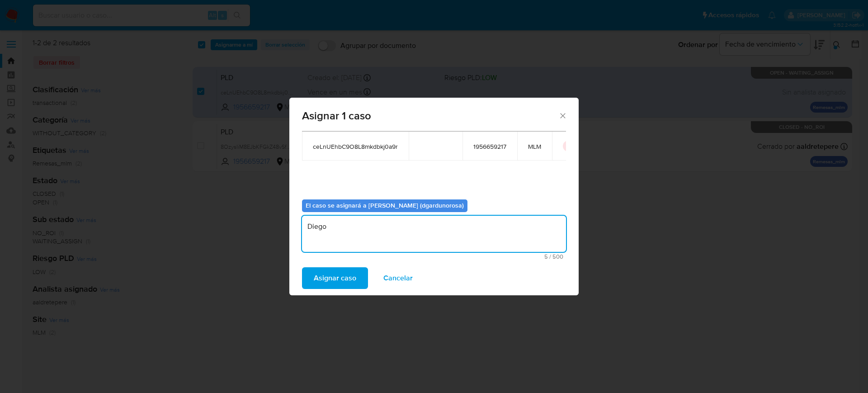
type textarea "Diego"
click at [381, 142] on td "ceLnUEhbC9O8L8mkdbkj0a9r" at bounding box center [355, 146] width 107 height 29
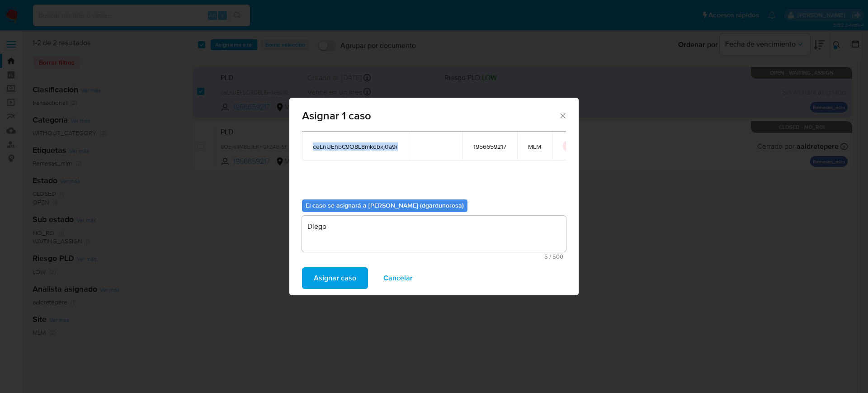
click at [381, 142] on td "ceLnUEhbC9O8L8mkdbkj0a9r" at bounding box center [355, 146] width 107 height 29
copy span "ceLnUEhbC9O8L8mkdbkj0a9r"
click at [330, 275] on span "Asignar caso" at bounding box center [335, 278] width 42 height 20
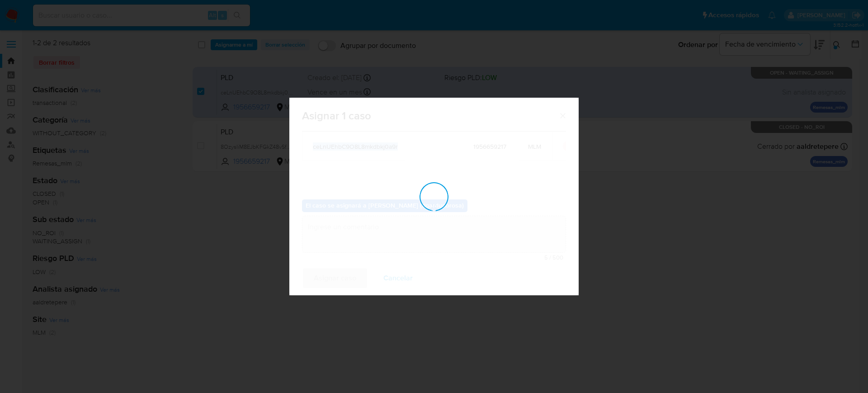
checkbox input "false"
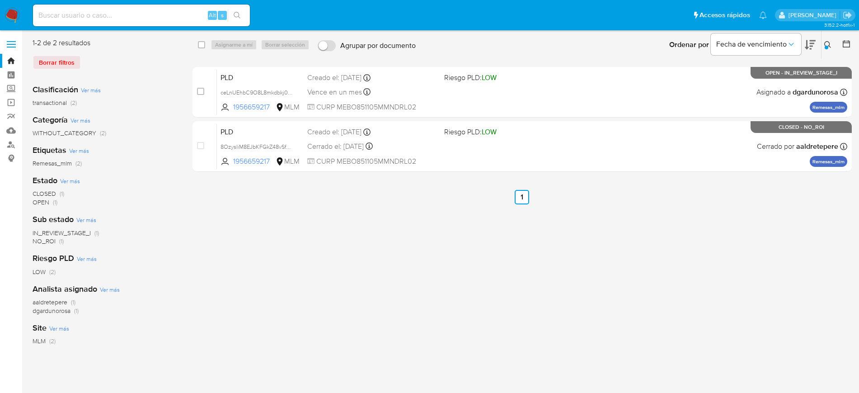
click at [828, 47] on div at bounding box center [827, 48] width 4 height 4
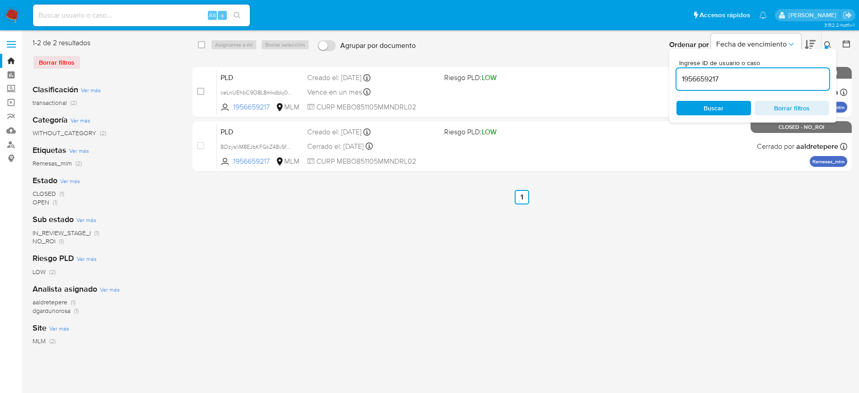
click at [696, 78] on input "1956659217" at bounding box center [753, 79] width 153 height 12
click at [695, 78] on input "1956659217" at bounding box center [753, 79] width 153 height 12
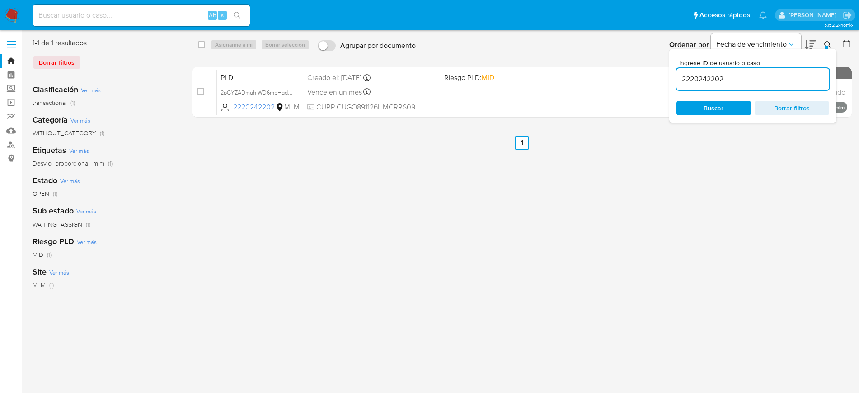
click at [822, 40] on button at bounding box center [829, 44] width 15 height 11
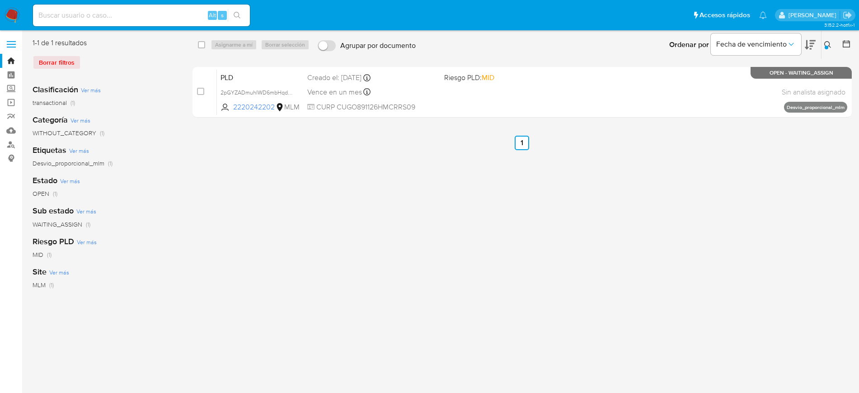
click at [831, 42] on icon at bounding box center [828, 44] width 7 height 7
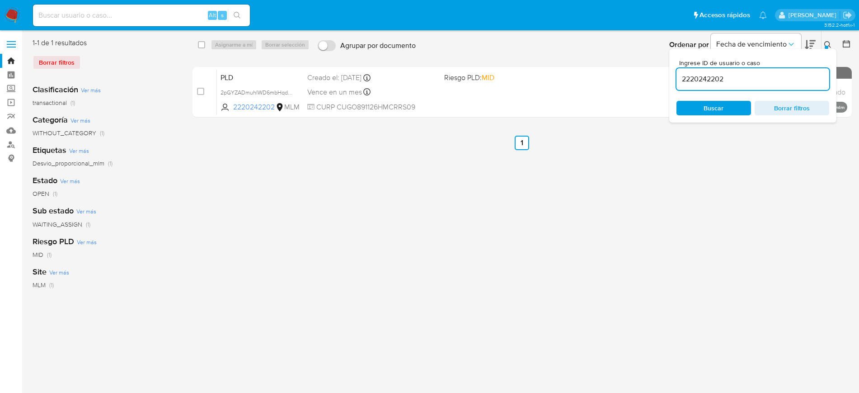
click at [696, 85] on div "2220242202" at bounding box center [753, 79] width 153 height 22
click at [696, 77] on input "2220242202" at bounding box center [753, 79] width 153 height 12
paste input "434073848"
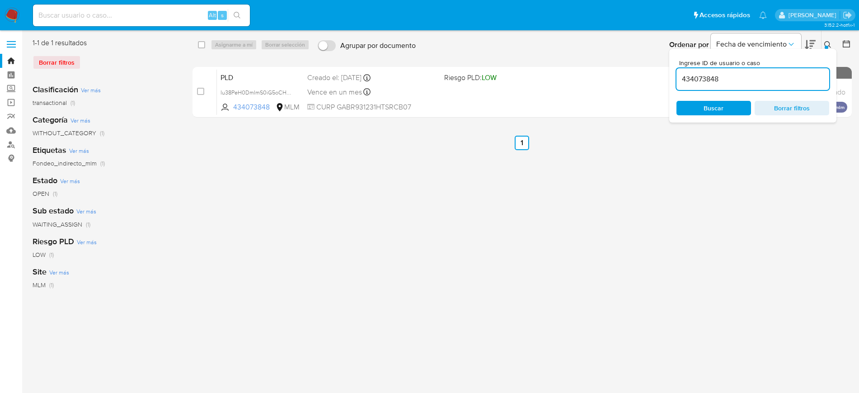
click at [830, 37] on div "Ingrese ID de usuario o caso 434073848 Buscar Borrar filtros" at bounding box center [828, 45] width 15 height 28
click at [701, 85] on input "434073848" at bounding box center [753, 79] width 153 height 12
paste input "2001823195"
click at [833, 45] on button at bounding box center [829, 44] width 15 height 11
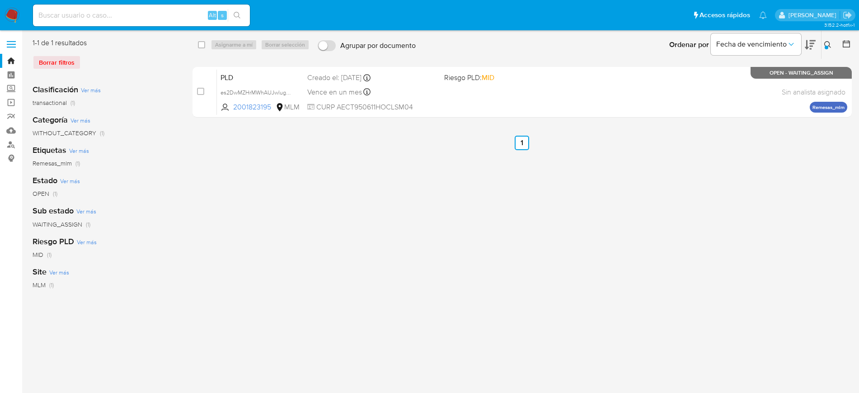
click at [827, 44] on icon at bounding box center [828, 44] width 7 height 7
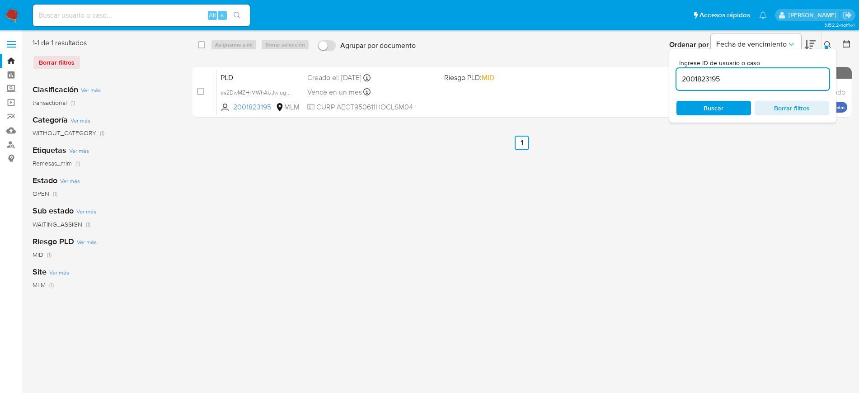
click at [714, 83] on input "2001823195" at bounding box center [753, 79] width 153 height 12
click at [827, 40] on button at bounding box center [829, 44] width 15 height 11
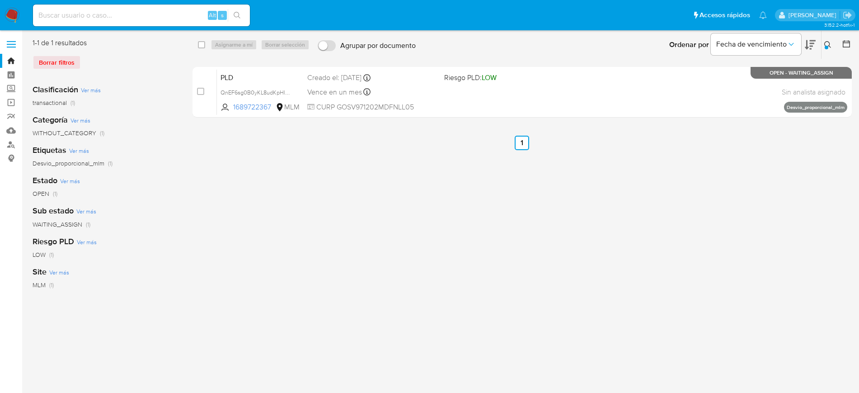
click at [830, 38] on div "Ingrese ID de usuario o caso 1689722367 Buscar Borrar filtros" at bounding box center [828, 45] width 15 height 28
click at [830, 45] on icon at bounding box center [828, 44] width 7 height 7
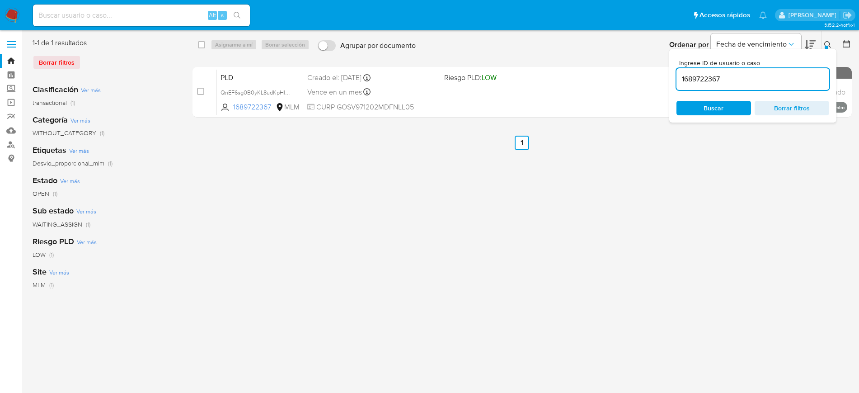
click at [712, 84] on input "1689722367" at bounding box center [753, 79] width 153 height 12
click at [833, 45] on button at bounding box center [829, 44] width 15 height 11
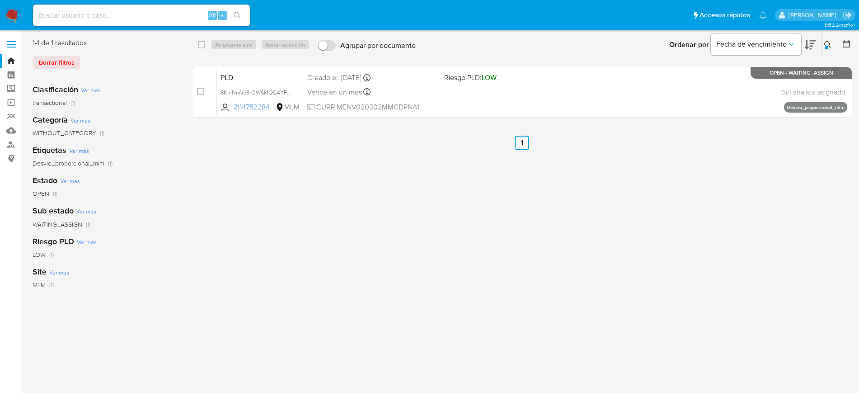
click at [829, 45] on icon at bounding box center [828, 44] width 7 height 7
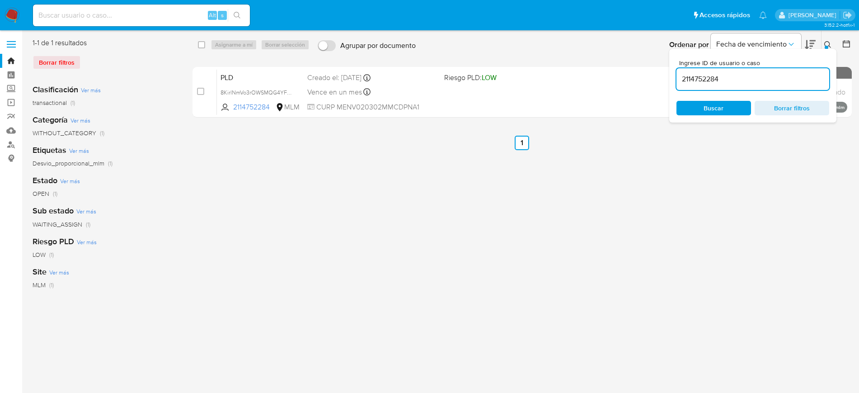
click at [713, 80] on input "2114752284" at bounding box center [753, 79] width 153 height 12
type input "2231991355"
click at [829, 41] on icon at bounding box center [828, 44] width 7 height 7
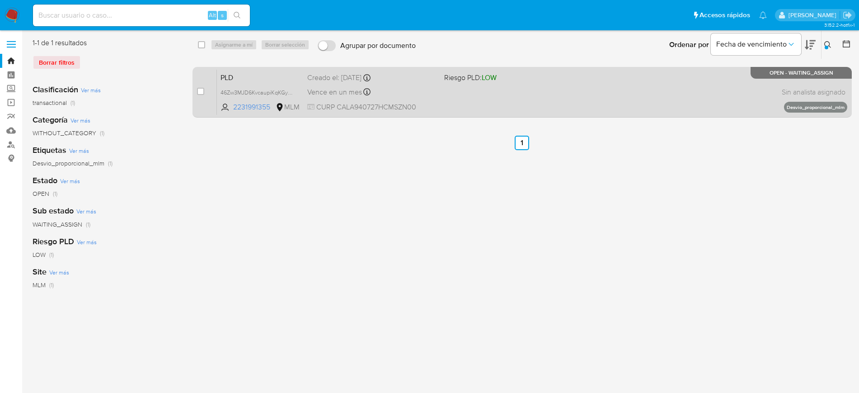
click at [195, 89] on div "case-item-checkbox No es posible asignar el caso PLD 46Zw3MJD6KvcaupiKqKGyRnf 2…" at bounding box center [523, 92] width 660 height 51
click at [201, 89] on input "checkbox" at bounding box center [200, 91] width 7 height 7
checkbox input "true"
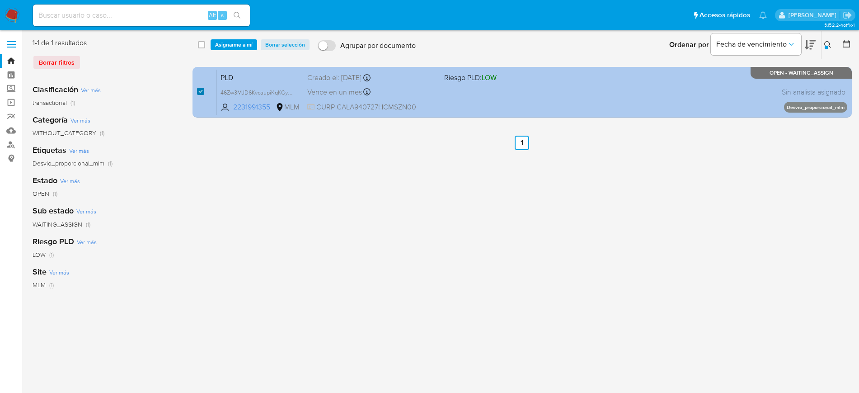
checkbox input "true"
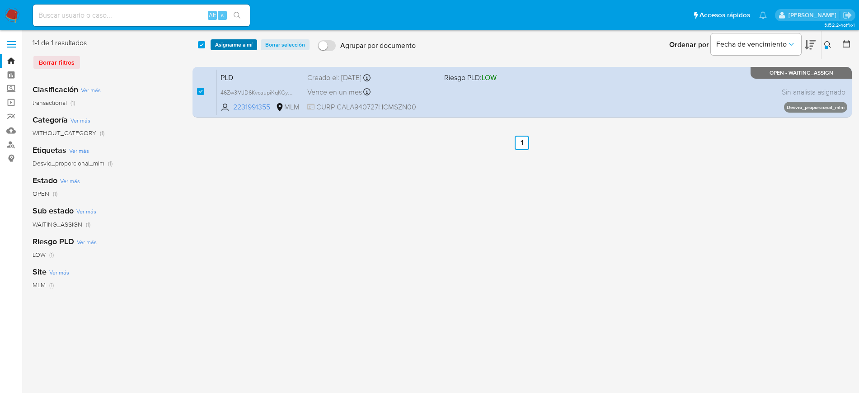
click at [235, 43] on span "Asignarme a mí" at bounding box center [234, 44] width 38 height 9
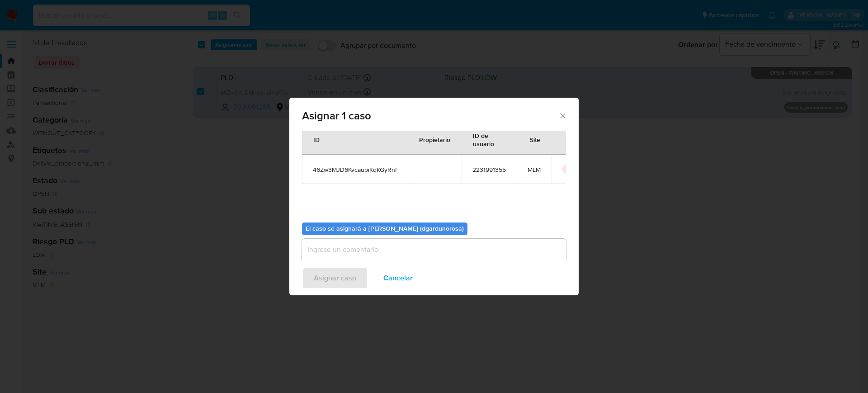
scroll to position [47, 0]
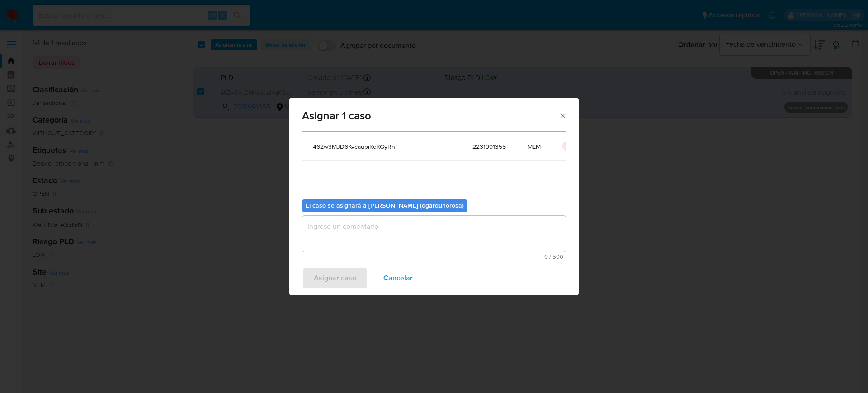
click at [436, 242] on textarea "assign-modal" at bounding box center [434, 234] width 264 height 36
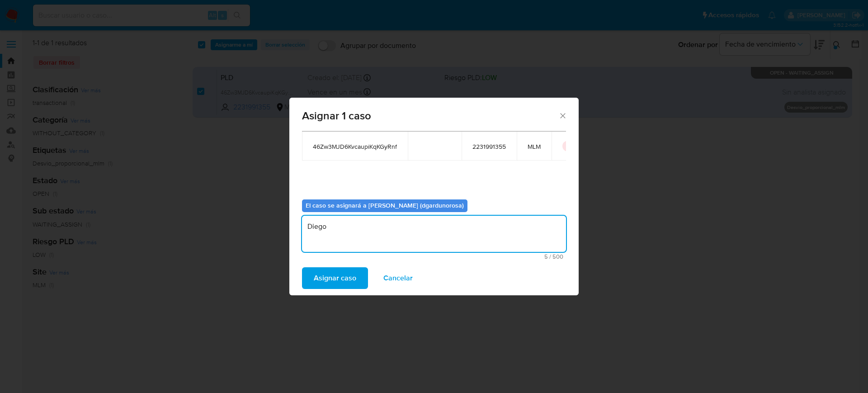
type textarea "Diego"
click at [367, 142] on span "46Zw3MJD6KvcaupiKqKGyRnf" at bounding box center [355, 146] width 84 height 8
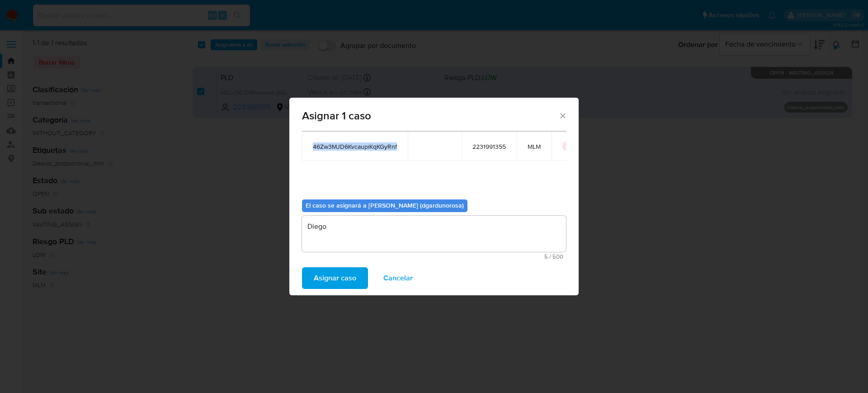
click at [367, 142] on span "46Zw3MJD6KvcaupiKqKGyRnf" at bounding box center [355, 146] width 84 height 8
copy span "46Zw3MJD6KvcaupiKqKGyRnf"
click at [349, 273] on span "Asignar caso" at bounding box center [335, 278] width 42 height 20
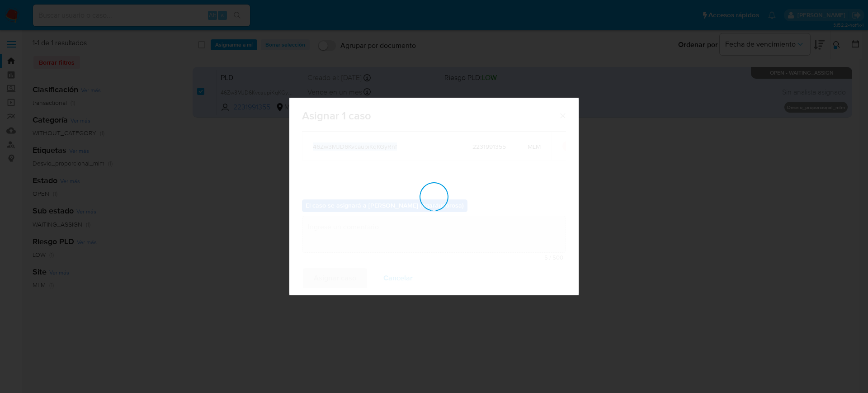
checkbox input "false"
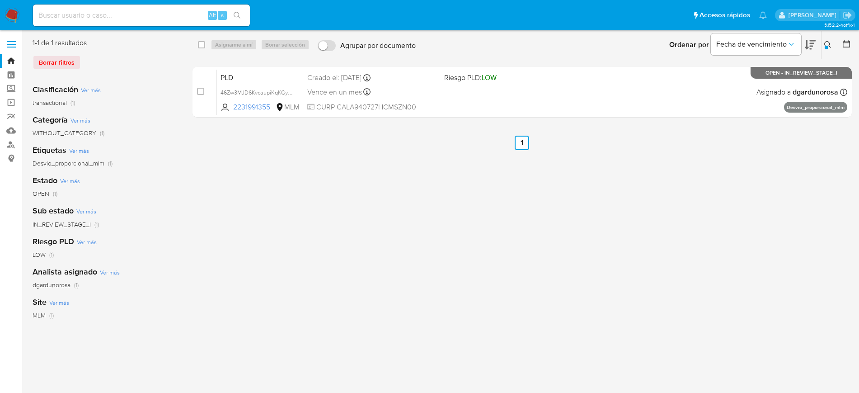
click at [828, 45] on button at bounding box center [829, 44] width 15 height 11
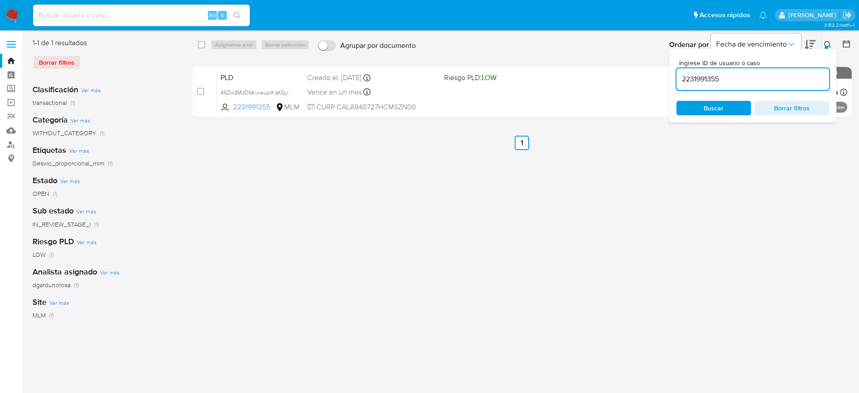
click at [722, 80] on input "2231991355" at bounding box center [753, 79] width 153 height 12
click at [720, 80] on input "2231991355" at bounding box center [753, 79] width 153 height 12
click at [718, 76] on input "2231991355" at bounding box center [753, 79] width 153 height 12
click at [717, 76] on input "2231991355" at bounding box center [753, 79] width 153 height 12
click at [704, 81] on input "2231991355" at bounding box center [753, 79] width 153 height 12
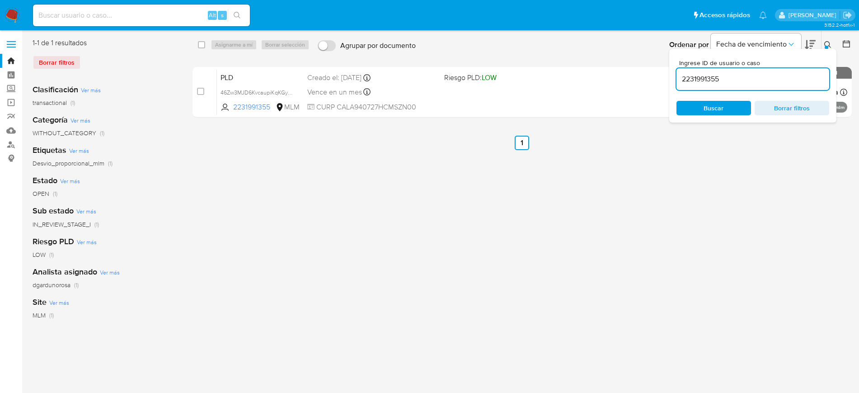
click at [704, 81] on input "2231991355" at bounding box center [753, 79] width 153 height 12
type input "2250541077"
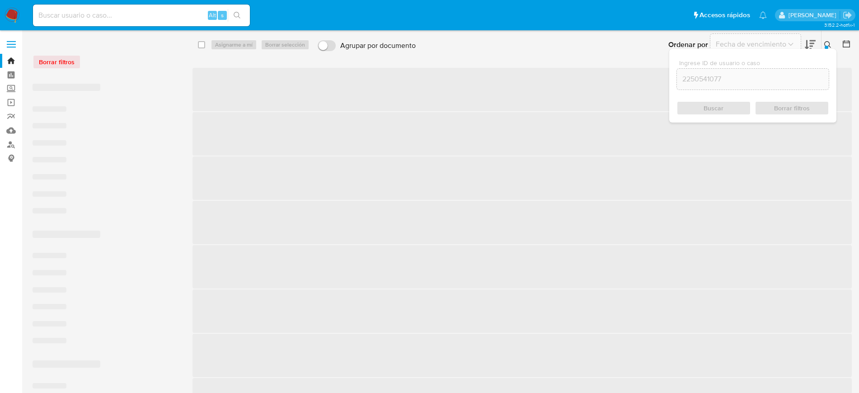
click at [829, 43] on icon at bounding box center [828, 44] width 7 height 7
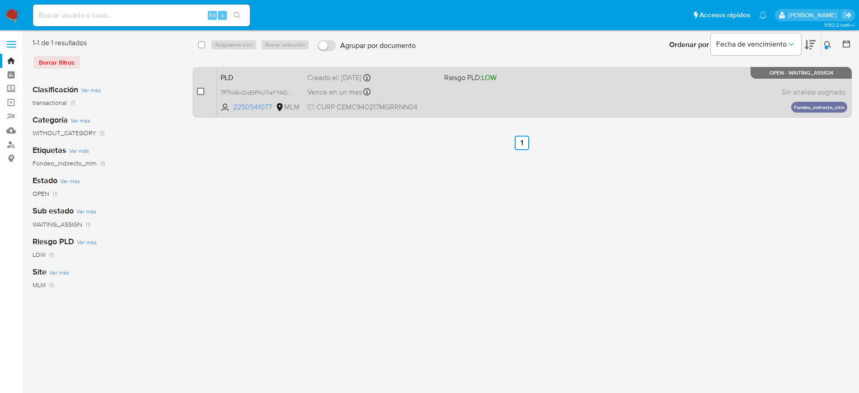
click at [202, 90] on input "checkbox" at bounding box center [200, 91] width 7 height 7
checkbox input "true"
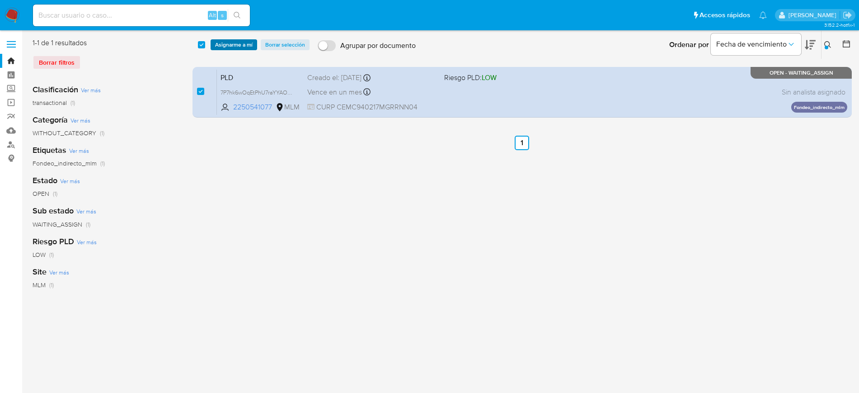
click at [228, 47] on span "Asignarme a mí" at bounding box center [234, 44] width 38 height 9
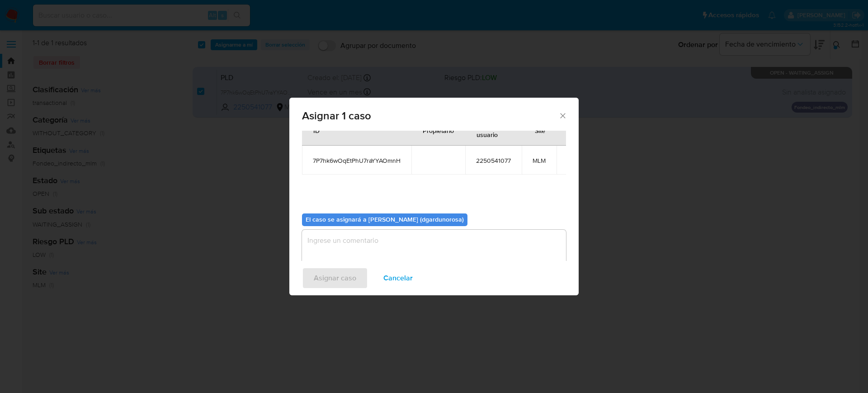
scroll to position [47, 0]
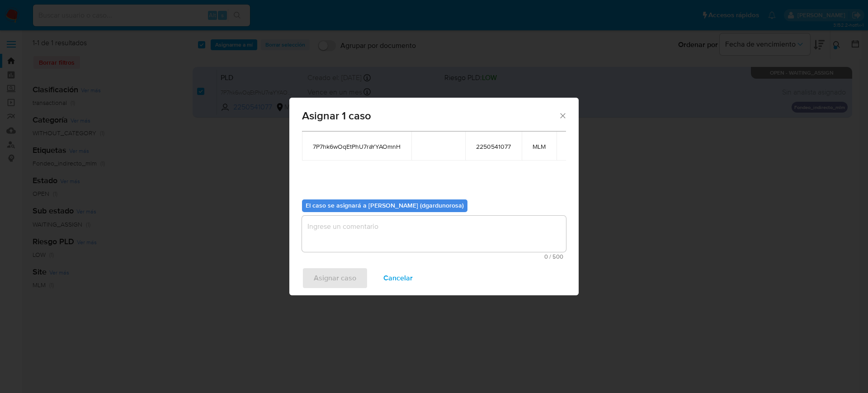
click at [390, 228] on textarea "assign-modal" at bounding box center [434, 234] width 264 height 36
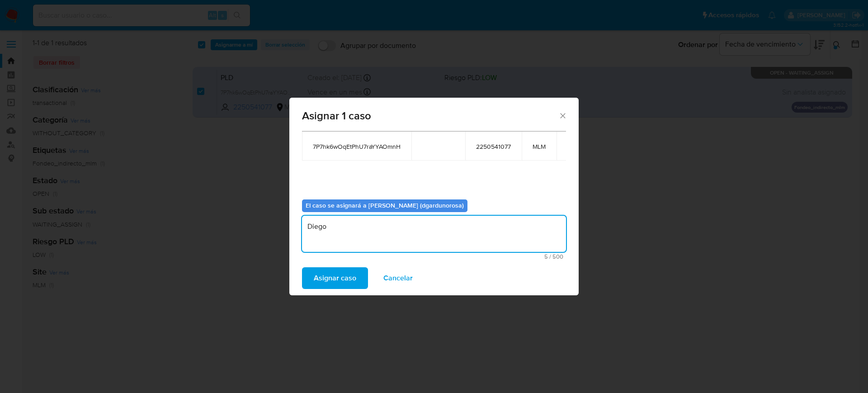
type textarea "Diego"
click at [401, 151] on td "7P7hk6wOqEtPhU7raYYAOmnH" at bounding box center [356, 146] width 109 height 29
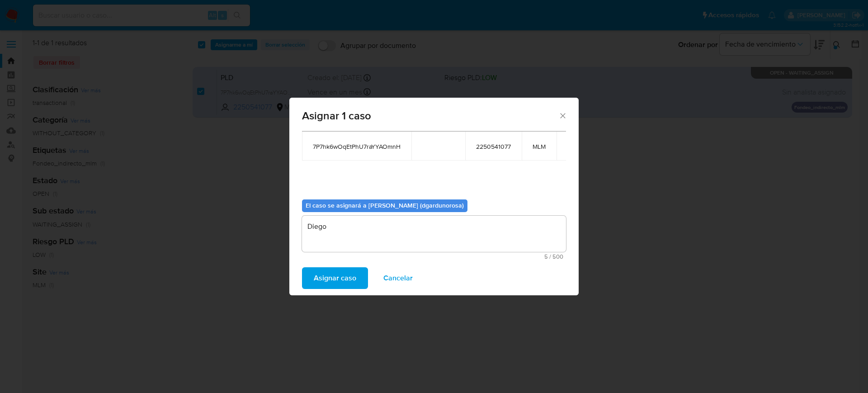
click at [401, 150] on span "7P7hk6wOqEtPhU7raYYAOmnH" at bounding box center [357, 146] width 88 height 8
click at [382, 141] on td "7P7hk6wOqEtPhU7raYYAOmnH" at bounding box center [356, 146] width 109 height 29
copy span "7P7hk6wOqEtPhU7raYYAOmnH"
click at [331, 275] on span "Asignar caso" at bounding box center [335, 278] width 42 height 20
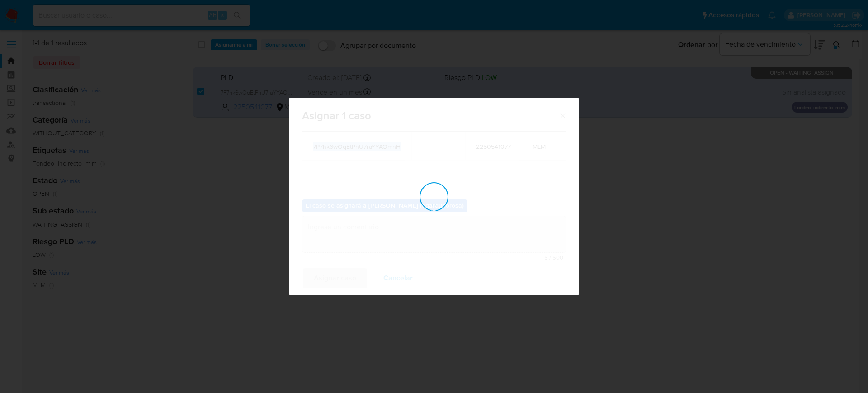
checkbox input "false"
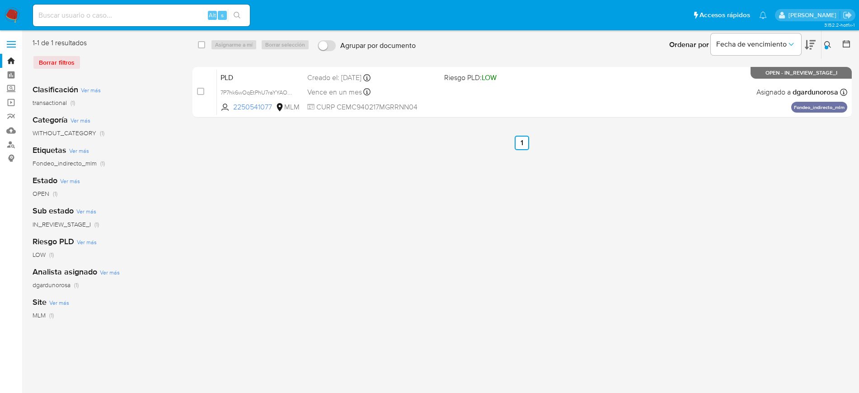
click at [830, 48] on icon at bounding box center [828, 44] width 7 height 7
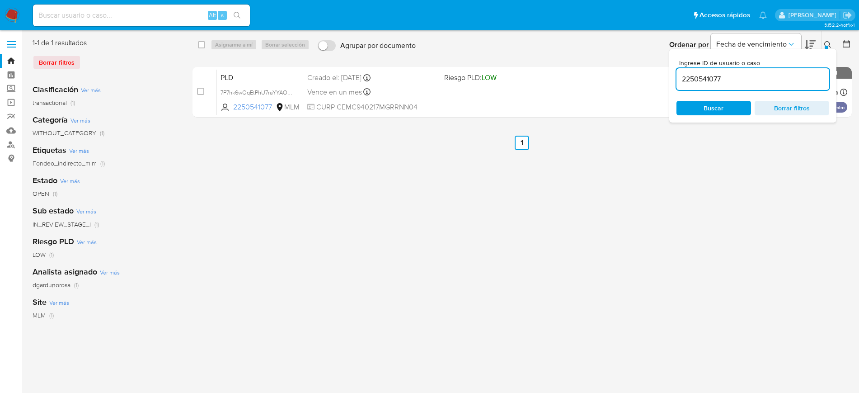
click at [711, 82] on input "2250541077" at bounding box center [753, 79] width 153 height 12
type input "2383662130"
drag, startPoint x: 827, startPoint y: 44, endPoint x: 822, endPoint y: 45, distance: 4.6
click at [827, 43] on icon at bounding box center [828, 44] width 7 height 7
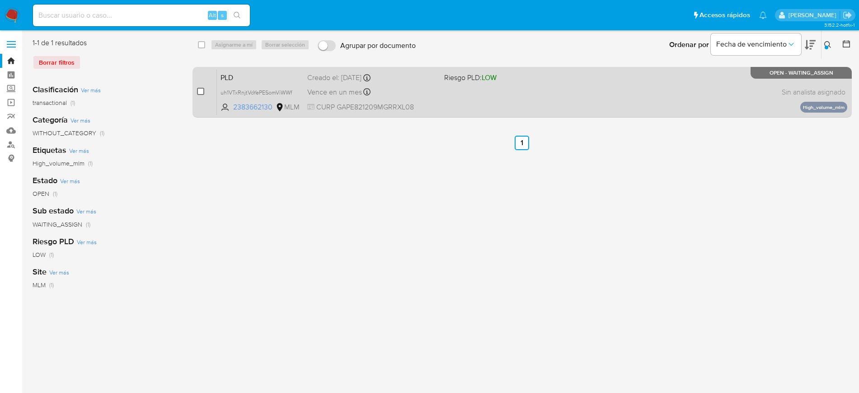
click at [199, 92] on input "checkbox" at bounding box center [200, 91] width 7 height 7
checkbox input "true"
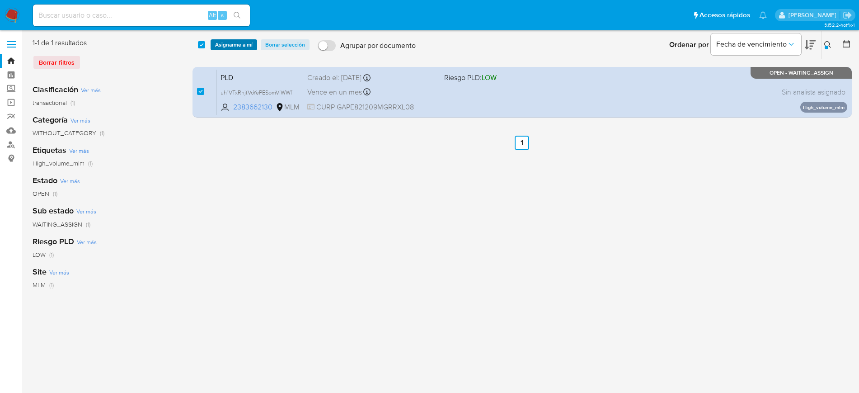
click at [251, 43] on span "Asignarme a mí" at bounding box center [234, 44] width 38 height 9
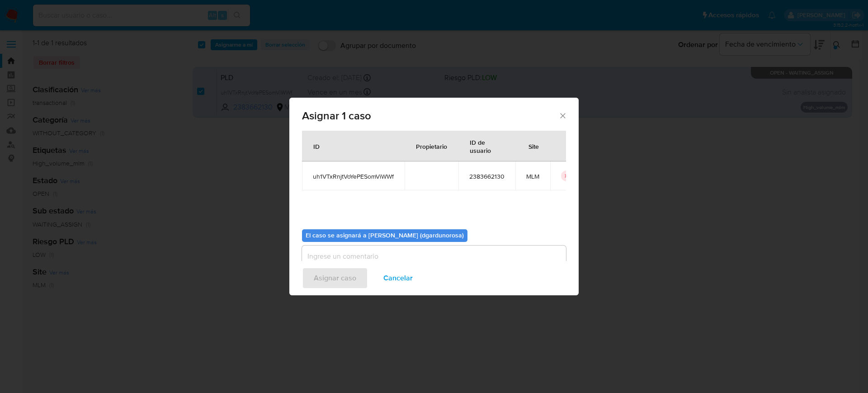
scroll to position [47, 0]
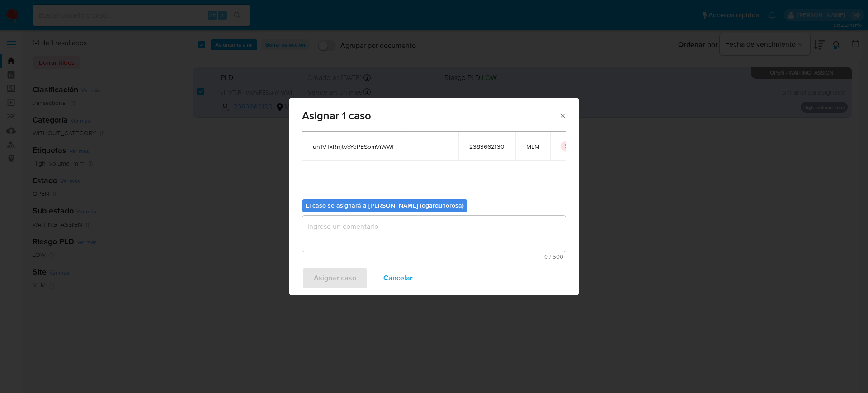
click at [359, 238] on textarea "assign-modal" at bounding box center [434, 234] width 264 height 36
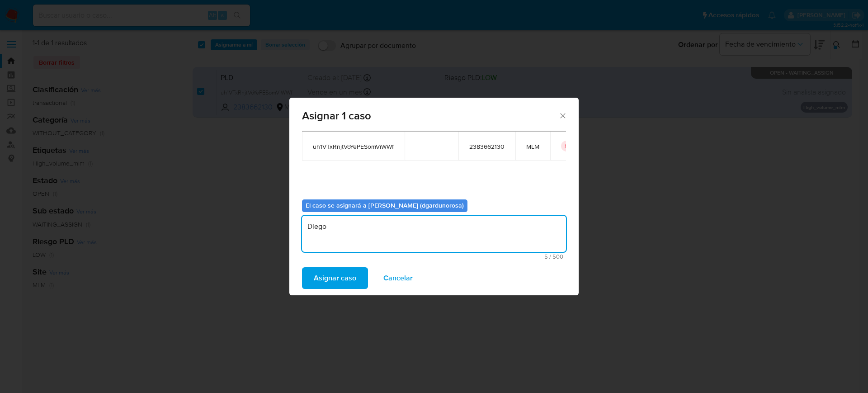
type textarea "Diego"
click at [373, 144] on span "uh1VTxRnjtVoYePESomViWWf" at bounding box center [353, 146] width 81 height 8
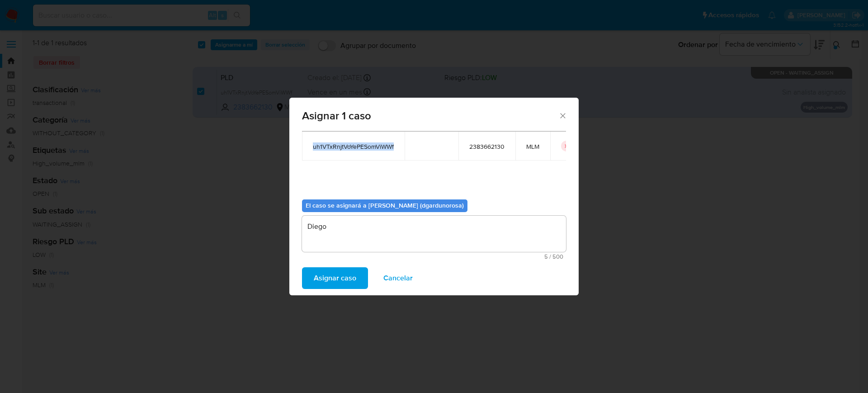
click at [374, 144] on span "uh1VTxRnjtVoYePESomViWWf" at bounding box center [353, 146] width 81 height 8
copy span "uh1VTxRnjtVoYePESomViWWf"
click at [340, 285] on span "Asignar caso" at bounding box center [335, 278] width 42 height 20
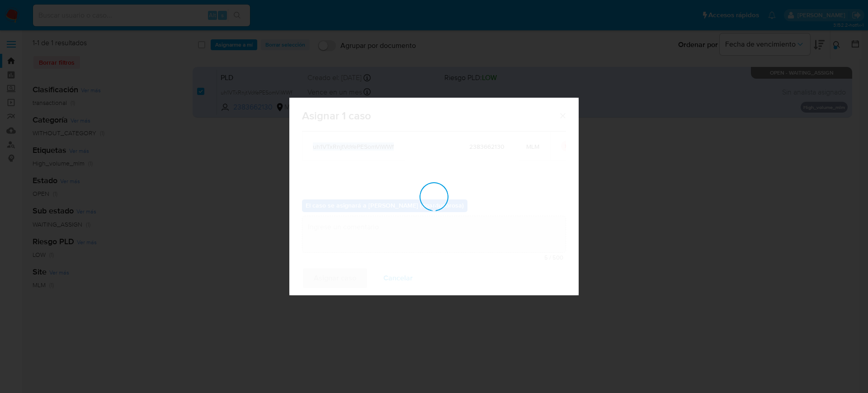
checkbox input "false"
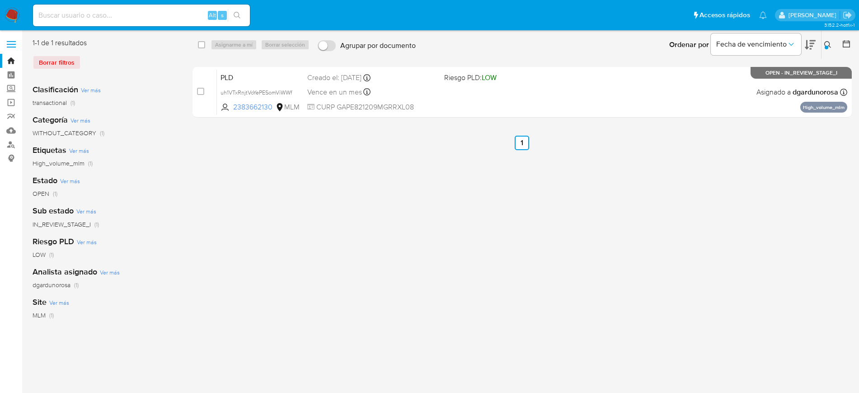
drag, startPoint x: 584, startPoint y: 240, endPoint x: 737, endPoint y: 175, distance: 166.1
click at [582, 240] on div "select-all-cases-checkbox Asignarme a mí Borrar selección Agrupar por documento…" at bounding box center [523, 233] width 660 height 390
click at [828, 42] on icon at bounding box center [828, 44] width 7 height 7
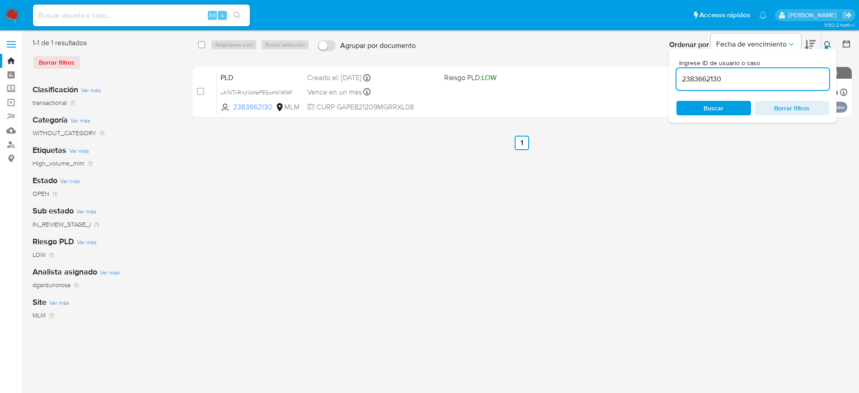
click at [708, 82] on input "2383662130" at bounding box center [753, 79] width 153 height 12
type input "577026131"
click at [827, 43] on icon at bounding box center [828, 44] width 7 height 7
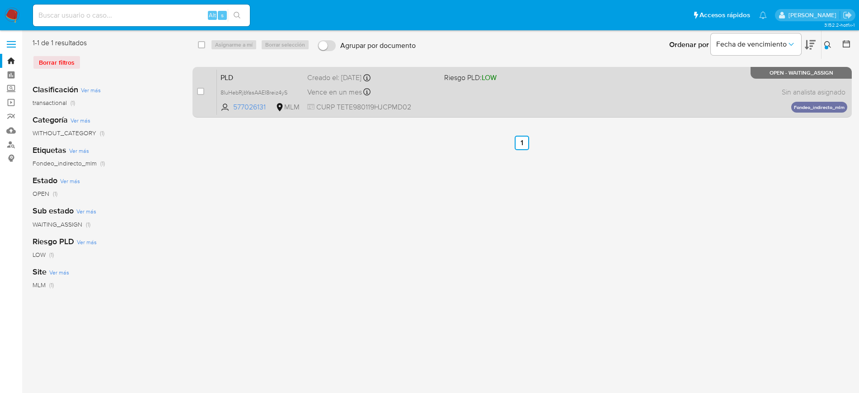
click at [201, 85] on div "case-item-checkbox No es posible asignar el caso" at bounding box center [207, 92] width 20 height 46
click at [202, 90] on input "checkbox" at bounding box center [200, 91] width 7 height 7
checkbox input "true"
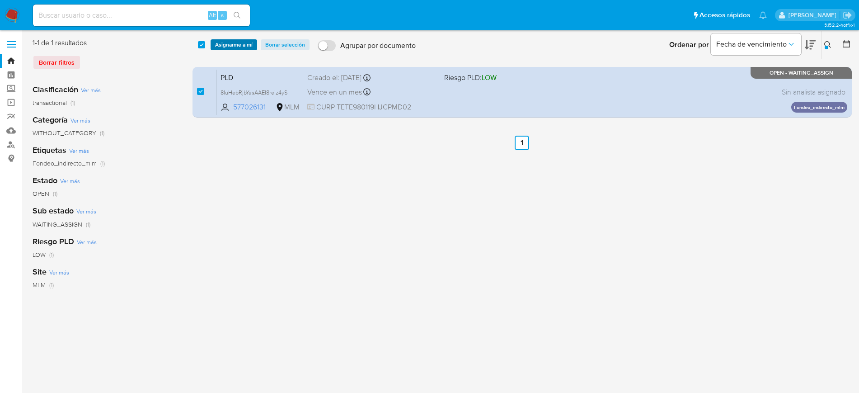
click at [226, 42] on span "Asignarme a mí" at bounding box center [234, 44] width 38 height 9
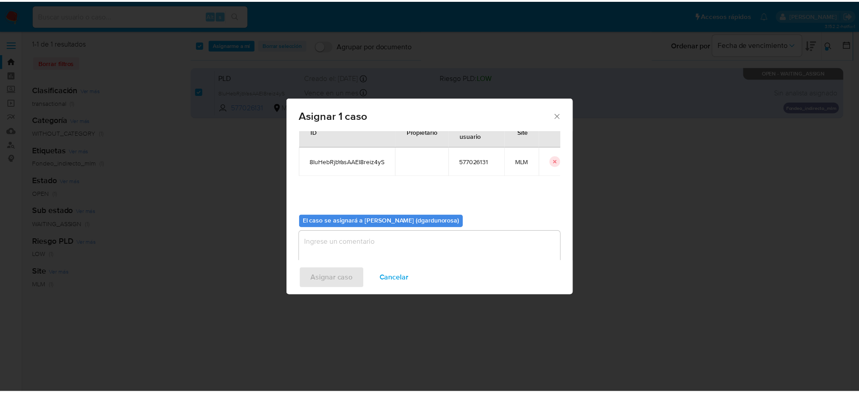
scroll to position [47, 0]
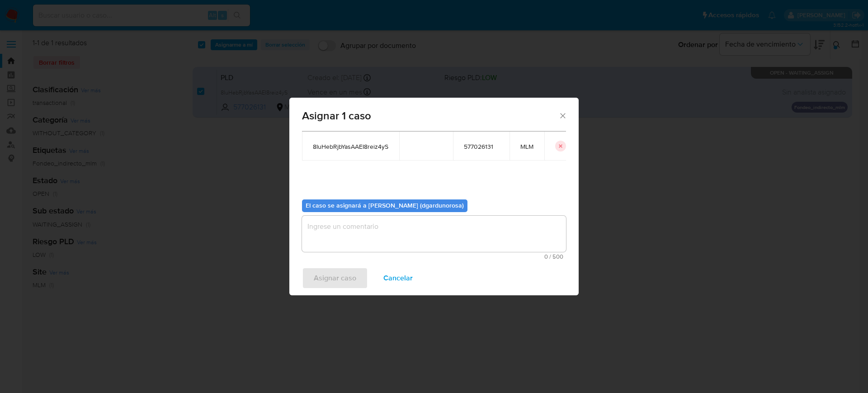
click at [457, 205] on b "El caso se asignará a Diego Eduardo Garduno (dgardunorosa)" at bounding box center [385, 205] width 158 height 9
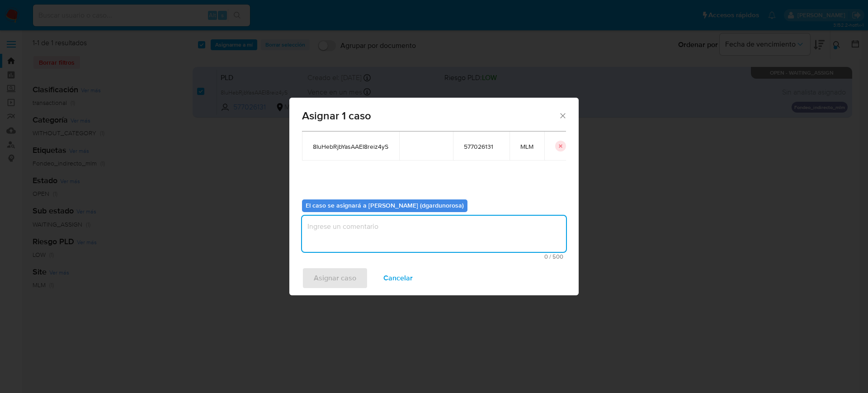
click at [456, 224] on textarea "assign-modal" at bounding box center [434, 234] width 264 height 36
type textarea "Diego"
click at [349, 151] on td "8IuHebRjbYasAAEI8reiz4yS" at bounding box center [350, 146] width 97 height 29
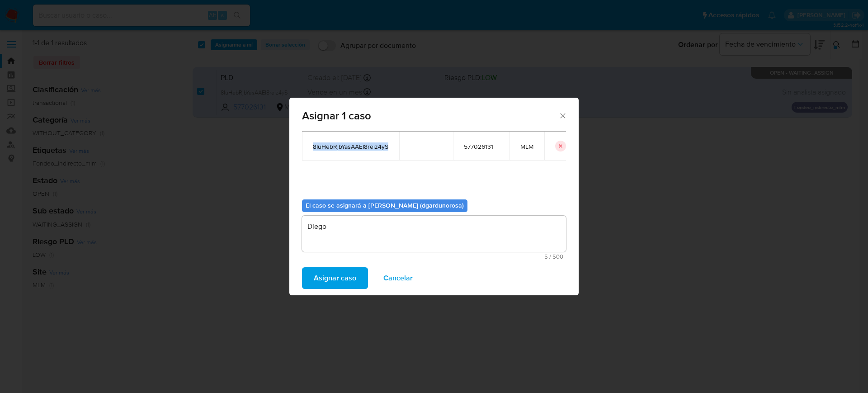
click at [349, 151] on td "8IuHebRjbYasAAEI8reiz4yS" at bounding box center [350, 146] width 97 height 29
click at [333, 274] on span "Asignar caso" at bounding box center [335, 278] width 42 height 20
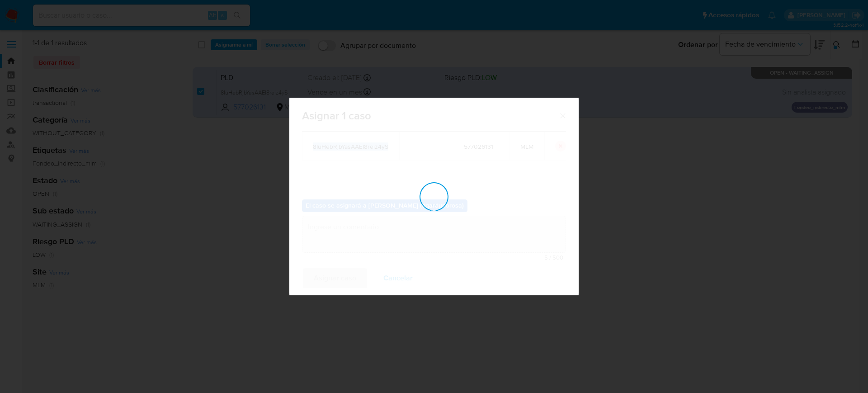
checkbox input "false"
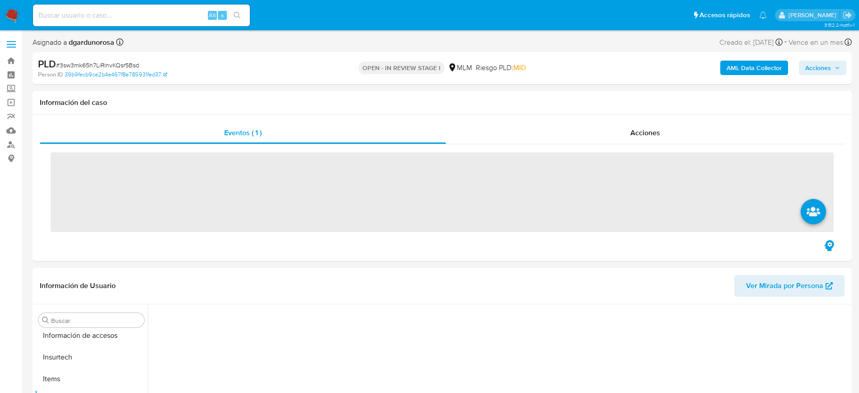
scroll to position [360, 0]
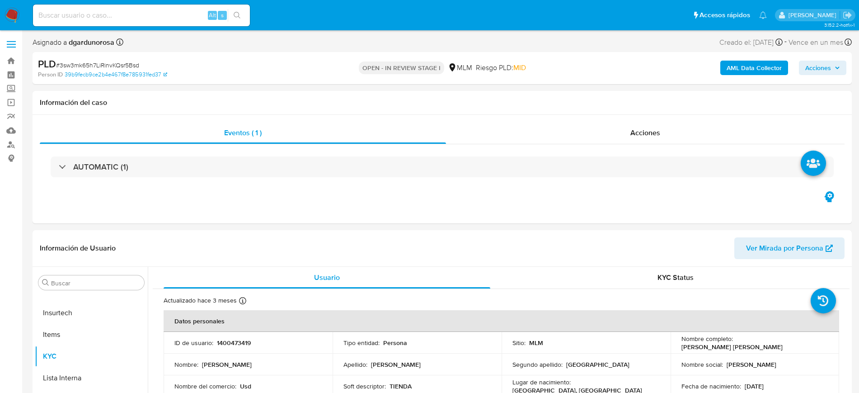
select select "10"
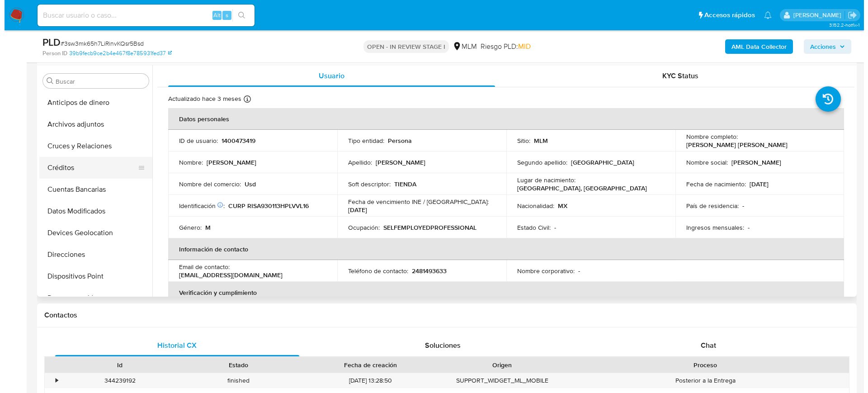
scroll to position [113, 0]
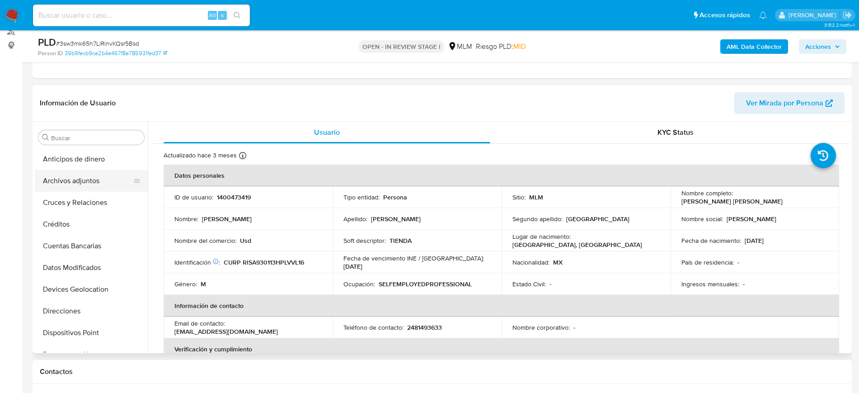
click at [78, 173] on button "Archivos adjuntos" at bounding box center [88, 181] width 106 height 22
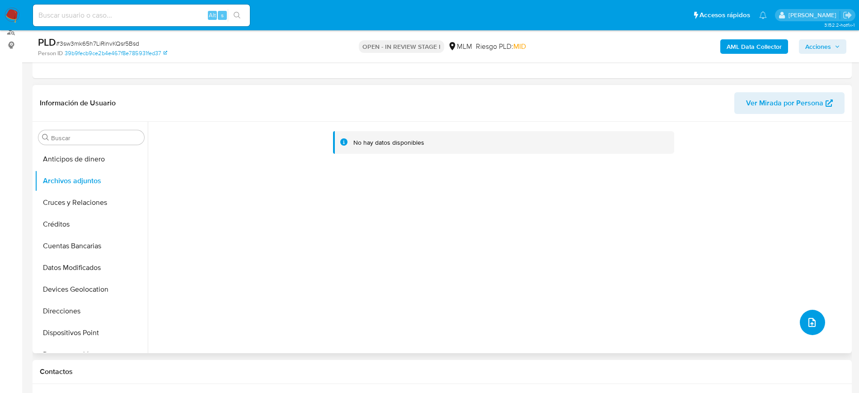
click at [814, 319] on button "upload-file" at bounding box center [812, 322] width 25 height 25
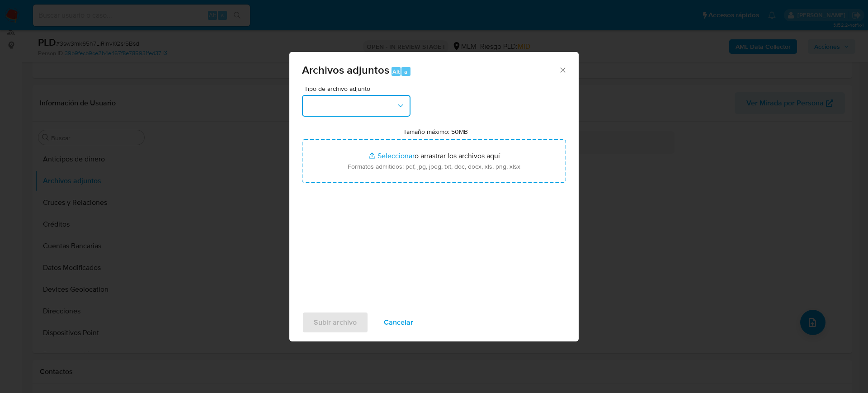
click at [369, 102] on button "button" at bounding box center [356, 106] width 108 height 22
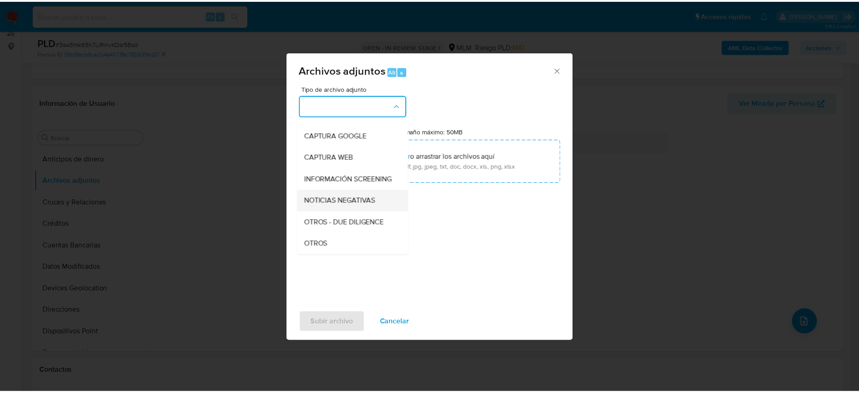
scroll to position [57, 0]
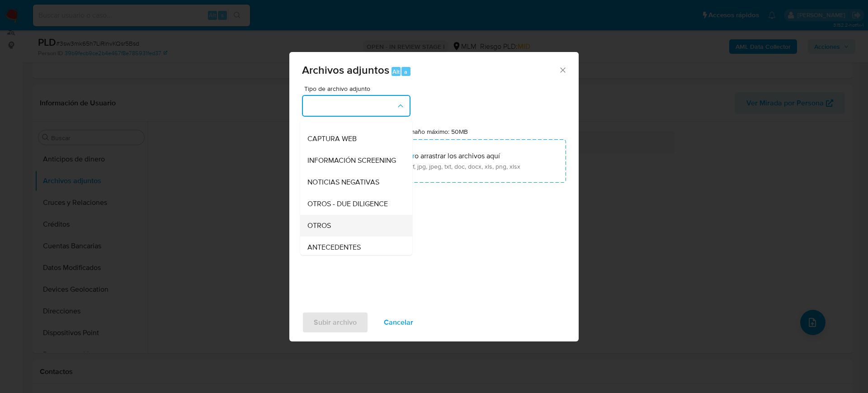
click at [339, 225] on div "OTROS" at bounding box center [353, 226] width 92 height 22
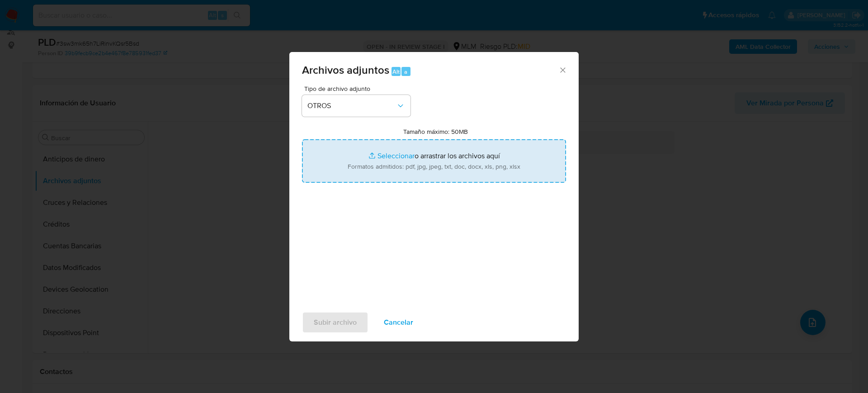
type input "C:\fakepath\1400473419_Jose Rivas_Julio2025.pdf"
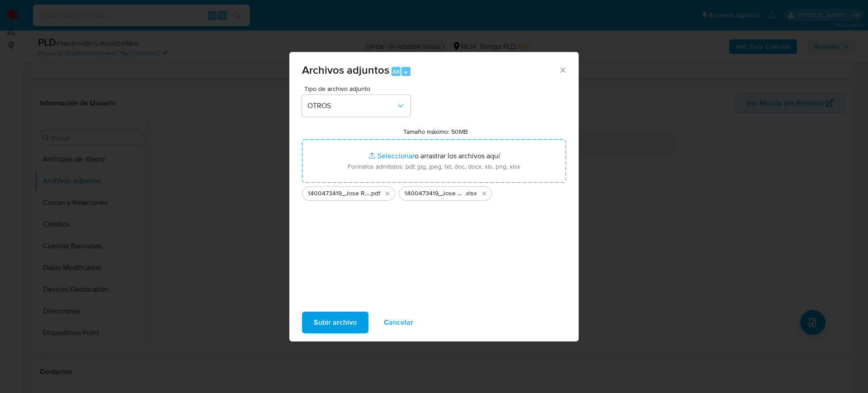
click at [355, 320] on span "Subir archivo" at bounding box center [335, 322] width 43 height 20
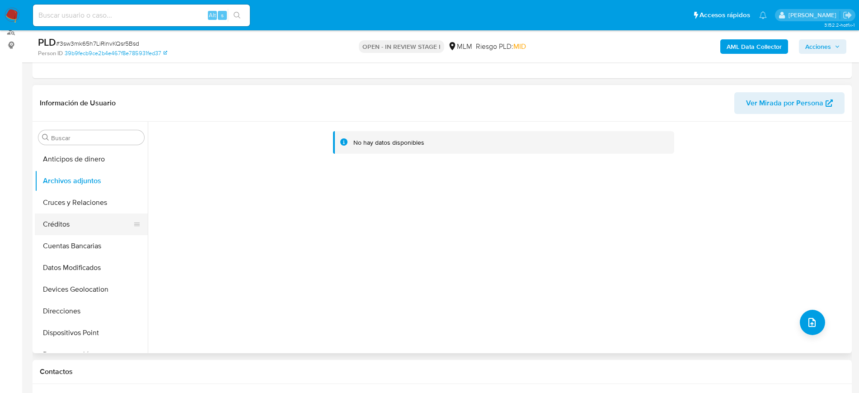
click at [69, 229] on button "Créditos" at bounding box center [88, 224] width 106 height 22
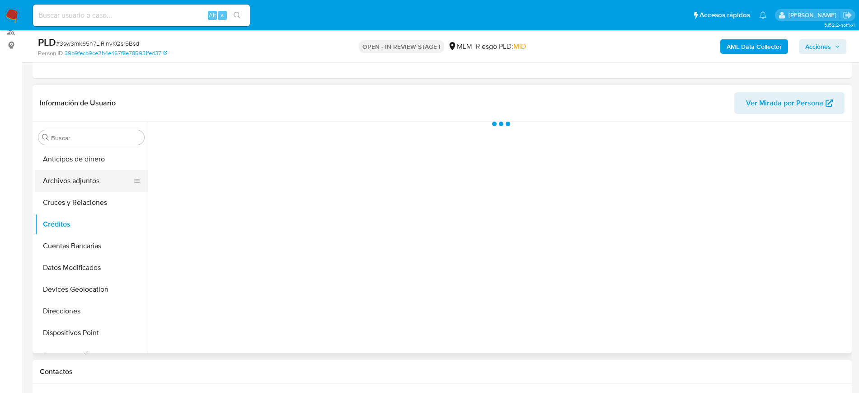
click at [75, 183] on button "Archivos adjuntos" at bounding box center [88, 181] width 106 height 22
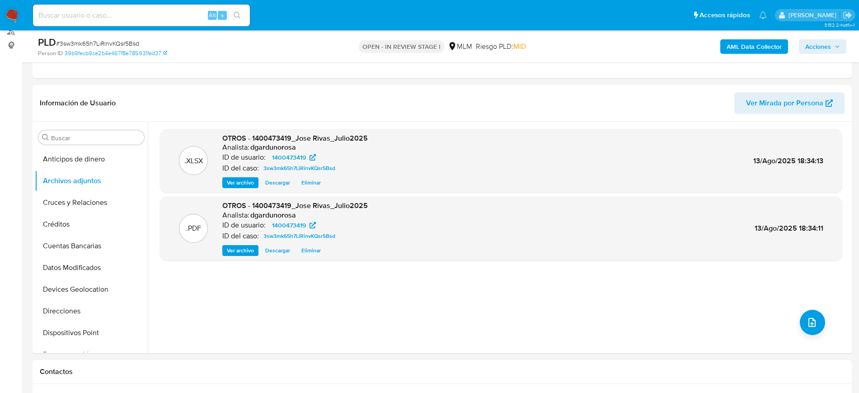
click at [833, 39] on button "Acciones" at bounding box center [822, 46] width 47 height 14
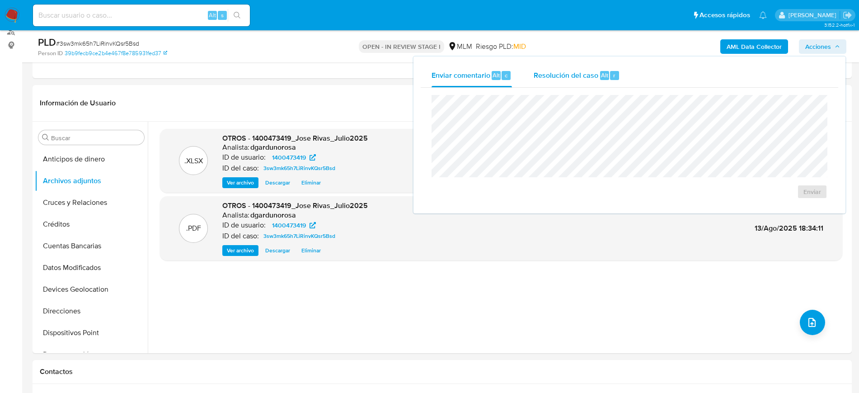
click at [594, 76] on span "Resolución del caso" at bounding box center [566, 75] width 65 height 10
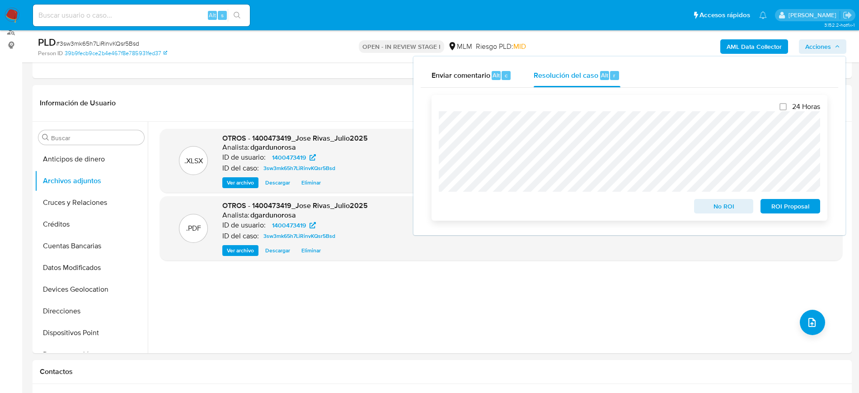
click at [808, 204] on span "ROI Proposal" at bounding box center [790, 206] width 47 height 13
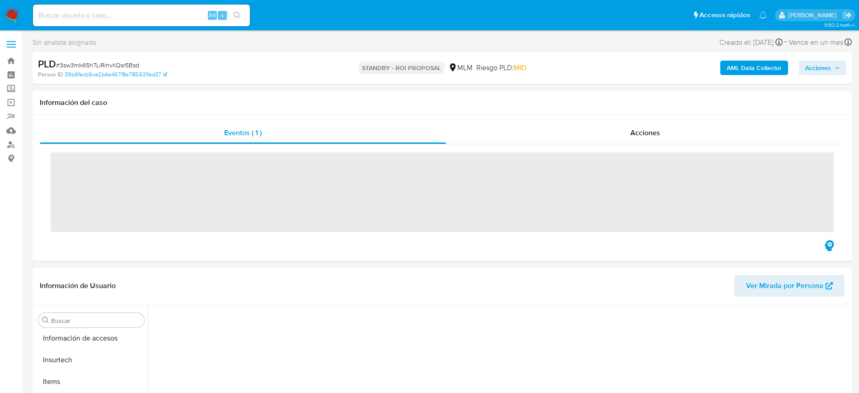
scroll to position [360, 0]
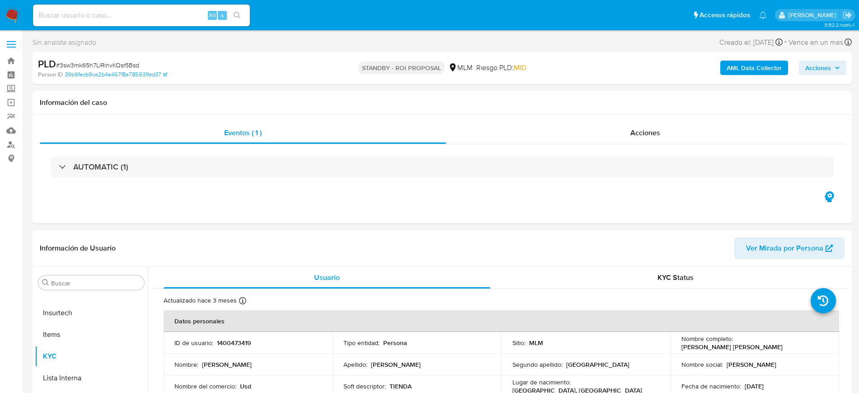
select select "10"
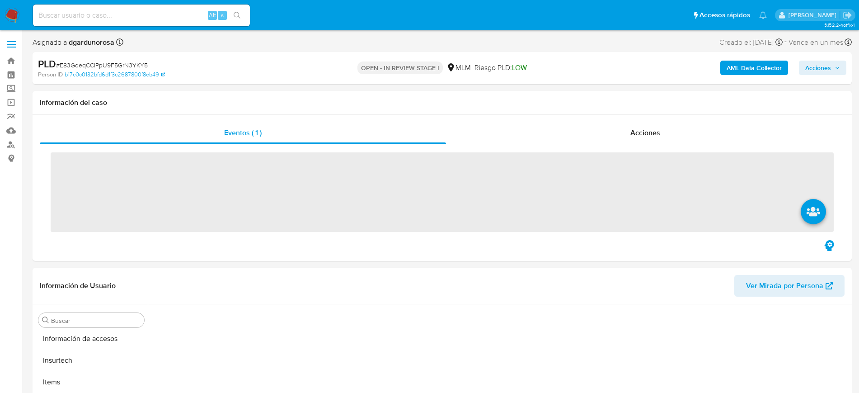
scroll to position [360, 0]
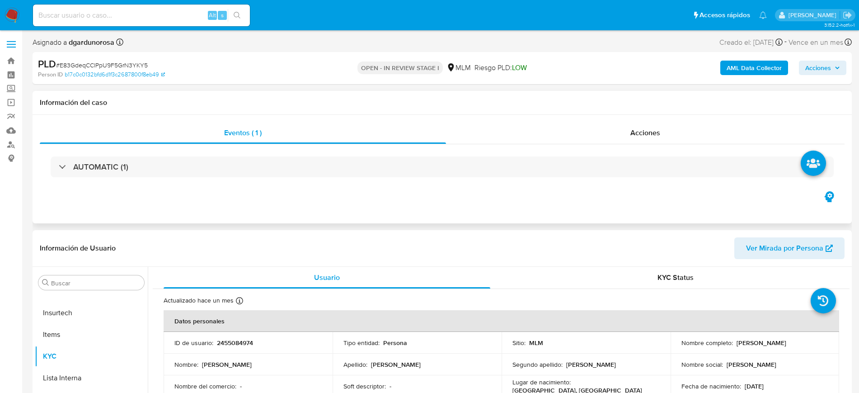
select select "10"
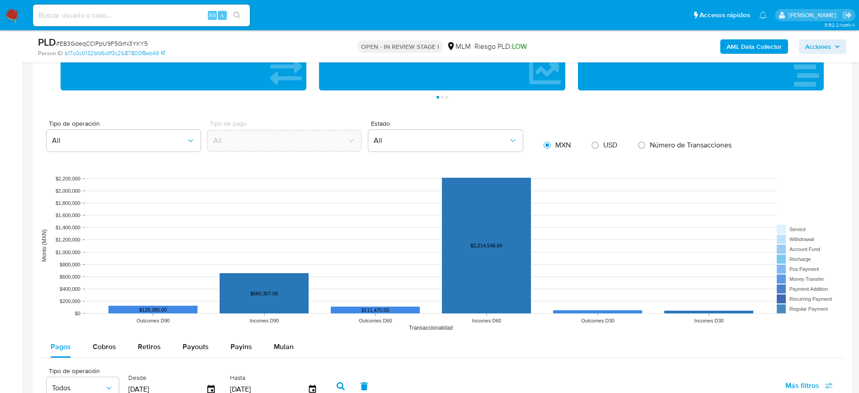
scroll to position [735, 0]
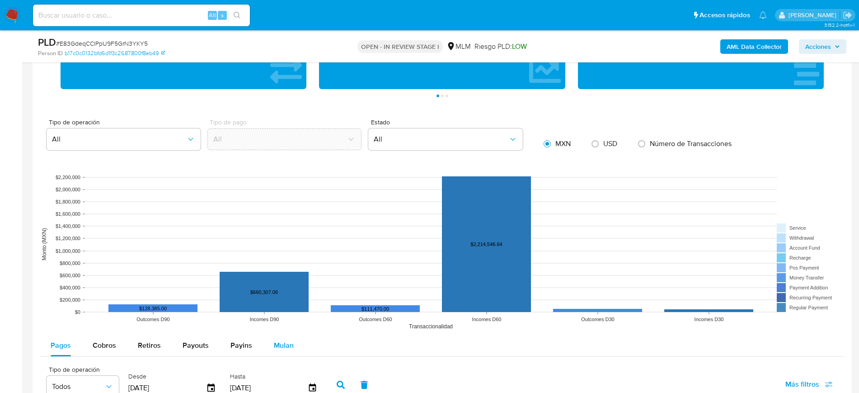
click at [279, 344] on span "Mulan" at bounding box center [284, 345] width 20 height 10
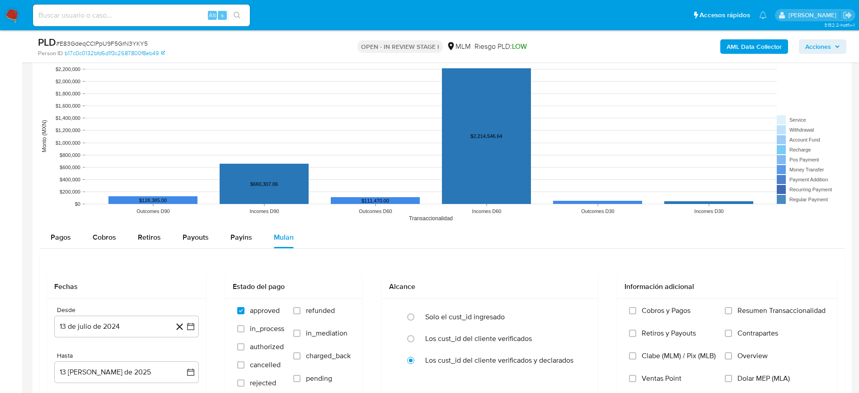
scroll to position [848, 0]
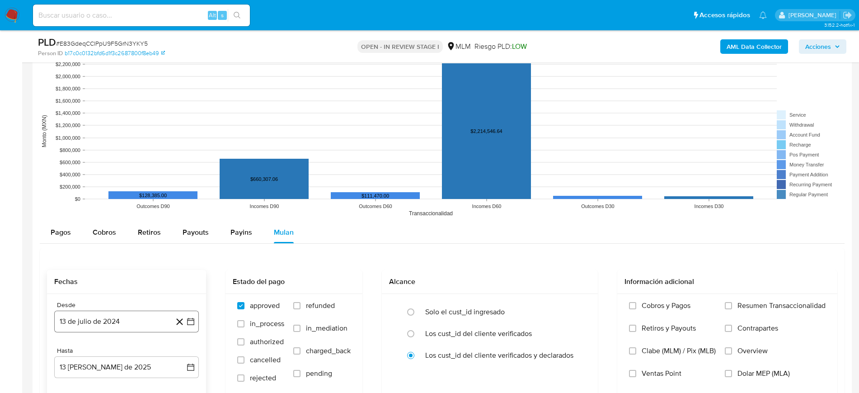
click at [196, 322] on button "13 de julio de 2024" at bounding box center [126, 322] width 145 height 22
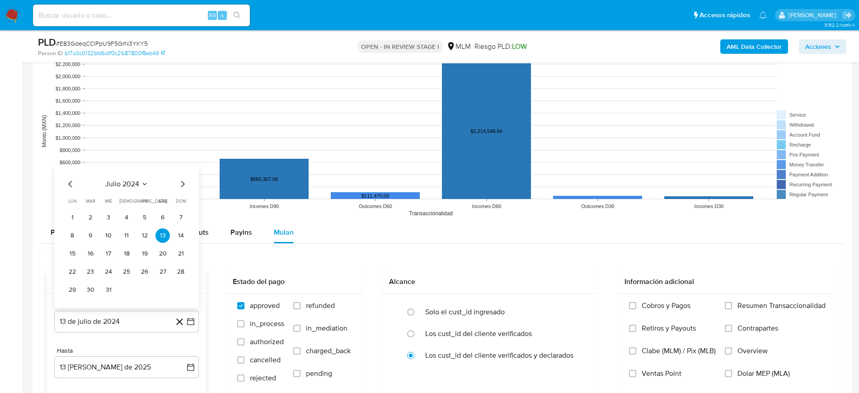
click at [142, 179] on div "julio 2024" at bounding box center [126, 184] width 123 height 11
click at [146, 186] on icon "Seleccionar mes y año" at bounding box center [144, 183] width 7 height 7
click at [183, 172] on icon "Año siguiente" at bounding box center [180, 173] width 11 height 11
click at [88, 208] on span "ene" at bounding box center [86, 206] width 11 height 7
click at [108, 223] on button "1" at bounding box center [108, 217] width 14 height 14
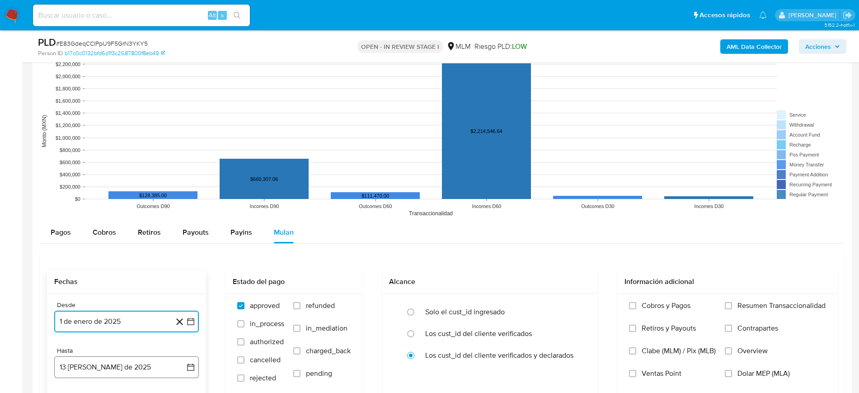
click at [185, 368] on button "13 [PERSON_NAME] de 2025" at bounding box center [126, 367] width 145 height 22
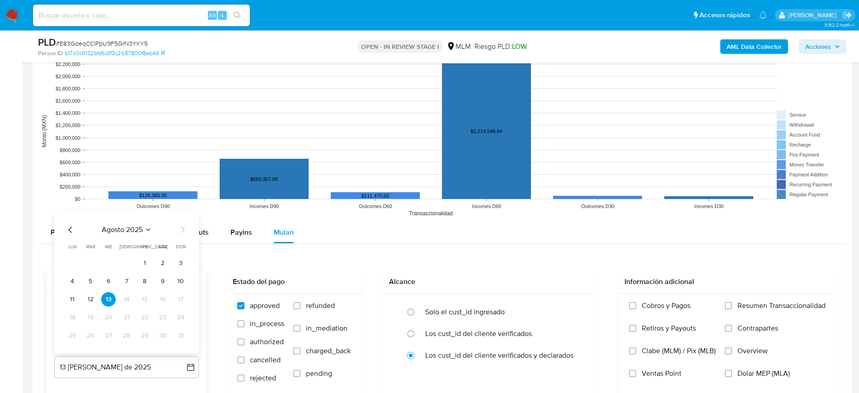
click at [73, 226] on icon "Mes anterior" at bounding box center [70, 229] width 11 height 11
click at [131, 337] on button "31" at bounding box center [126, 335] width 14 height 14
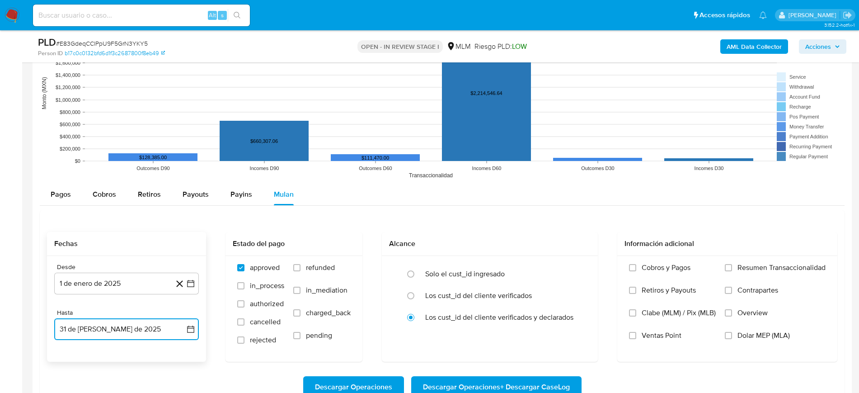
scroll to position [961, 0]
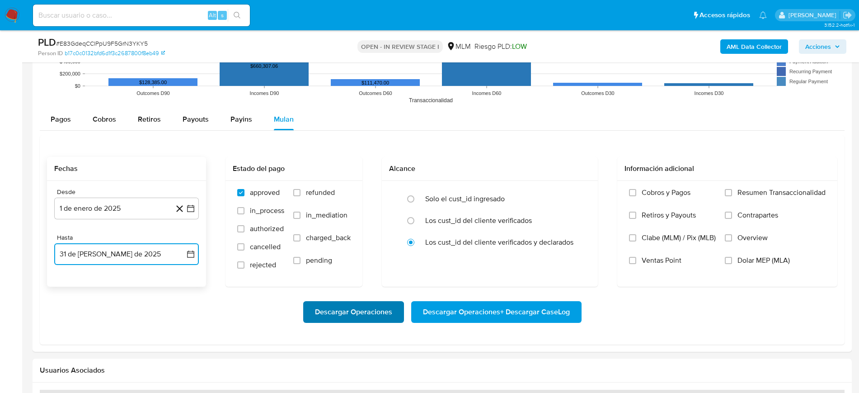
click at [355, 308] on span "Descargar Operaciones" at bounding box center [353, 312] width 77 height 20
